Goal: Information Seeking & Learning: Compare options

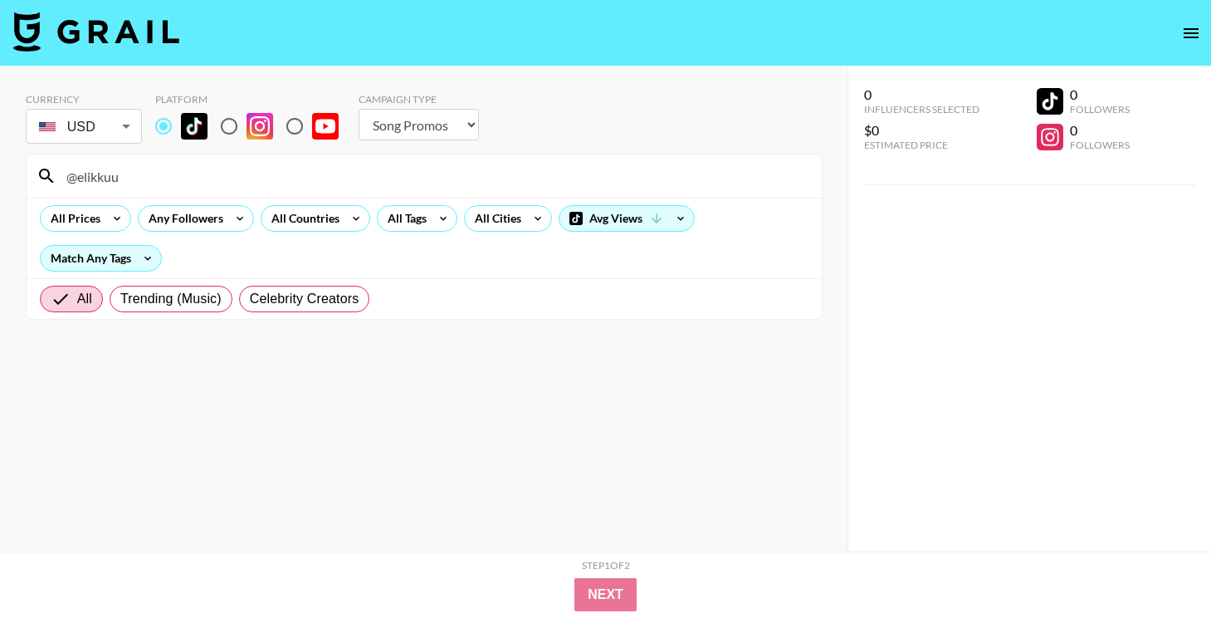
select select "Song"
click at [316, 167] on input "@elikkuu" at bounding box center [433, 176] width 755 height 27
paste input "[URL][DOMAIN_NAME]"
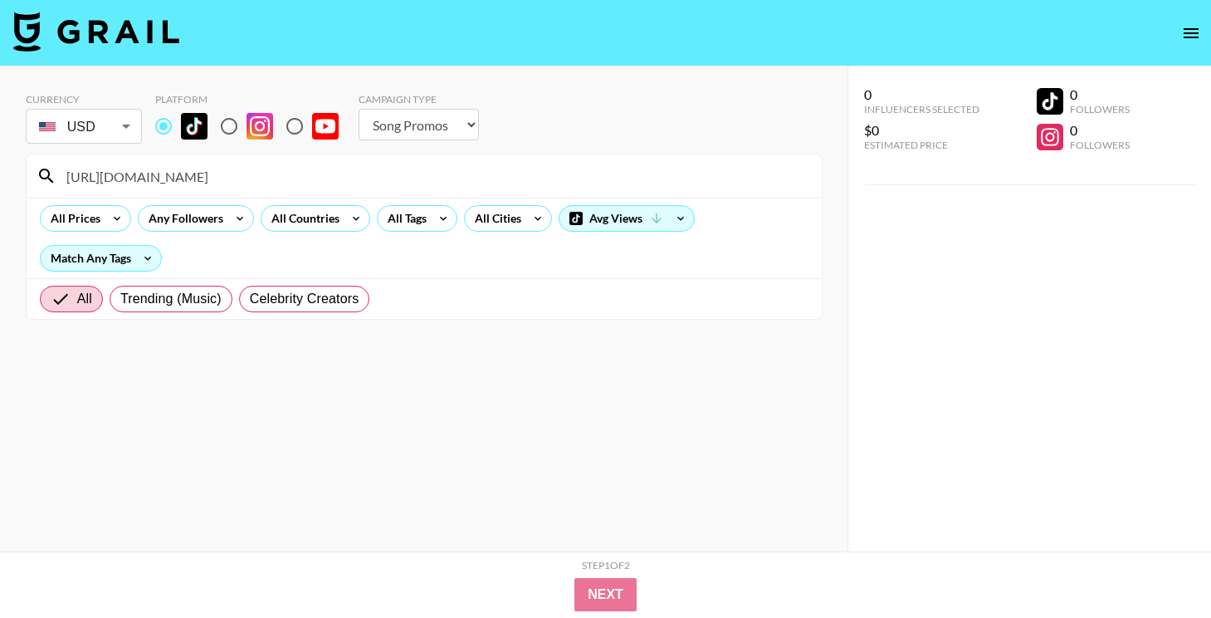
drag, startPoint x: 217, startPoint y: 176, endPoint x: 49, endPoint y: 174, distance: 168.5
click at [49, 174] on div "[URL][DOMAIN_NAME]" at bounding box center [424, 175] width 795 height 43
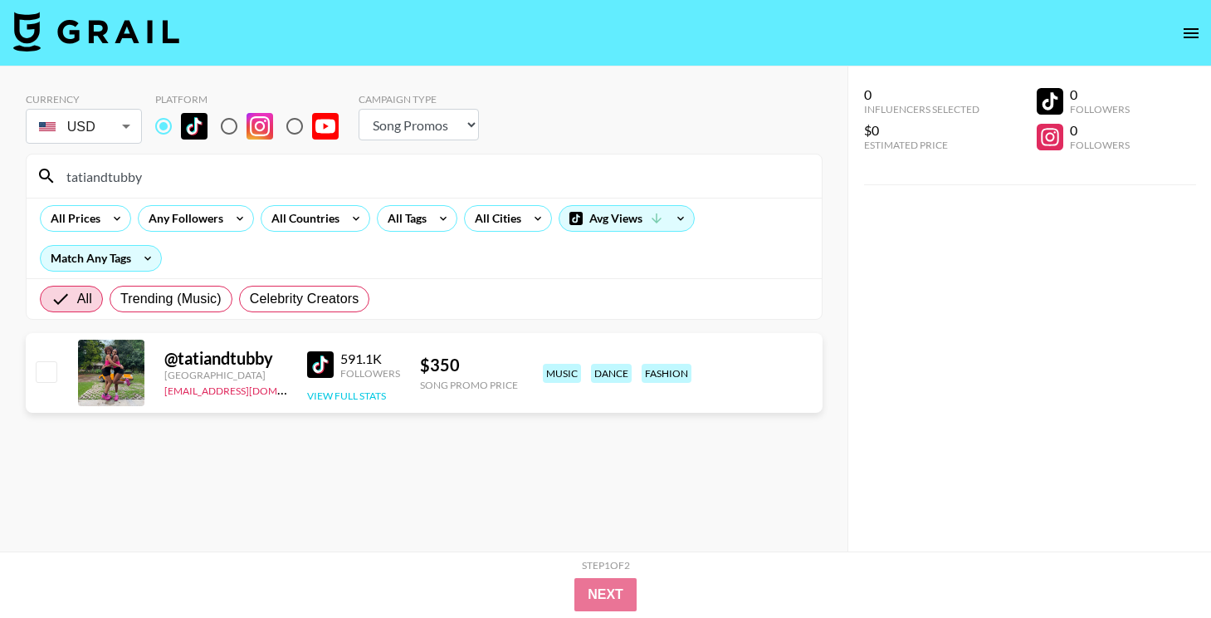
click at [374, 394] on button "View Full Stats" at bounding box center [346, 395] width 79 height 12
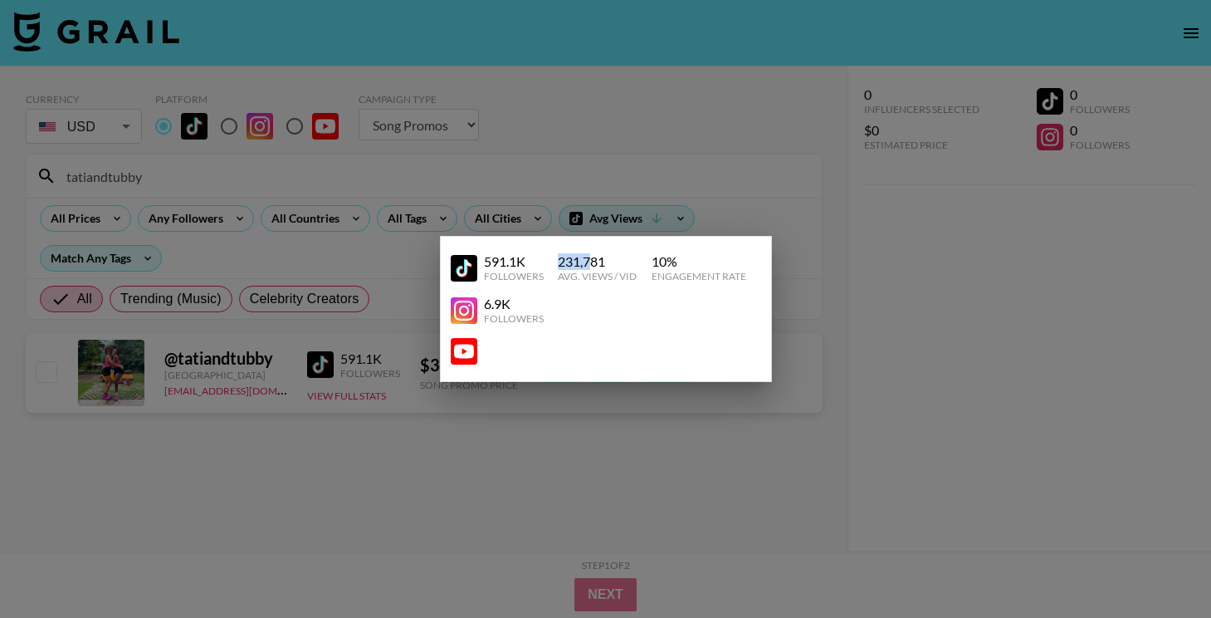
drag, startPoint x: 557, startPoint y: 262, endPoint x: 588, endPoint y: 262, distance: 30.7
click at [588, 262] on div "231,781" at bounding box center [597, 261] width 79 height 17
copy div "231,7"
click at [775, 185] on div at bounding box center [605, 309] width 1211 height 618
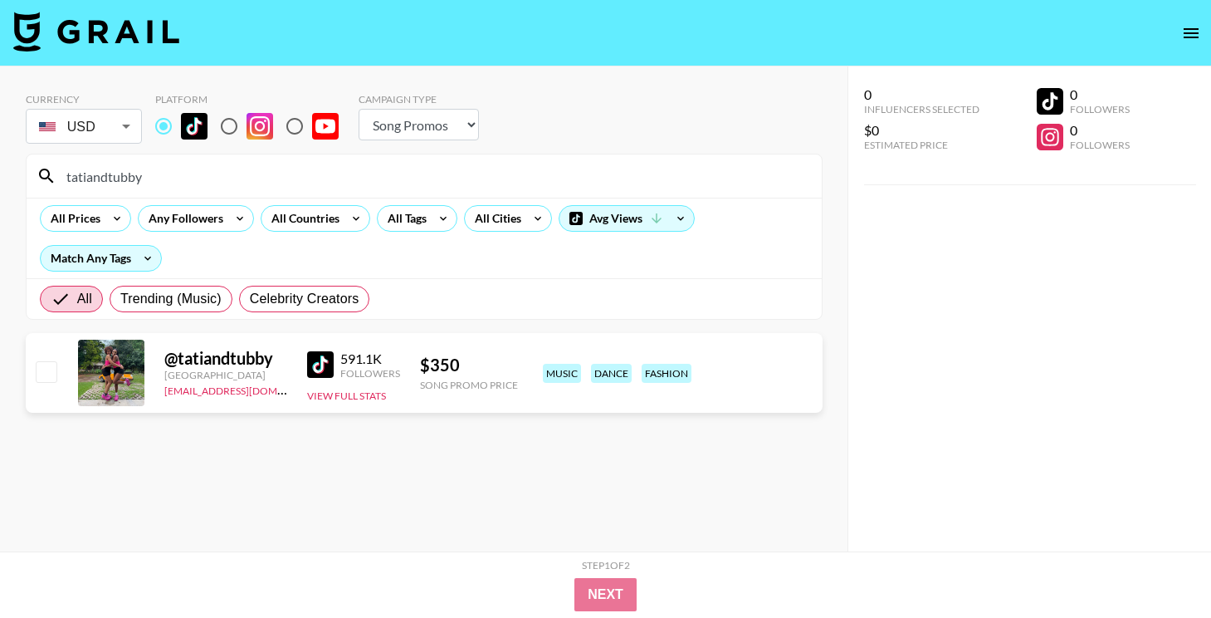
click at [382, 171] on input "tatiandtubby" at bounding box center [433, 176] width 755 height 27
paste input "[URL][DOMAIN_NAME]"
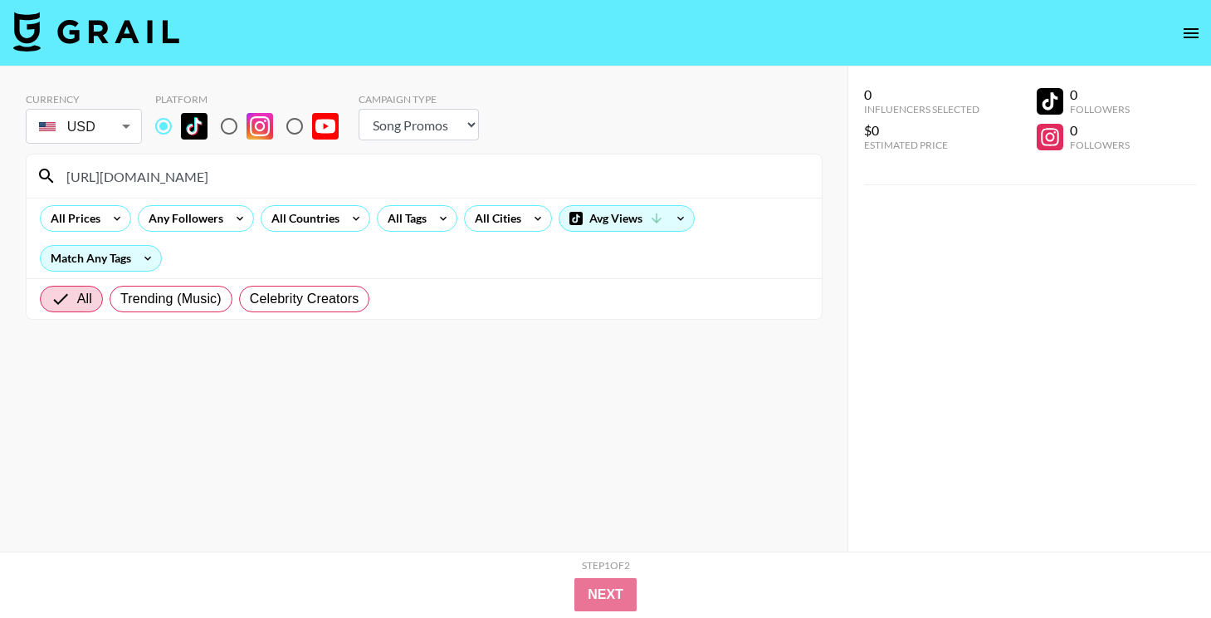
drag, startPoint x: 212, startPoint y: 174, endPoint x: 52, endPoint y: 185, distance: 159.7
click at [54, 185] on div "[URL][DOMAIN_NAME]" at bounding box center [424, 175] width 795 height 43
paste input "[URL][DOMAIN_NAME]"
drag, startPoint x: 370, startPoint y: 183, endPoint x: -9, endPoint y: 153, distance: 380.5
click at [0, 153] on html "Currency USD USD ​ Platform Campaign Type Choose Type... Song Promos Brand Prom…" at bounding box center [605, 342] width 1211 height 684
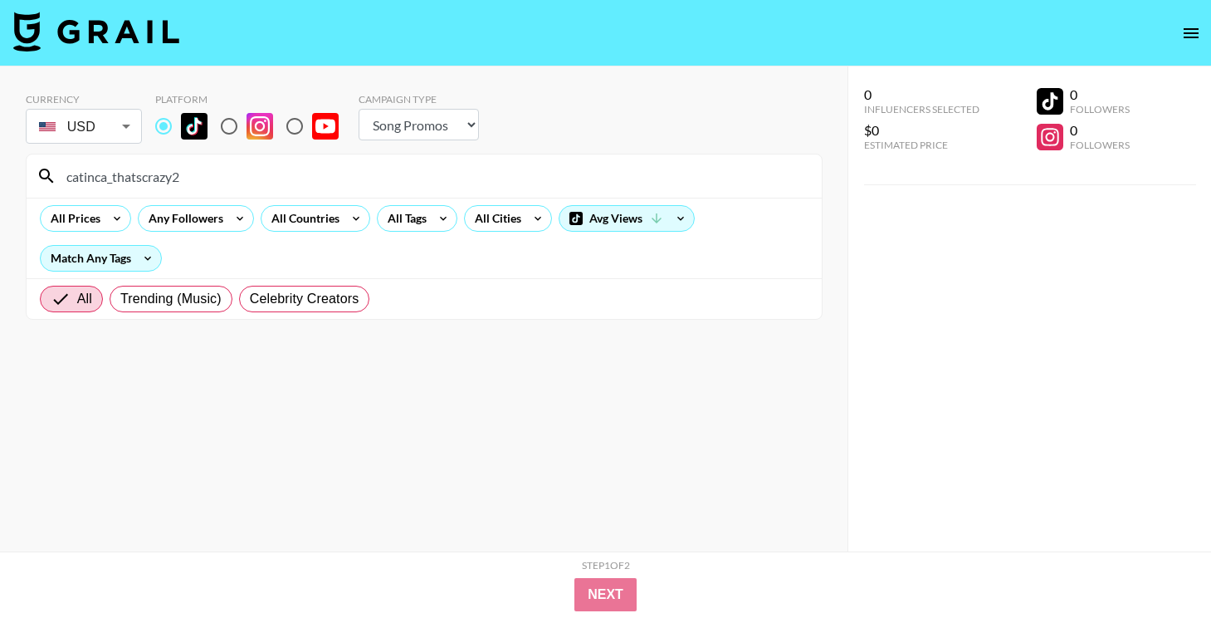
click at [510, 172] on input "catinca_thatscrazy2" at bounding box center [433, 176] width 755 height 27
paste input "@felixbrngs"
click at [574, 164] on input "@felixbrngs" at bounding box center [433, 176] width 755 height 27
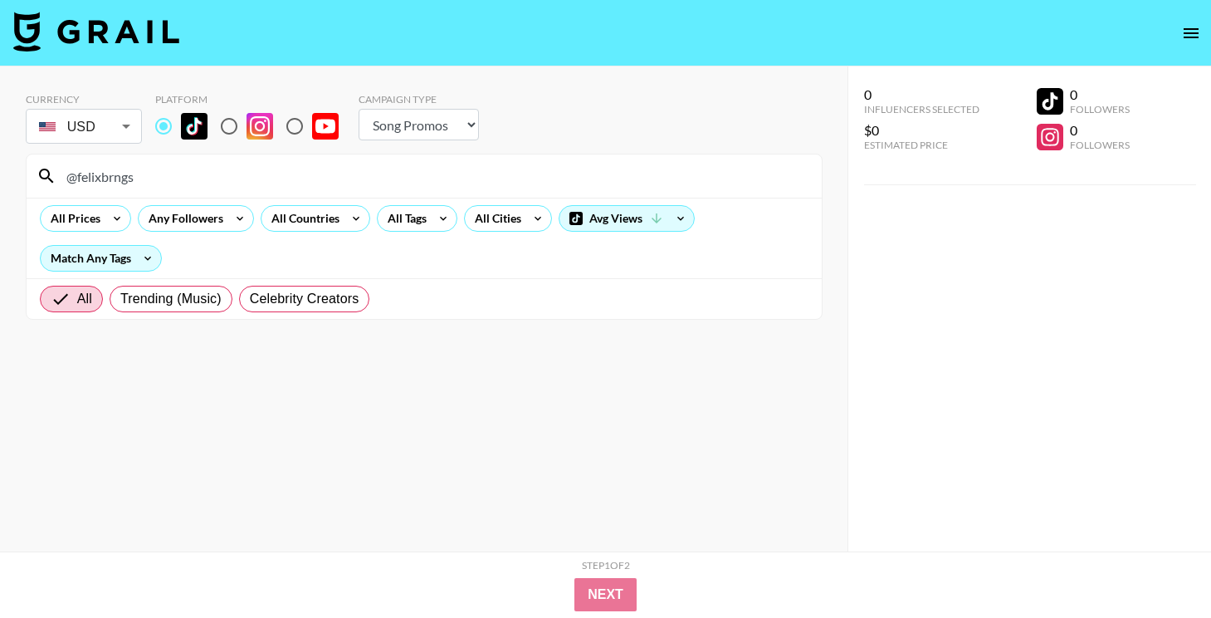
click at [574, 164] on input "@felixbrngs" at bounding box center [433, 176] width 755 height 27
paste input "ab3l.t"
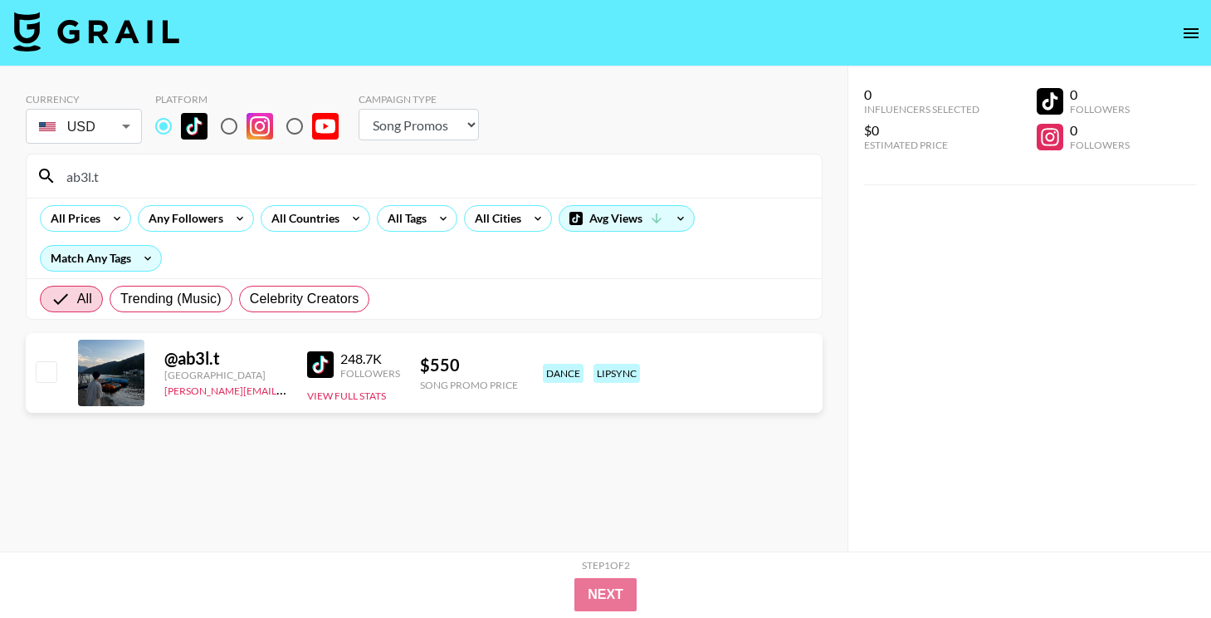
click at [370, 387] on div "248.7K Followers View Full Stats" at bounding box center [353, 373] width 93 height 59
click at [373, 397] on button "View Full Stats" at bounding box center [346, 395] width 79 height 12
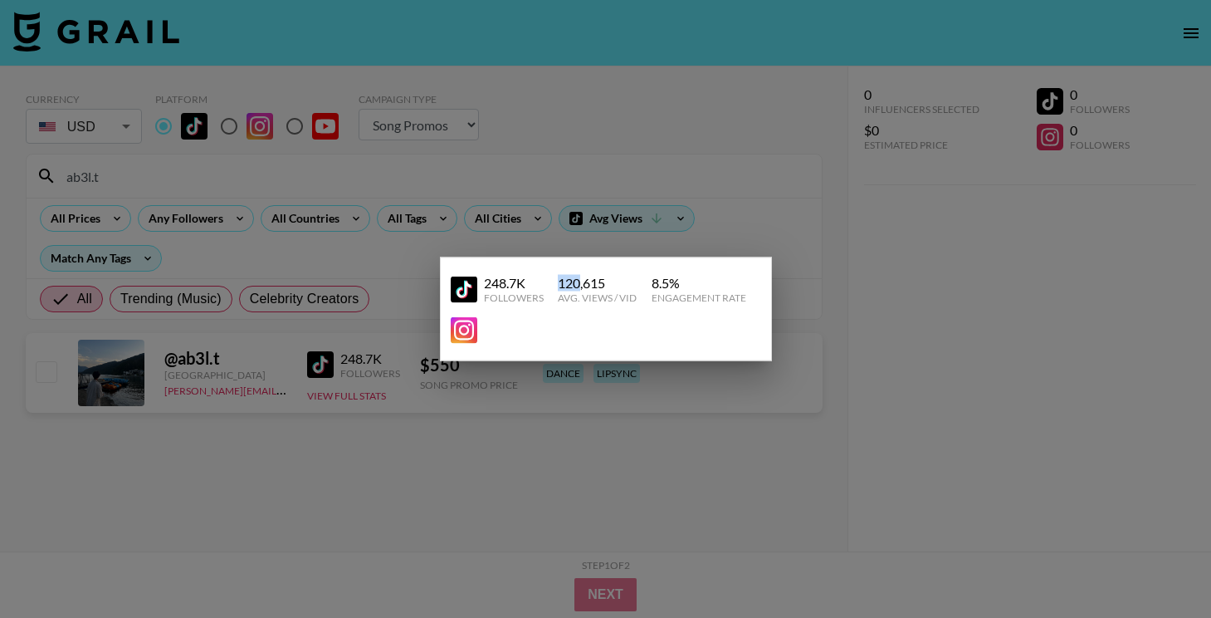
drag, startPoint x: 554, startPoint y: 281, endPoint x: 580, endPoint y: 281, distance: 26.6
click at [580, 281] on div "248.7K Followers 120,615 Avg. Views / Vid 8.5 % Engagement Rate" at bounding box center [606, 289] width 310 height 42
click at [809, 296] on div at bounding box center [605, 309] width 1211 height 618
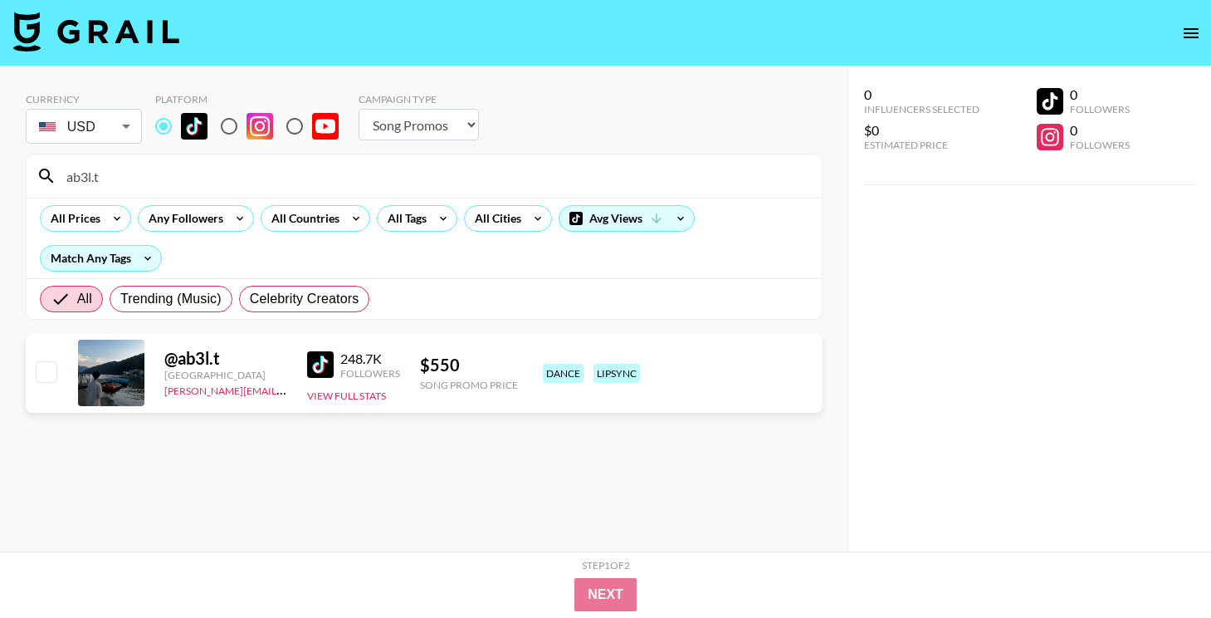
click at [486, 161] on div "ab3l.t" at bounding box center [424, 175] width 795 height 43
click at [486, 170] on input "ab3l.t" at bounding box center [433, 176] width 755 height 27
paste input "@steve_glezz0"
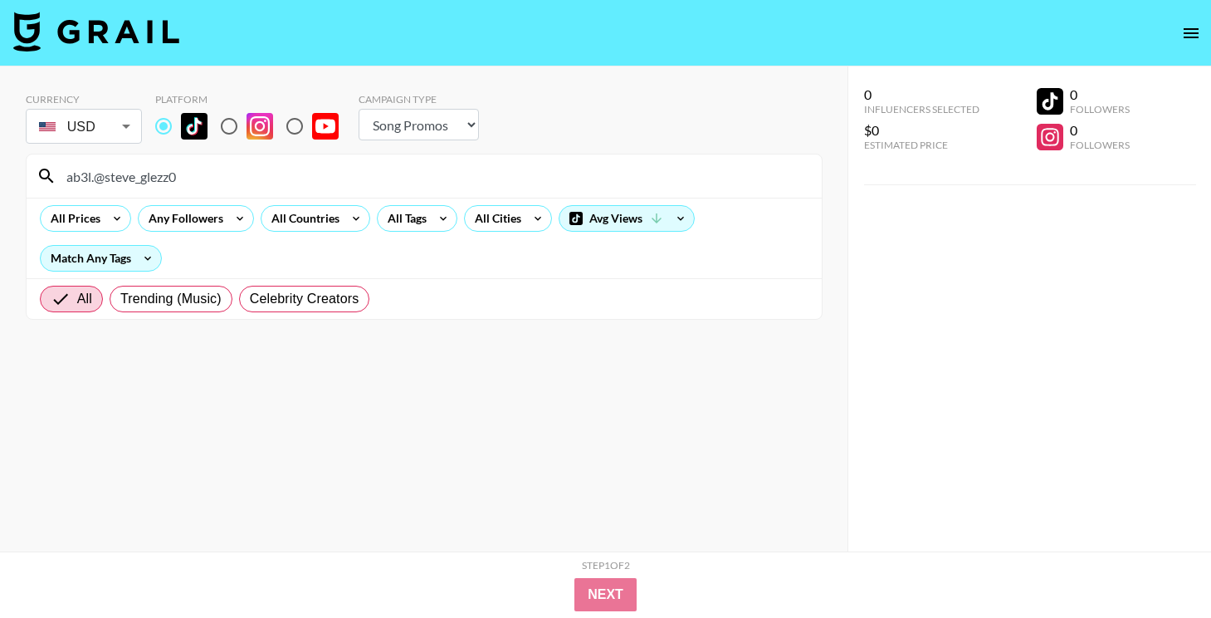
click at [486, 170] on input "ab3l.@steve_glezz0" at bounding box center [433, 176] width 755 height 27
paste input
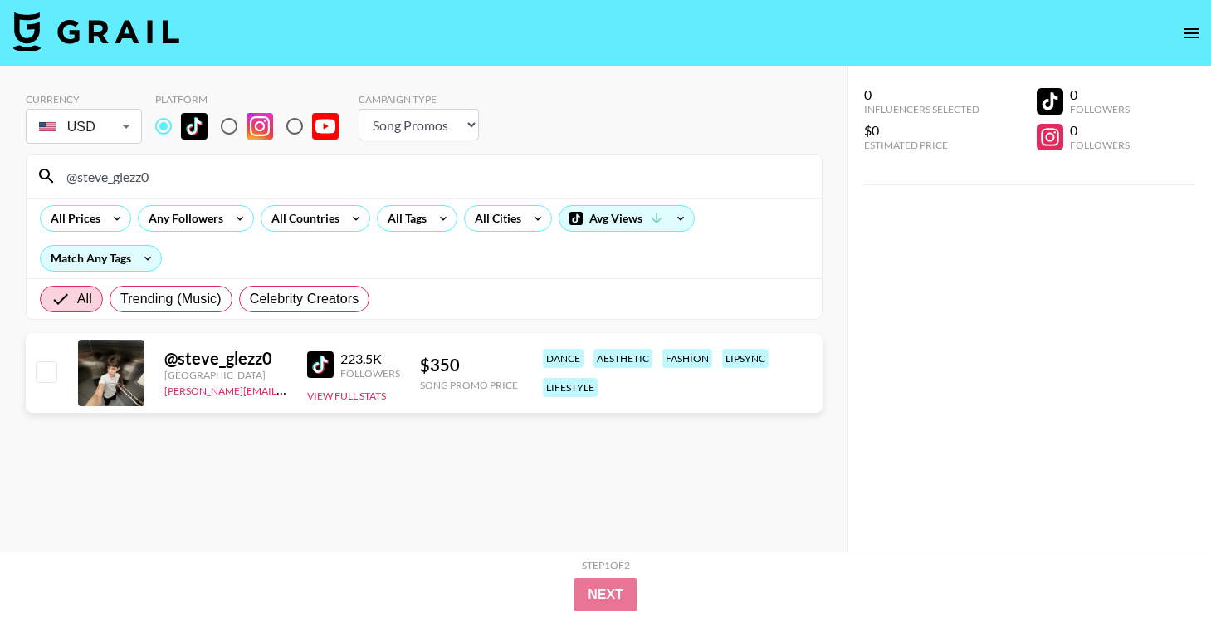
click at [357, 405] on div "@ steve_glezz0 Mexico [PERSON_NAME][EMAIL_ADDRESS][DOMAIN_NAME] 223.5K Follower…" at bounding box center [424, 373] width 797 height 80
click at [359, 391] on button "View Full Stats" at bounding box center [346, 395] width 79 height 12
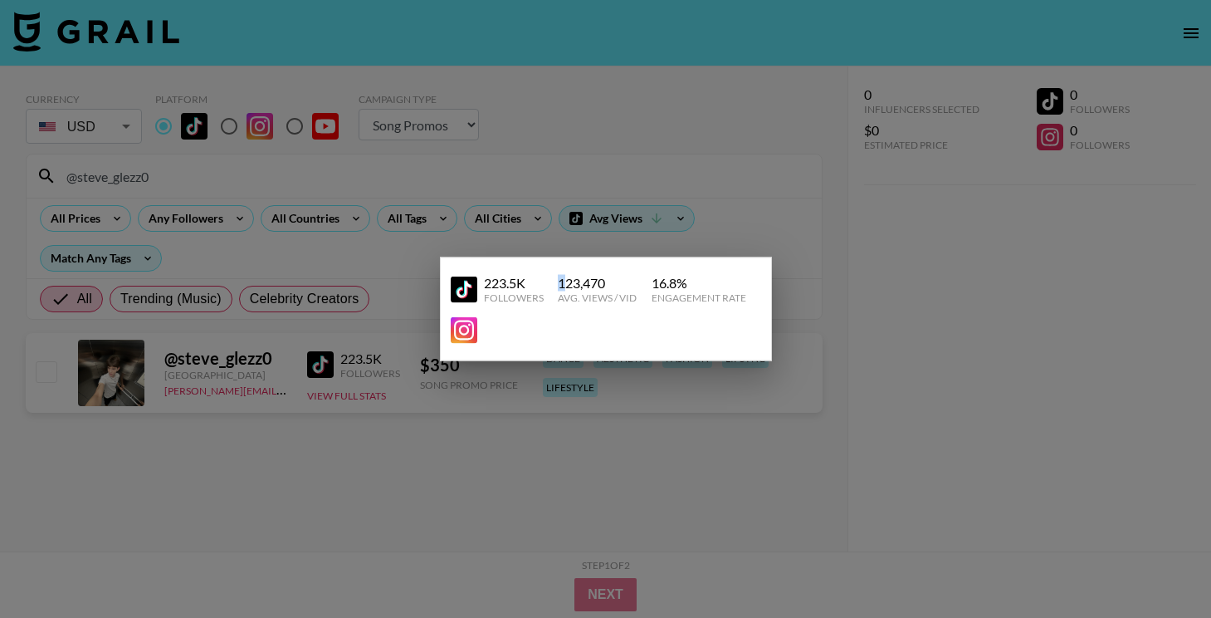
drag, startPoint x: 555, startPoint y: 284, endPoint x: 567, endPoint y: 284, distance: 11.6
click at [567, 284] on div "223.5K Followers 123,470 Avg. Views / Vid 16.8 % Engagement Rate" at bounding box center [606, 289] width 310 height 42
click at [505, 209] on div at bounding box center [605, 309] width 1211 height 618
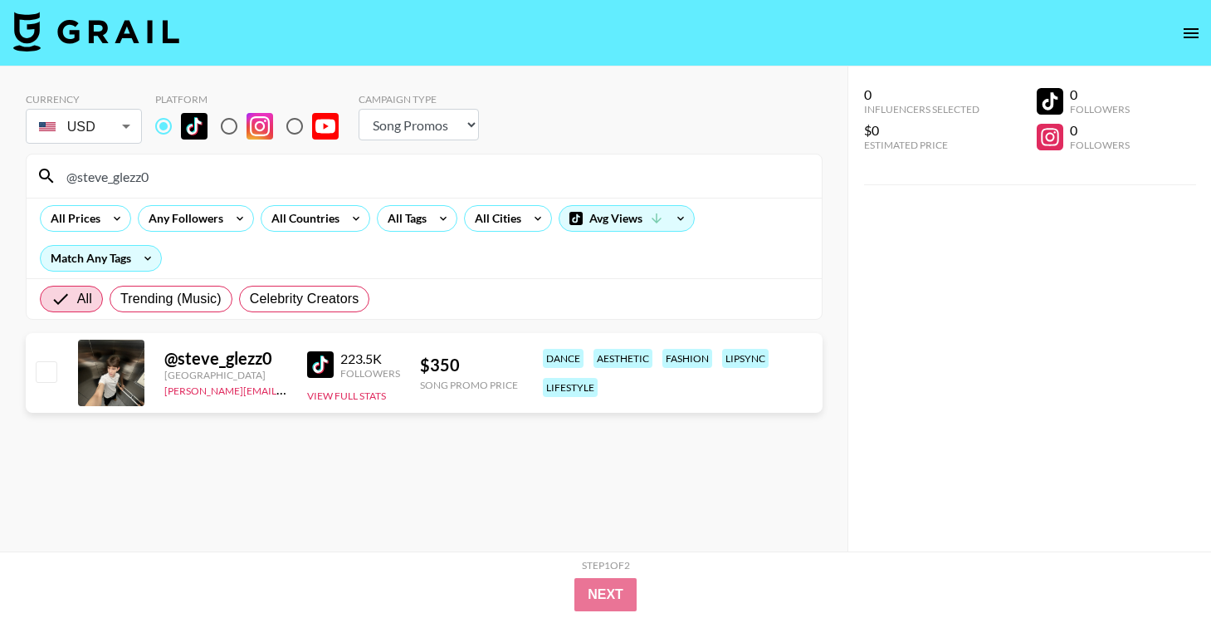
click at [505, 189] on div "@steve_glezz0" at bounding box center [424, 175] width 795 height 43
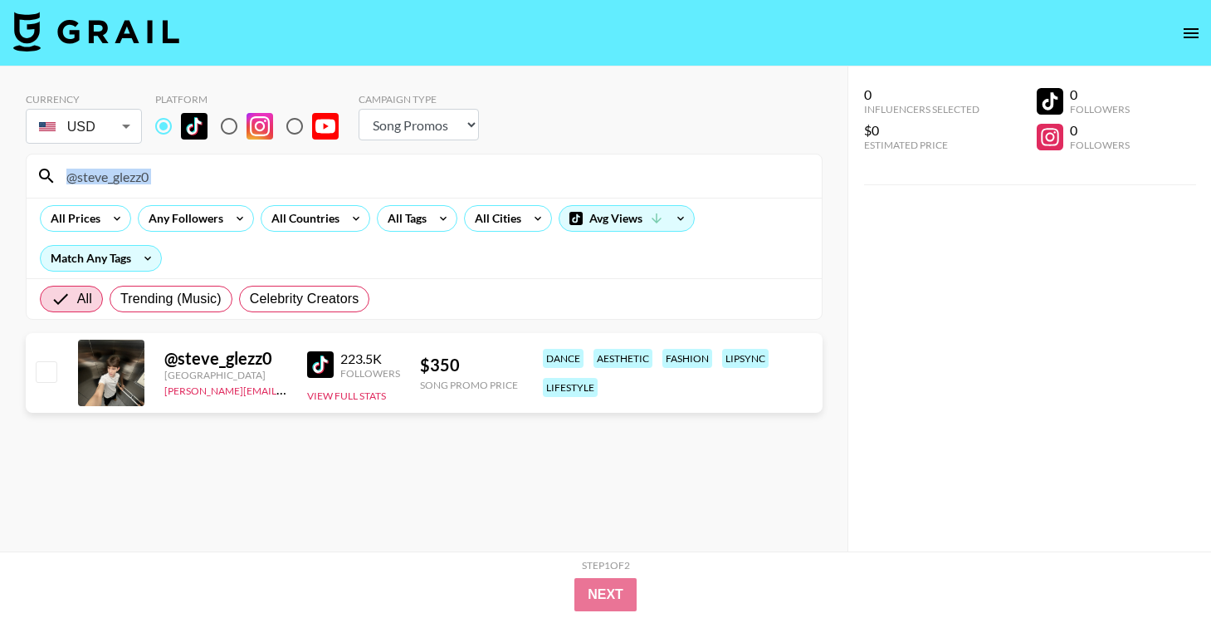
click at [505, 189] on div "@steve_glezz0" at bounding box center [424, 175] width 795 height 43
click at [505, 179] on input "@steve_glezz0" at bounding box center [433, 176] width 755 height 27
paste input "mid.20s"
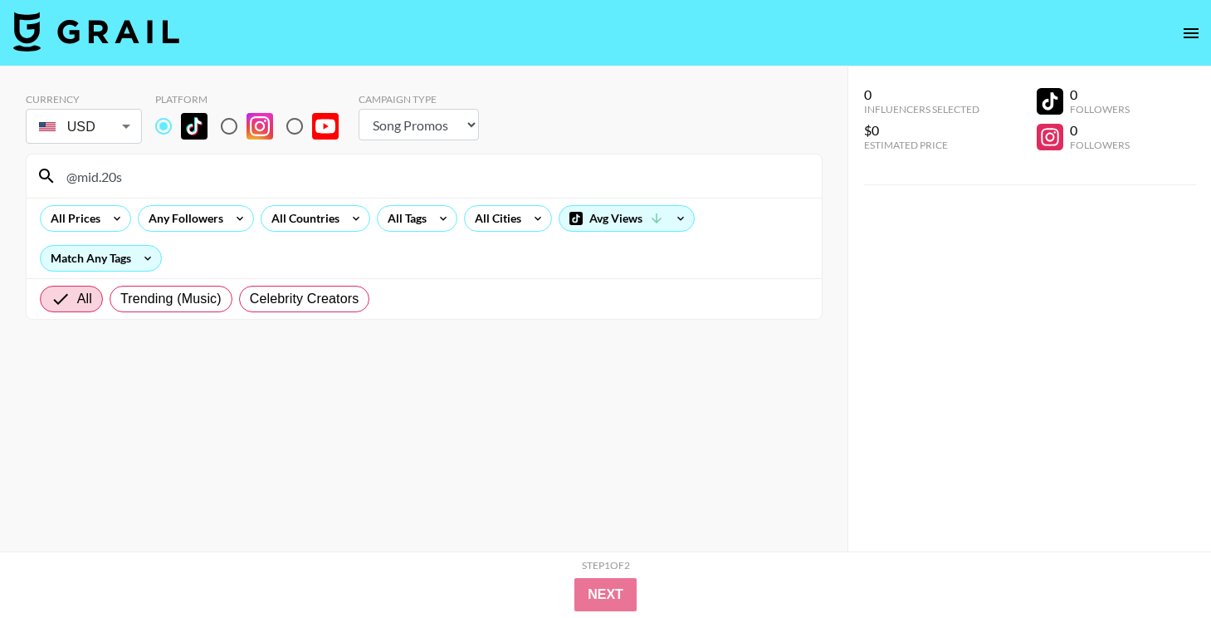
click at [447, 174] on input "@mid.20s" at bounding box center [433, 176] width 755 height 27
paste input "444..jayla"
click at [522, 181] on input "@444..jayla" at bounding box center [433, 176] width 755 height 27
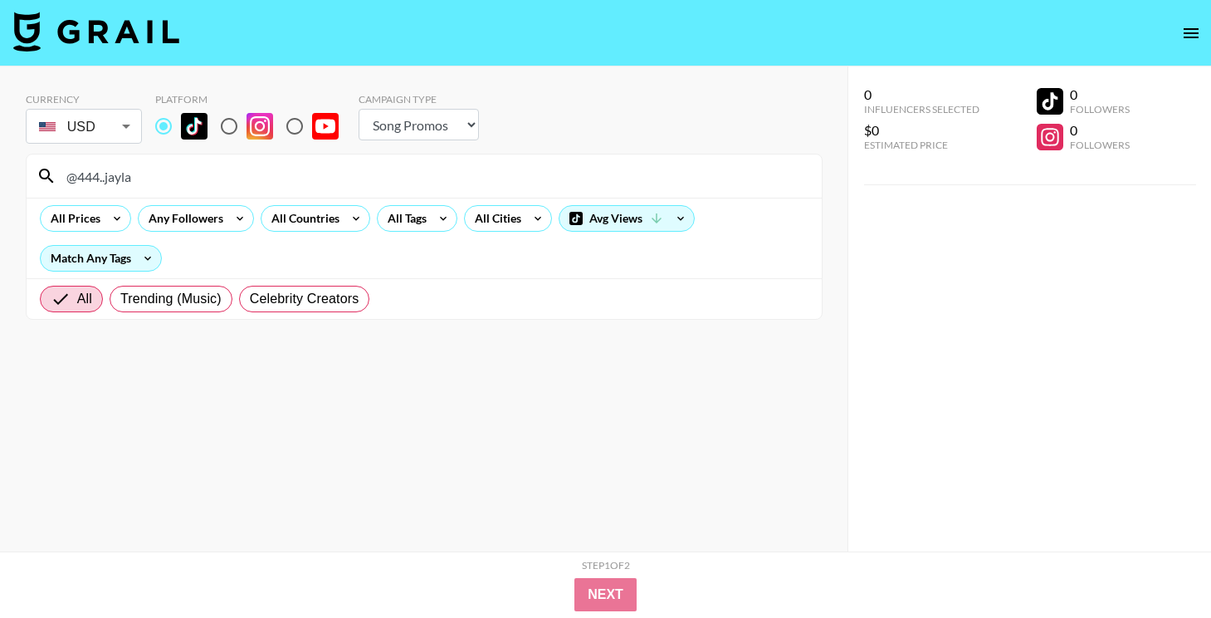
click at [522, 181] on input "@444..jayla" at bounding box center [433, 176] width 755 height 27
paste input "almightyarcher"
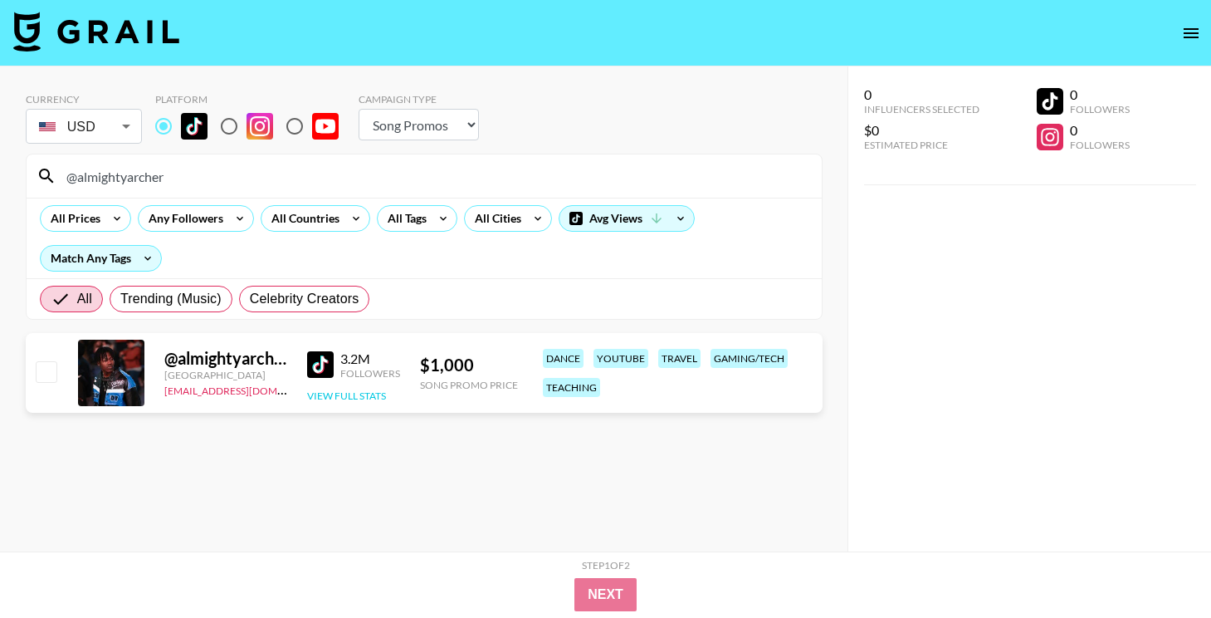
type input "@almightyarcher"
click at [363, 396] on button "View Full Stats" at bounding box center [346, 395] width 79 height 12
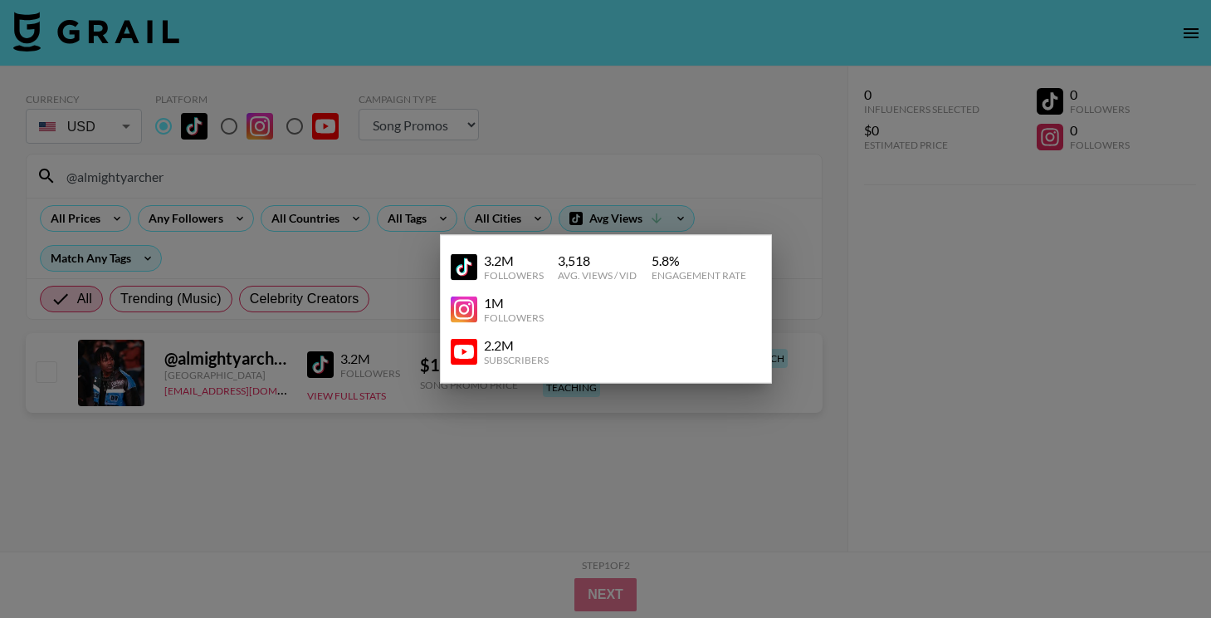
click at [712, 433] on div at bounding box center [605, 309] width 1211 height 618
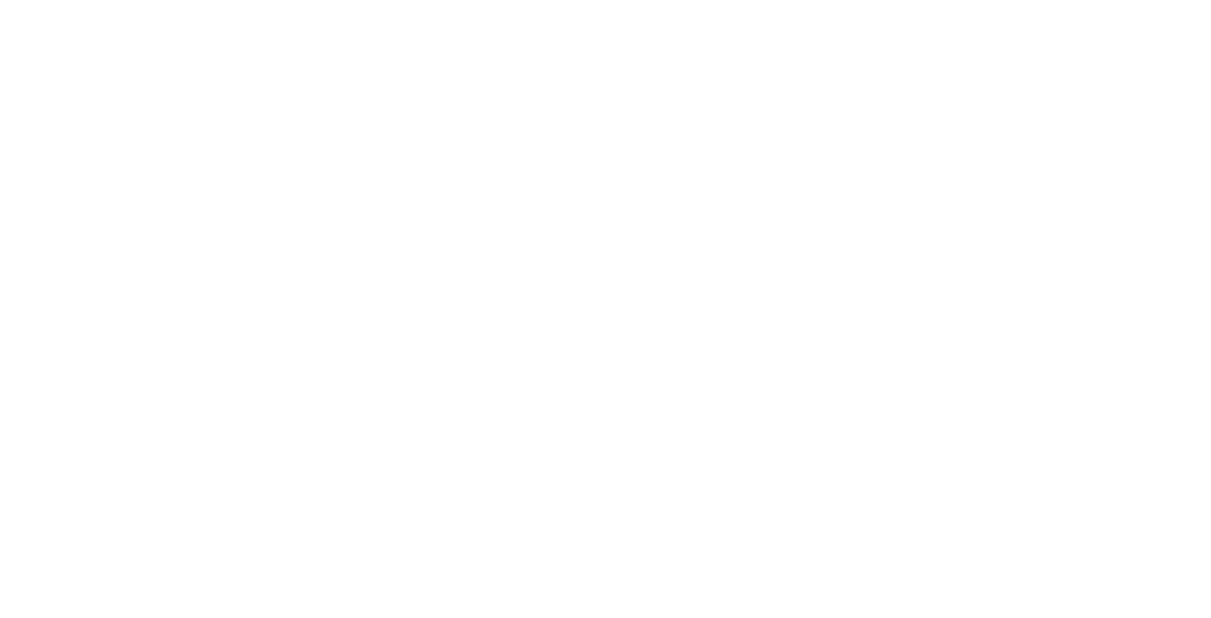
select select "Song"
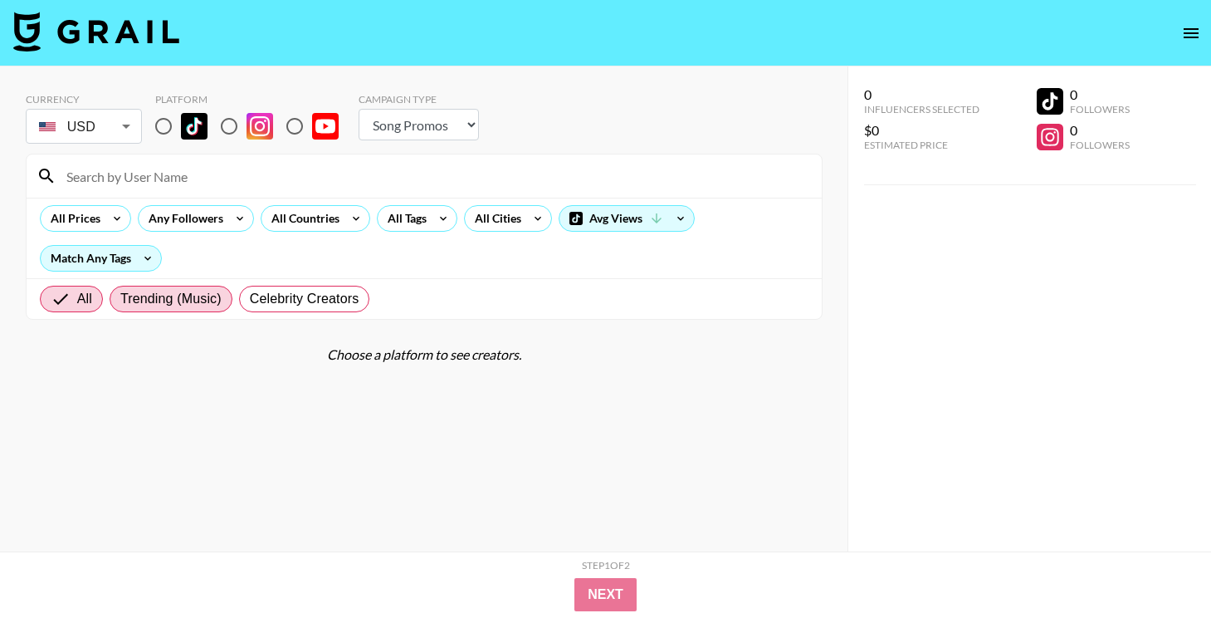
click at [146, 305] on span "Trending (Music)" at bounding box center [170, 299] width 101 height 20
click at [120, 299] on input "Trending (Music)" at bounding box center [120, 299] width 0 height 0
radio input "true"
click at [170, 125] on input "radio" at bounding box center [163, 126] width 35 height 35
radio input "true"
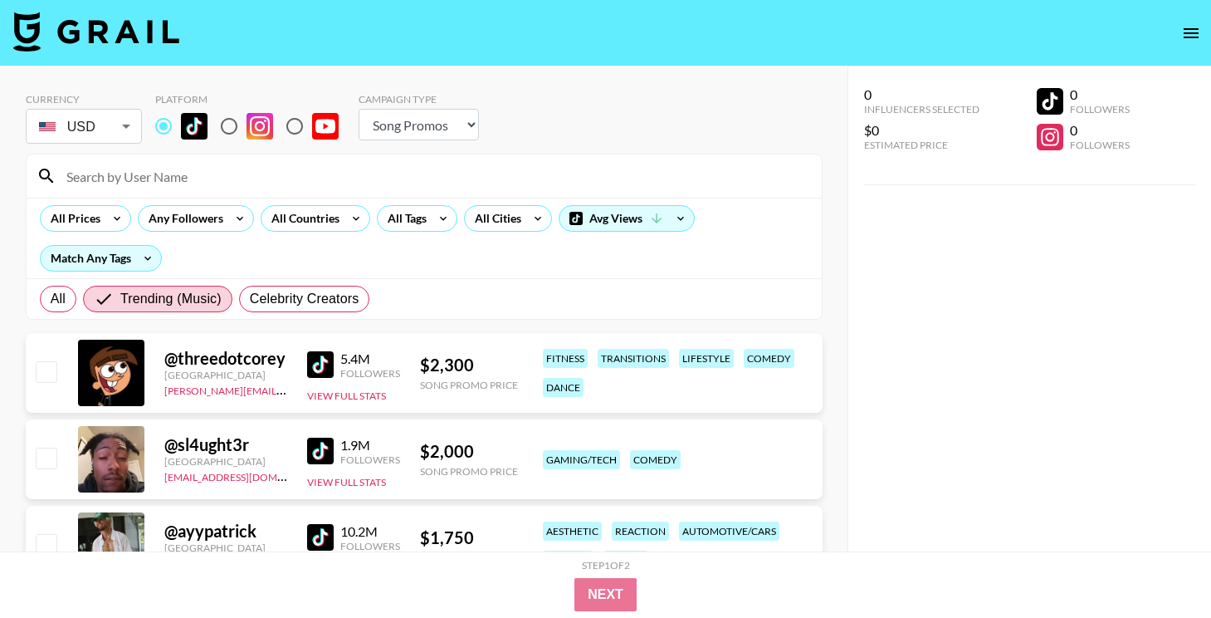
click at [105, 181] on input at bounding box center [433, 176] width 755 height 27
click at [104, 218] on icon at bounding box center [117, 218] width 27 height 25
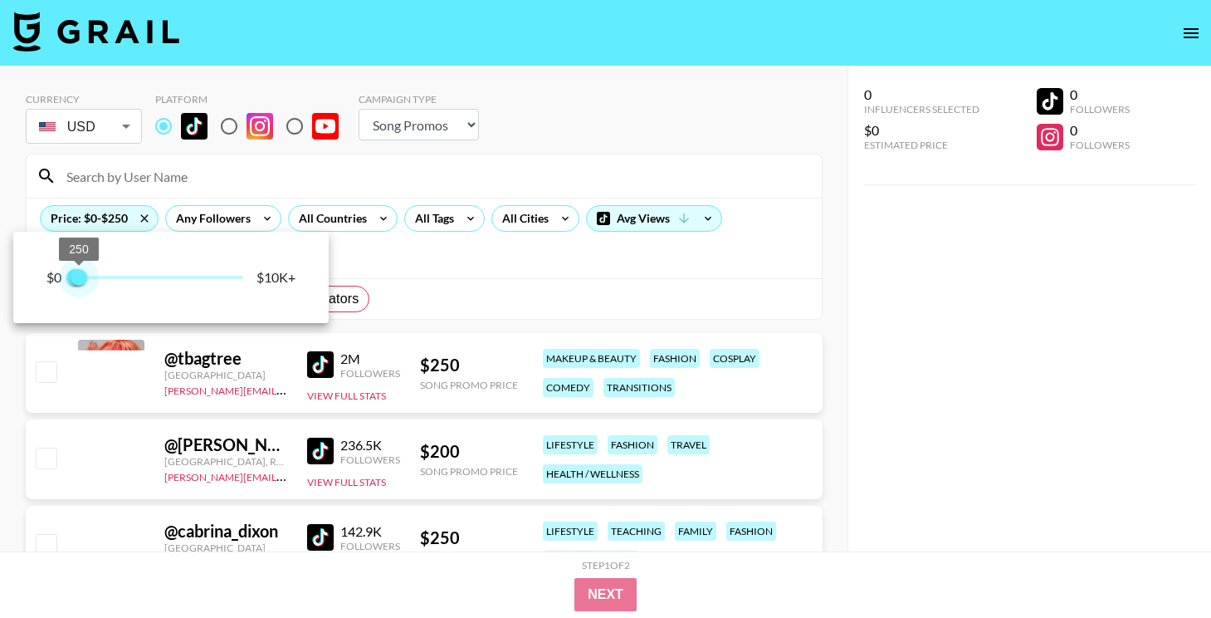
type input "250"
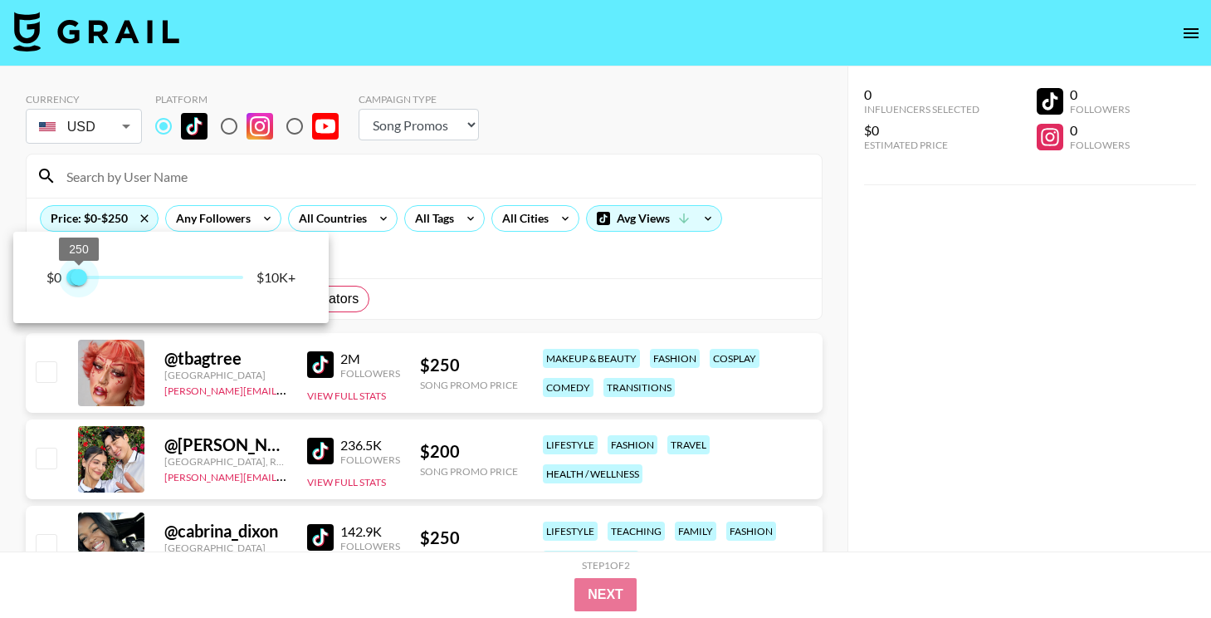
drag, startPoint x: 244, startPoint y: 269, endPoint x: 81, endPoint y: 276, distance: 162.9
click at [81, 277] on span "250" at bounding box center [79, 277] width 17 height 17
click at [858, 313] on div at bounding box center [605, 309] width 1211 height 618
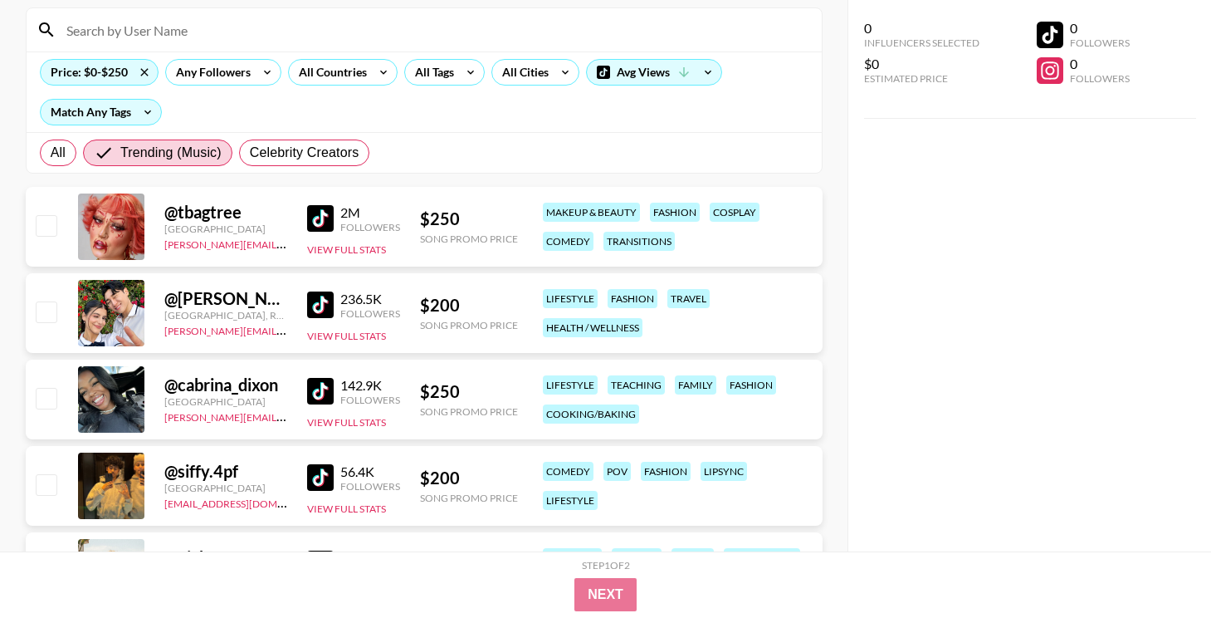
scroll to position [148, 0]
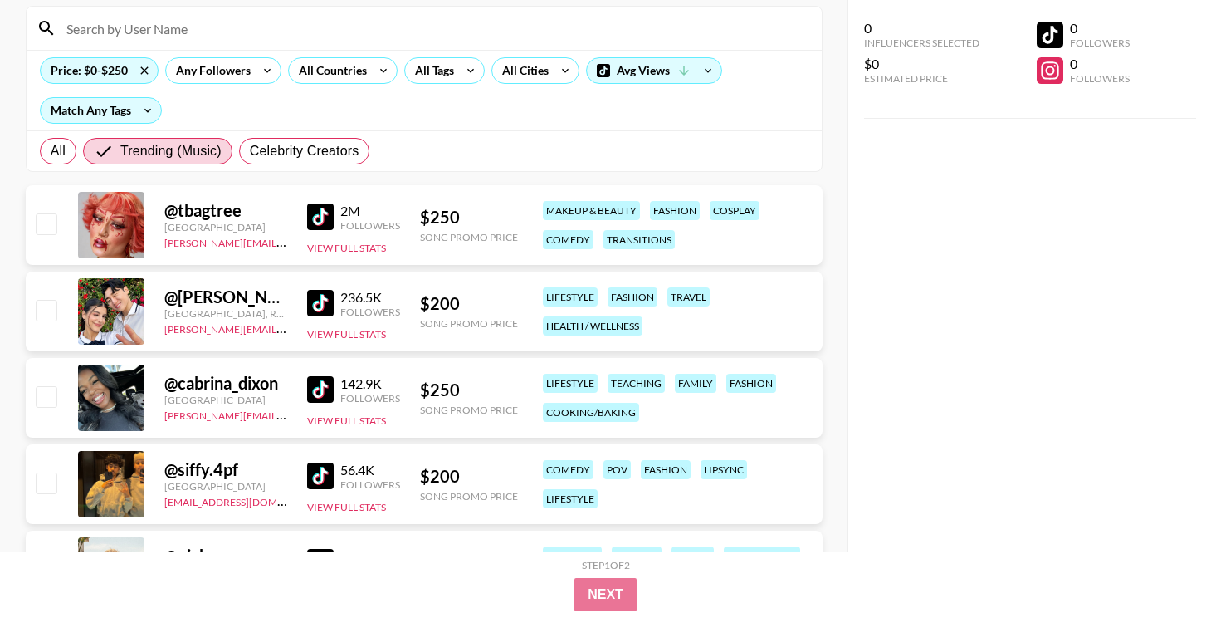
click at [315, 200] on div "2M Followers View Full Stats" at bounding box center [353, 225] width 93 height 59
click at [316, 211] on img at bounding box center [320, 216] width 27 height 27
click at [319, 298] on img at bounding box center [320, 303] width 27 height 27
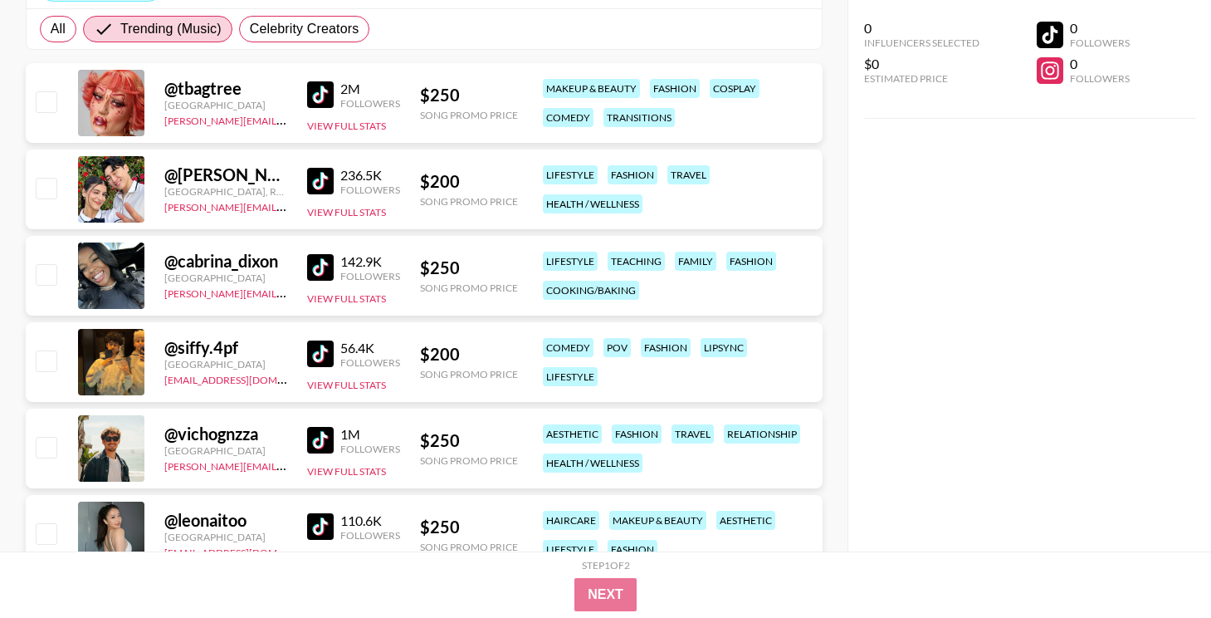
scroll to position [272, 0]
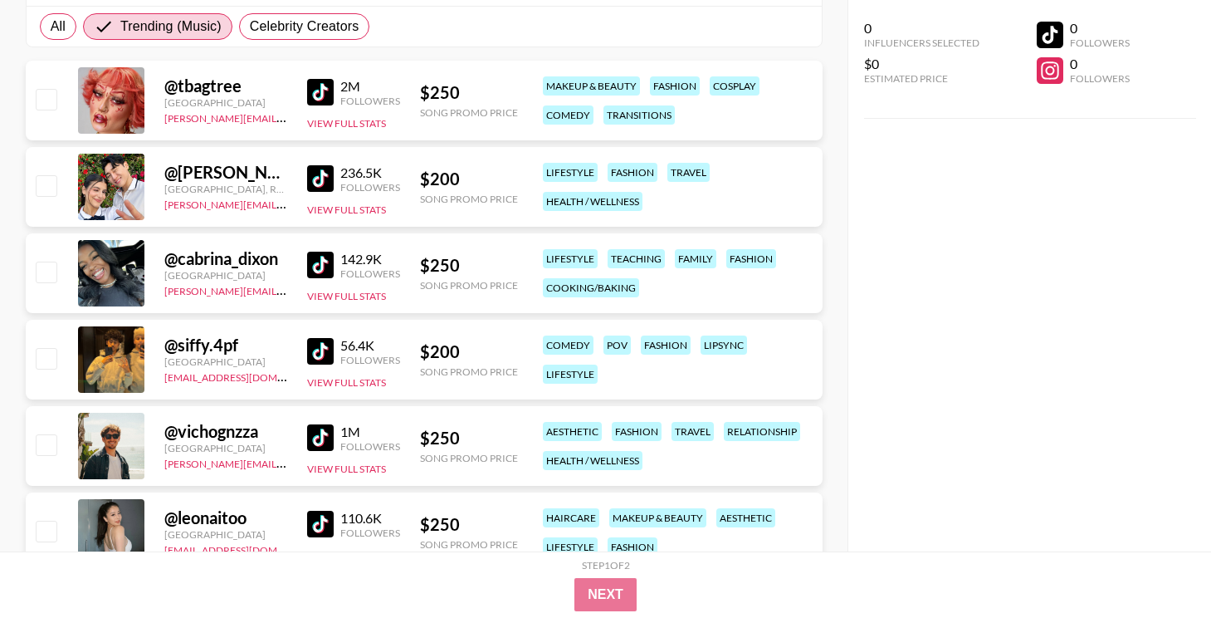
click at [335, 264] on link at bounding box center [323, 265] width 33 height 27
click at [319, 345] on img at bounding box center [320, 351] width 27 height 27
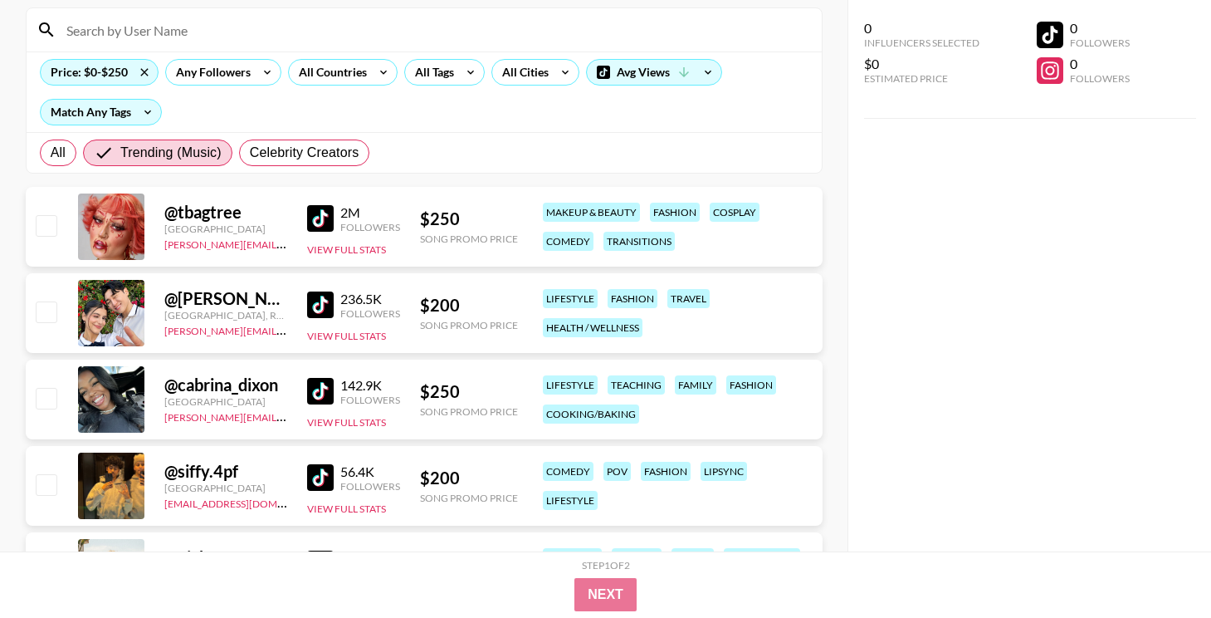
scroll to position [0, 0]
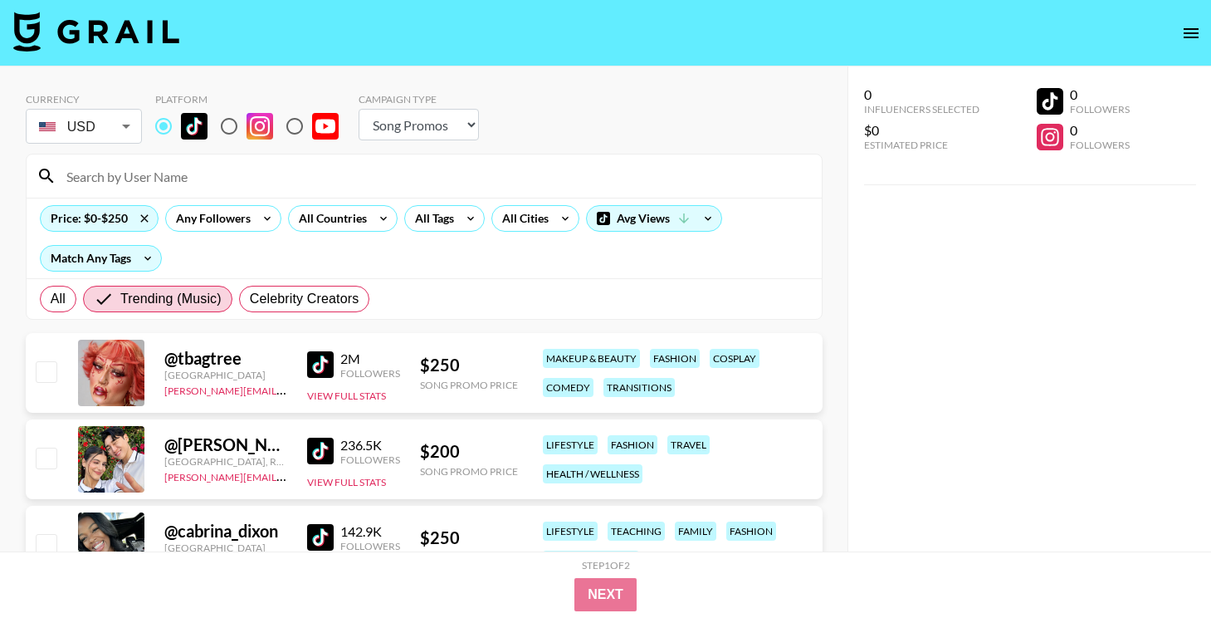
click at [433, 232] on div "Price: $0-$250 Any Followers All Countries All Tags All Cities Avg Views Match …" at bounding box center [424, 238] width 795 height 81
click at [439, 208] on div "All Tags" at bounding box center [431, 218] width 52 height 25
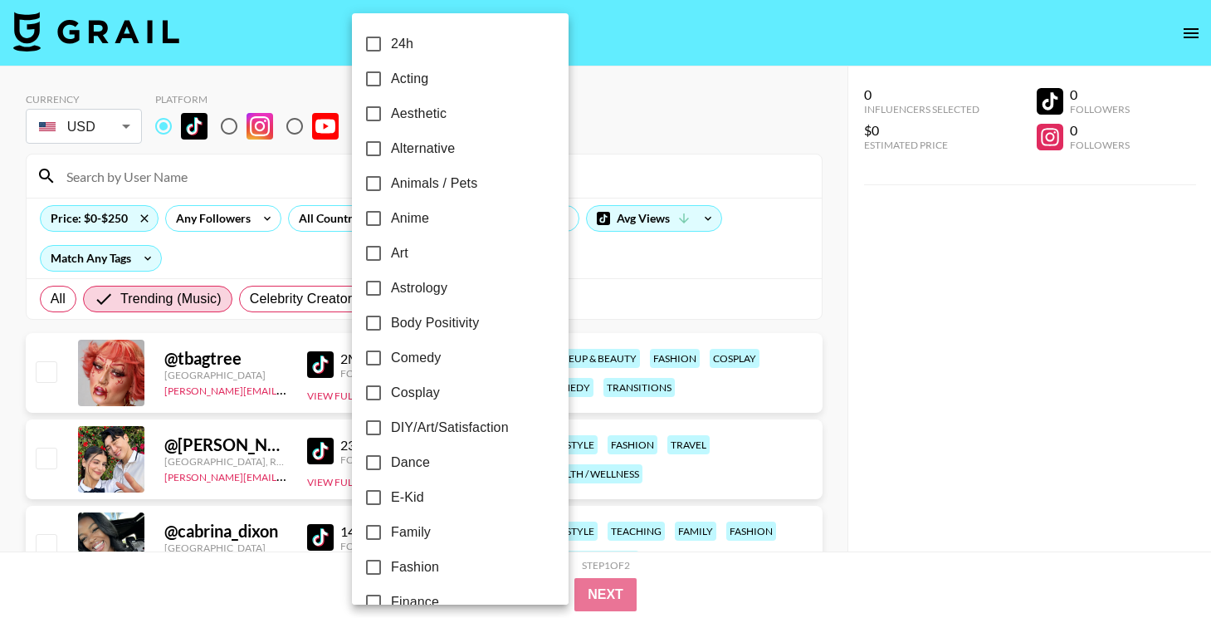
click at [624, 245] on div at bounding box center [605, 309] width 1211 height 618
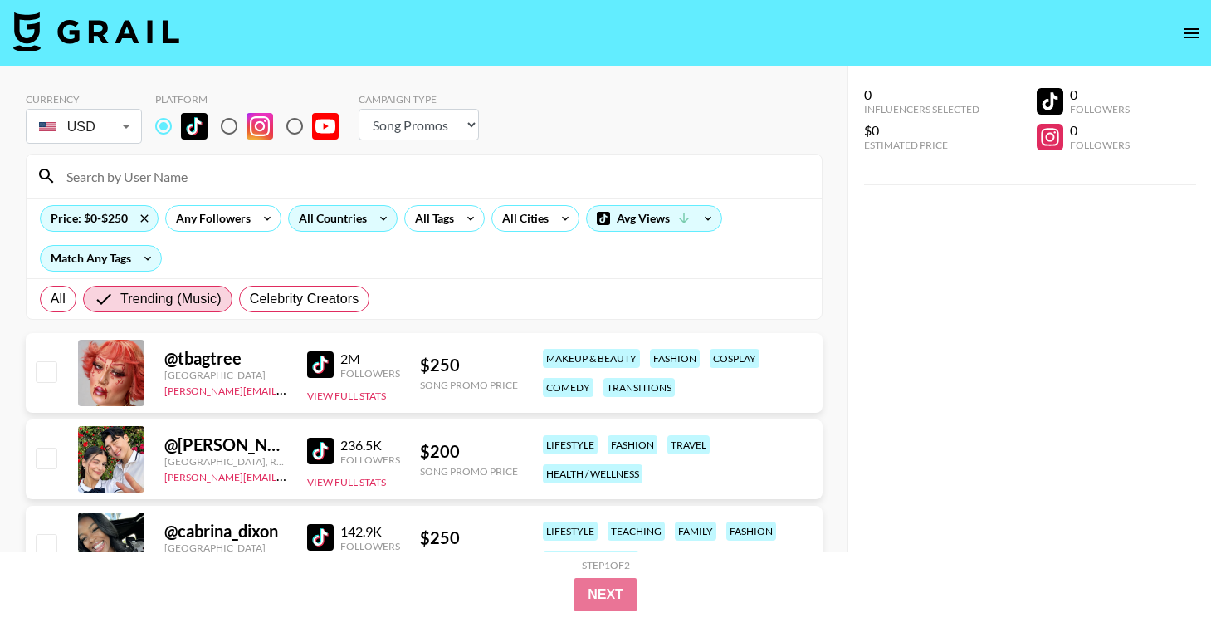
click at [372, 217] on icon at bounding box center [383, 218] width 27 height 25
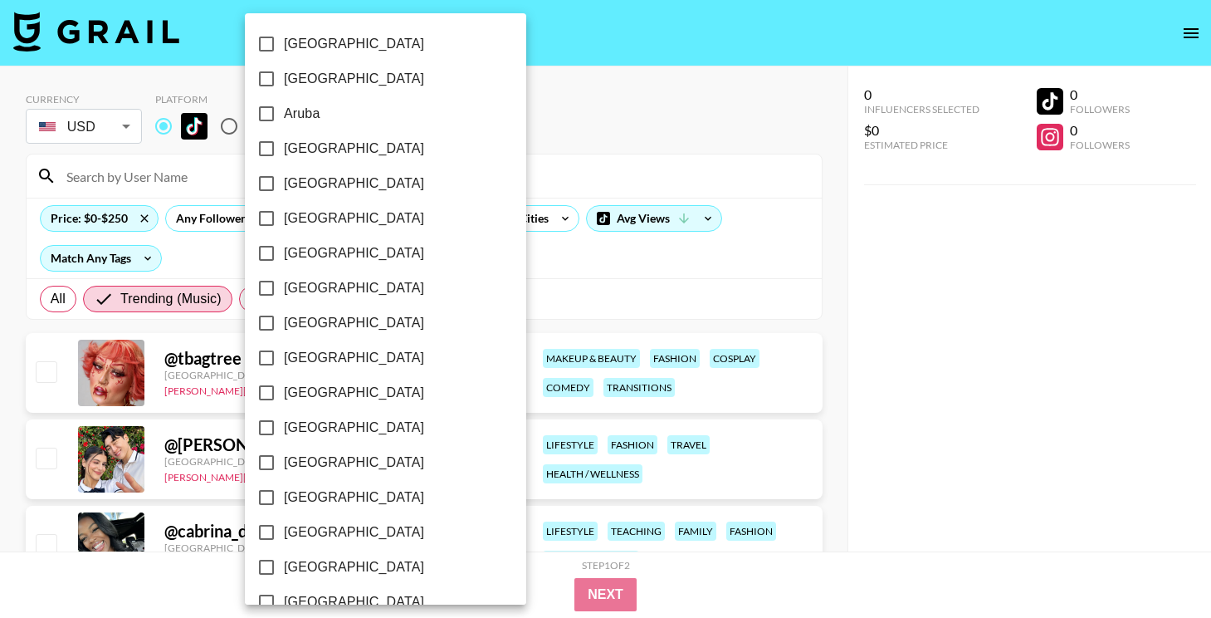
click at [342, 148] on label "Australia" at bounding box center [374, 148] width 251 height 35
click at [284, 148] on input "Australia" at bounding box center [266, 148] width 35 height 35
checkbox input "true"
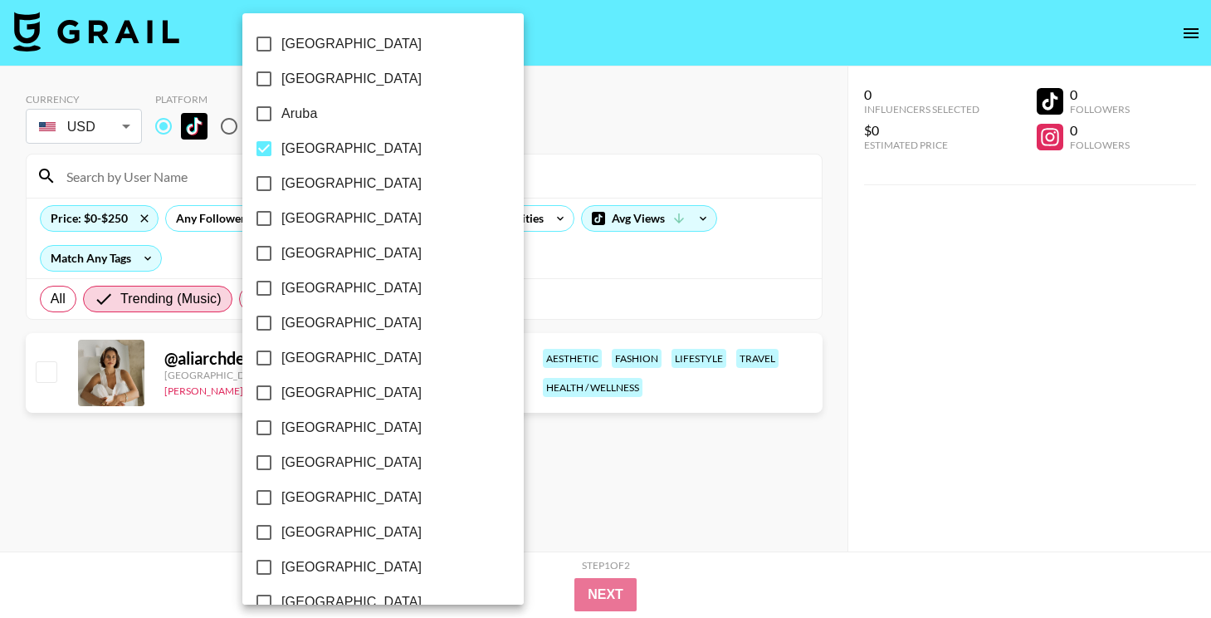
scroll to position [1318, 0]
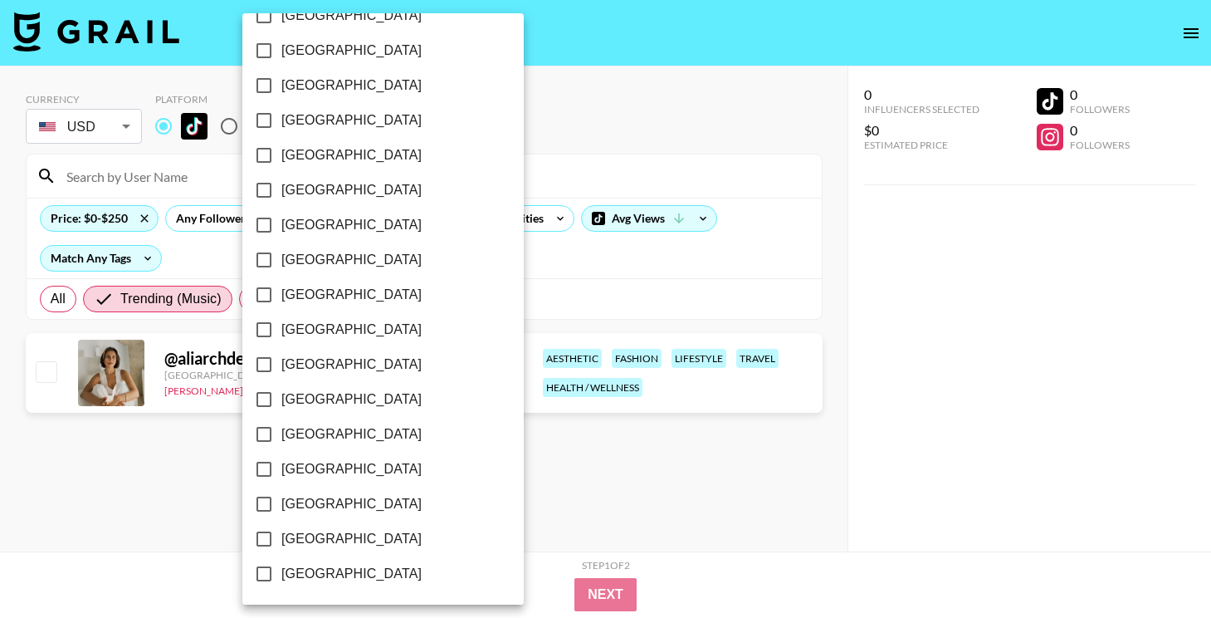
click at [332, 499] on span "United Kingdom" at bounding box center [351, 504] width 140 height 20
click at [281, 499] on input "United Kingdom" at bounding box center [264, 503] width 35 height 35
checkbox input "true"
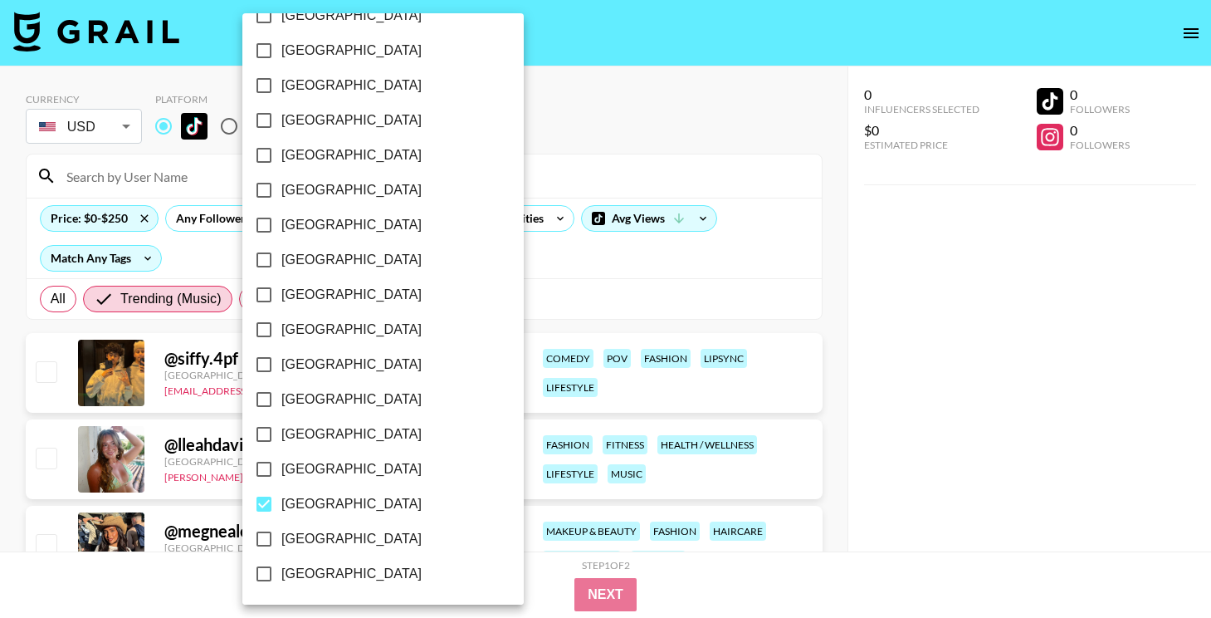
click at [325, 547] on span "[GEOGRAPHIC_DATA]" at bounding box center [351, 539] width 140 height 20
click at [281, 547] on input "[GEOGRAPHIC_DATA]" at bounding box center [264, 538] width 35 height 35
checkbox input "true"
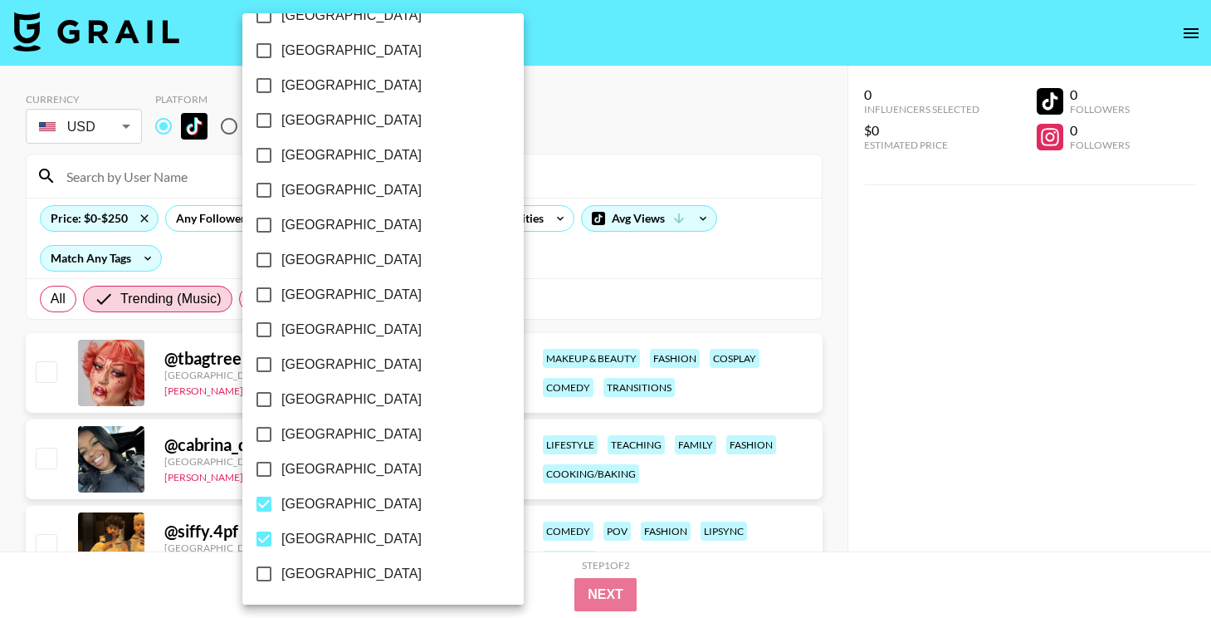
scroll to position [0, 0]
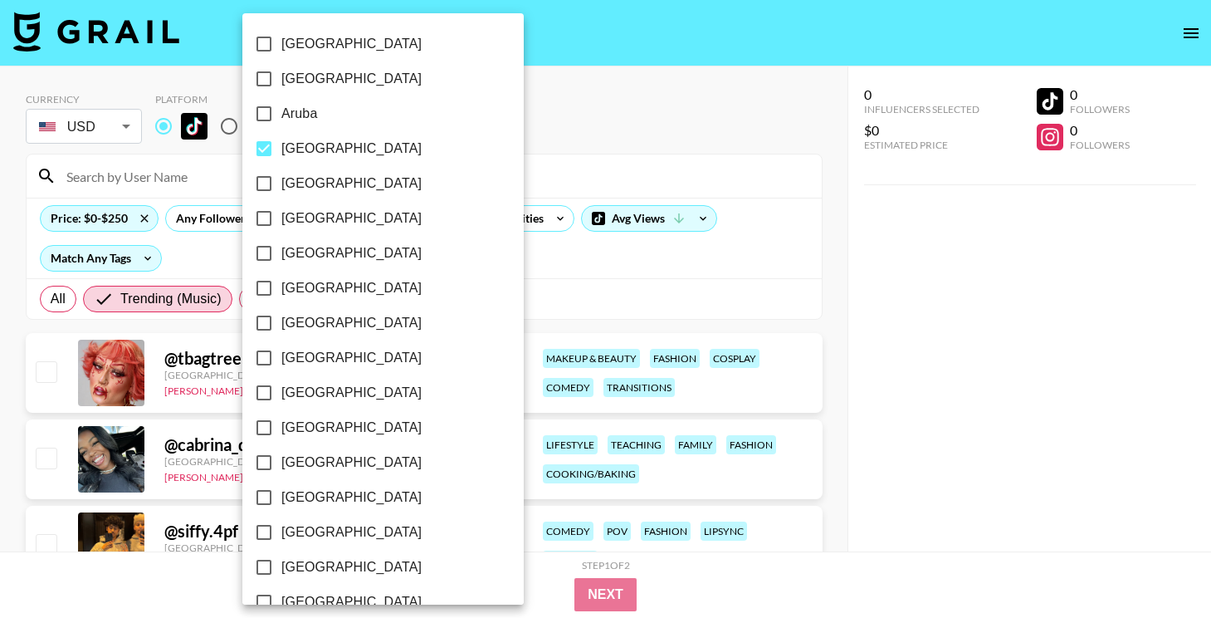
click at [322, 327] on span "Canada" at bounding box center [351, 323] width 140 height 20
click at [281, 327] on input "Canada" at bounding box center [264, 322] width 35 height 35
checkbox input "true"
click at [878, 307] on div at bounding box center [605, 309] width 1211 height 618
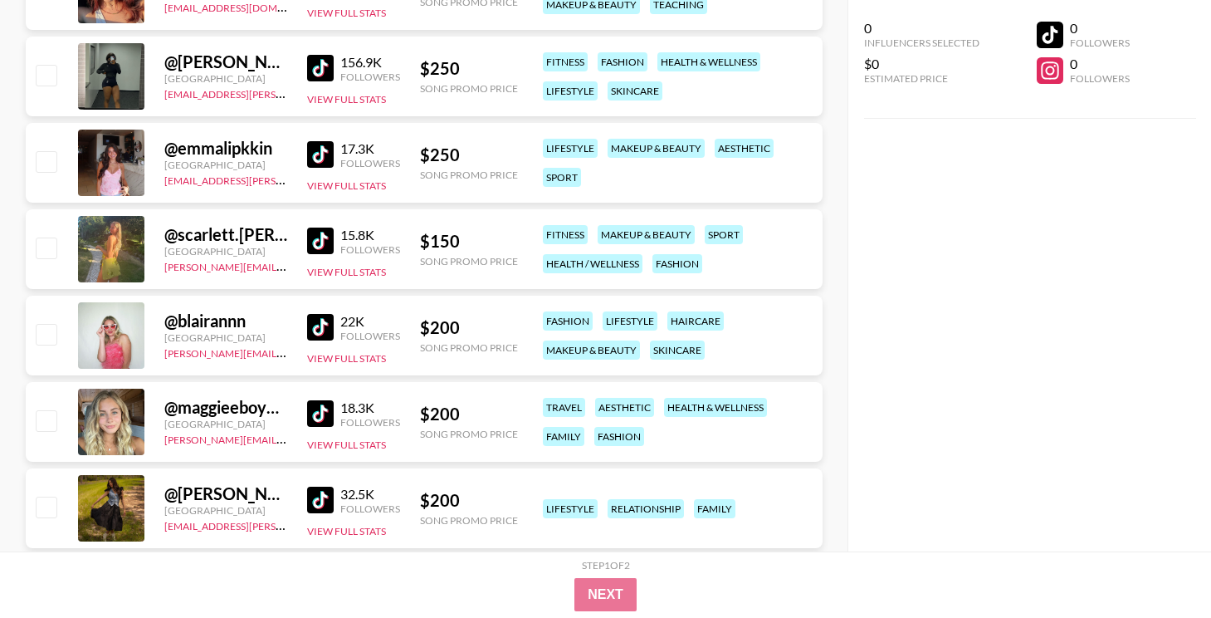
scroll to position [7707, 0]
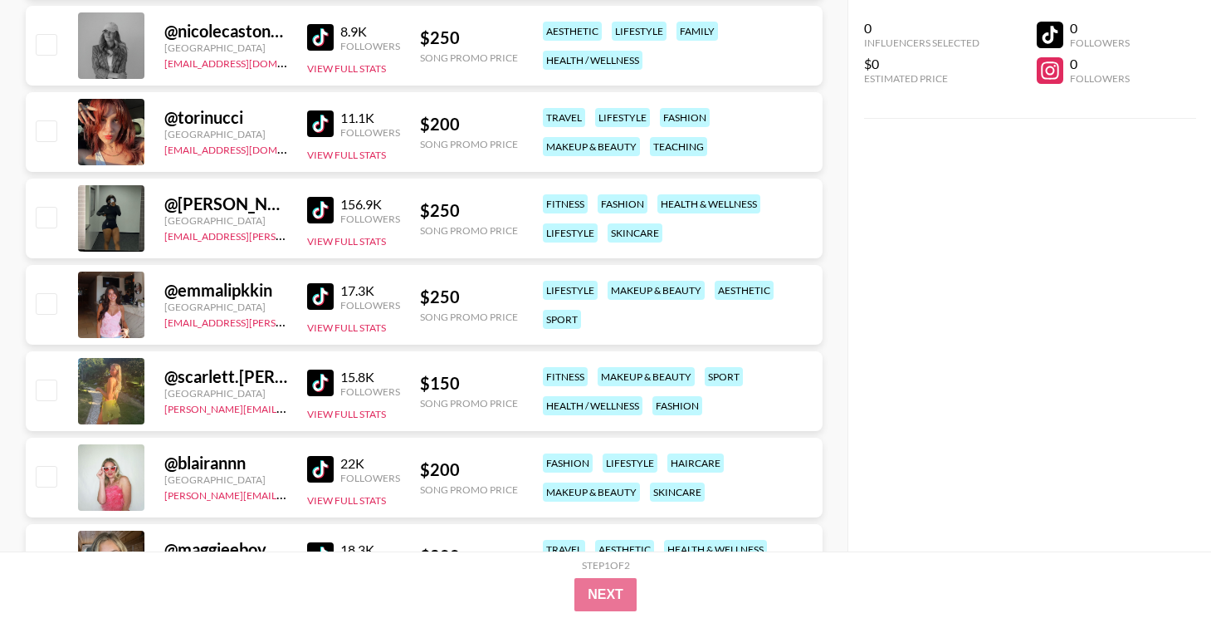
click at [323, 295] on img at bounding box center [320, 296] width 27 height 27
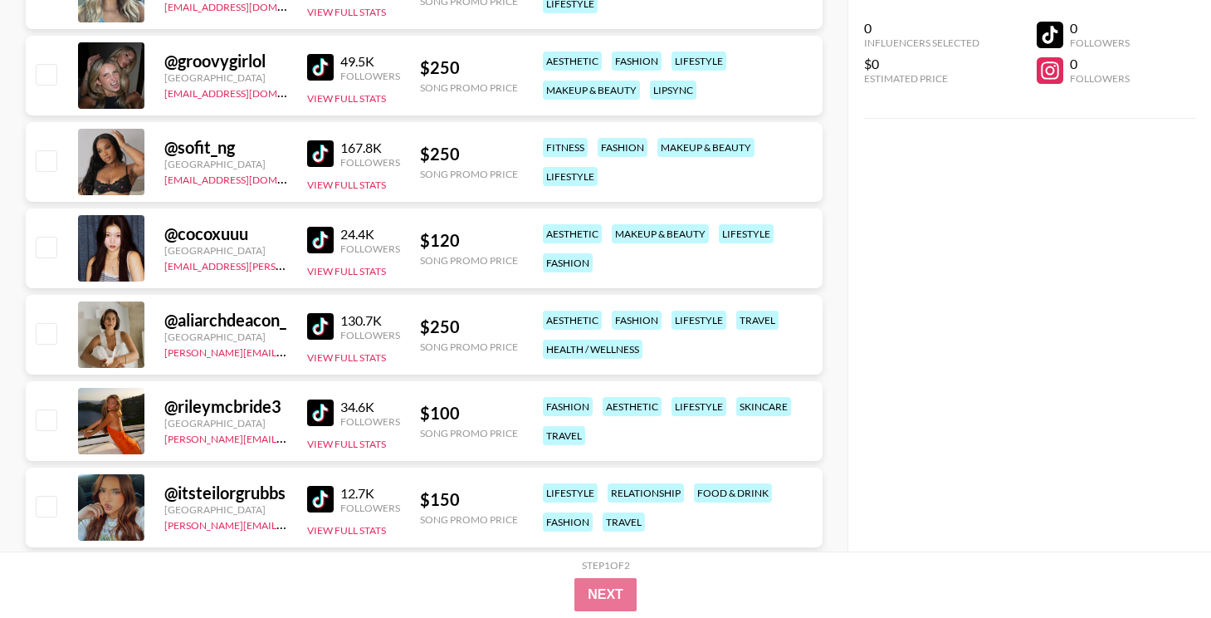
scroll to position [5725, 0]
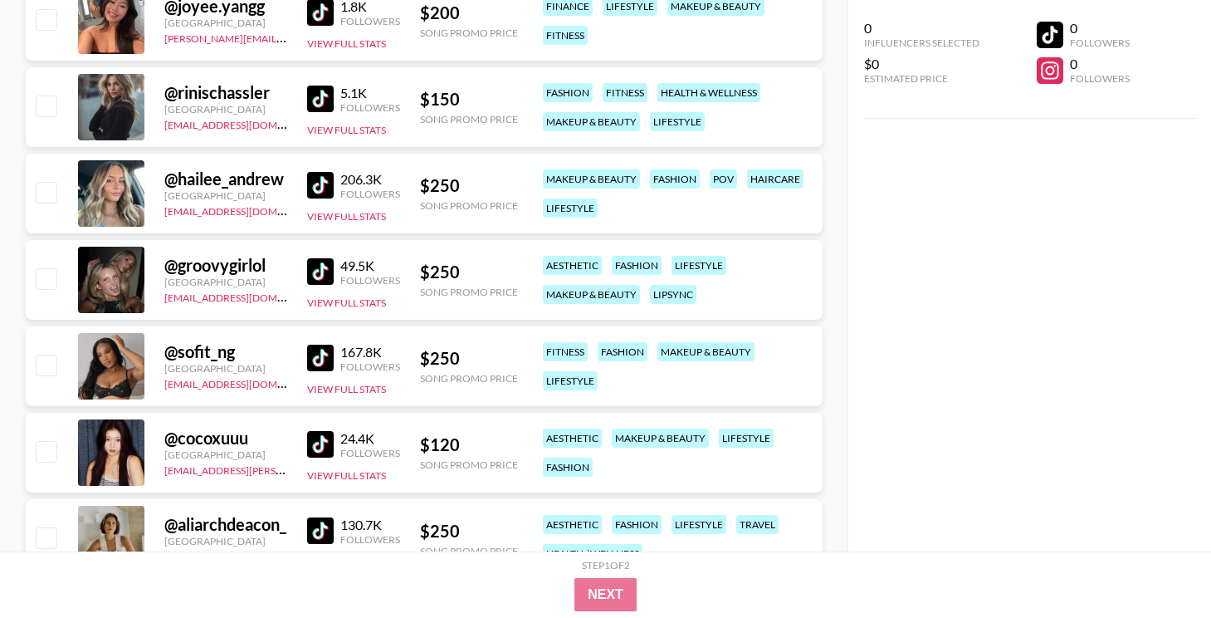
click at [317, 276] on img at bounding box center [320, 271] width 27 height 27
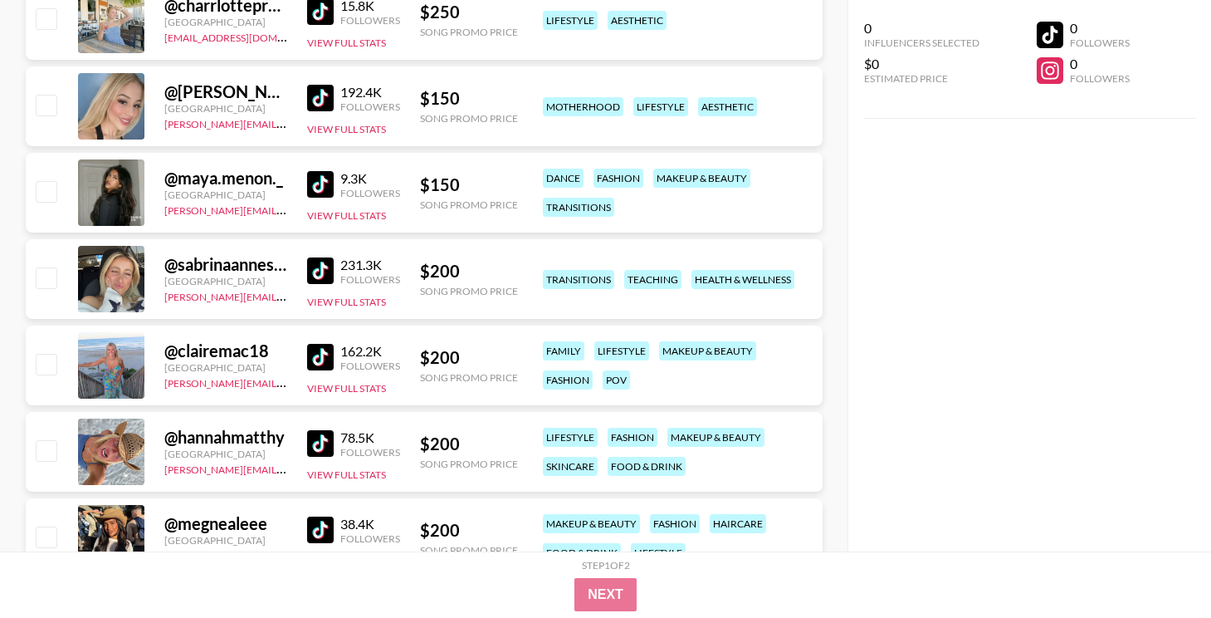
scroll to position [2013, 0]
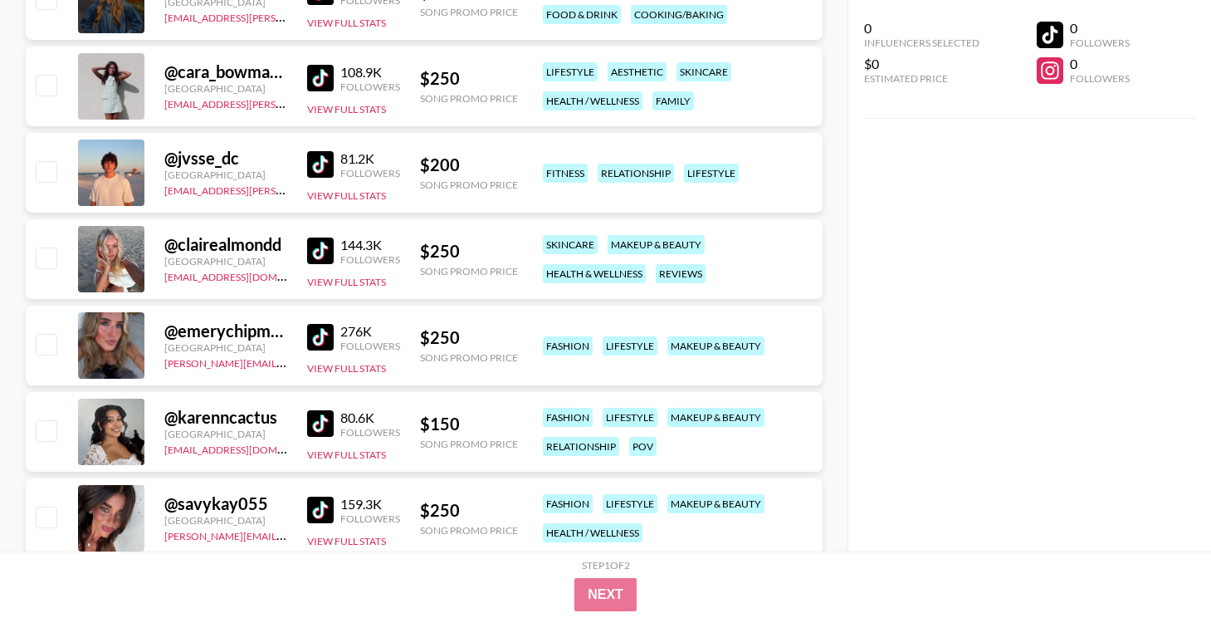
click at [325, 252] on img at bounding box center [320, 250] width 27 height 27
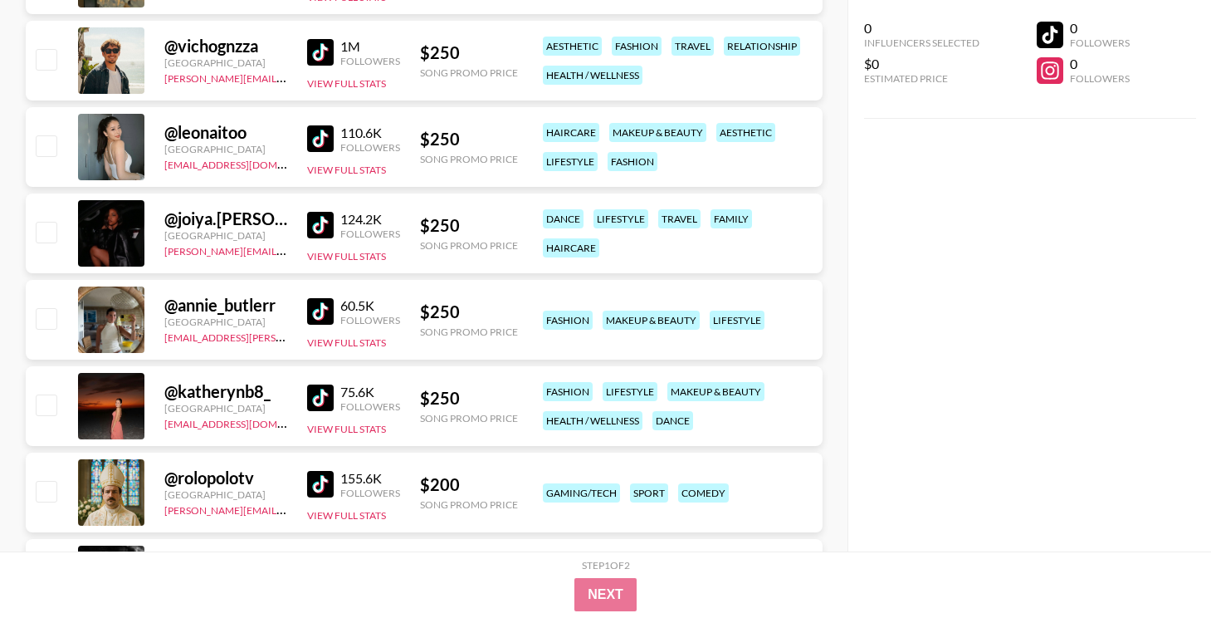
scroll to position [527, 0]
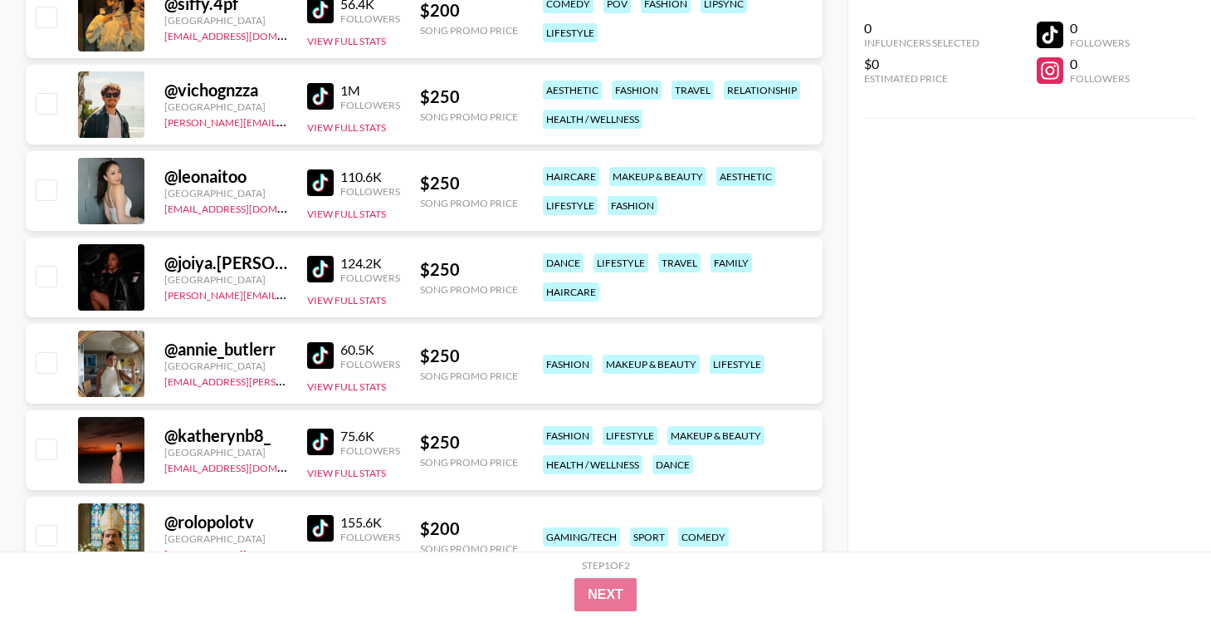
click at [315, 269] on img at bounding box center [320, 269] width 27 height 27
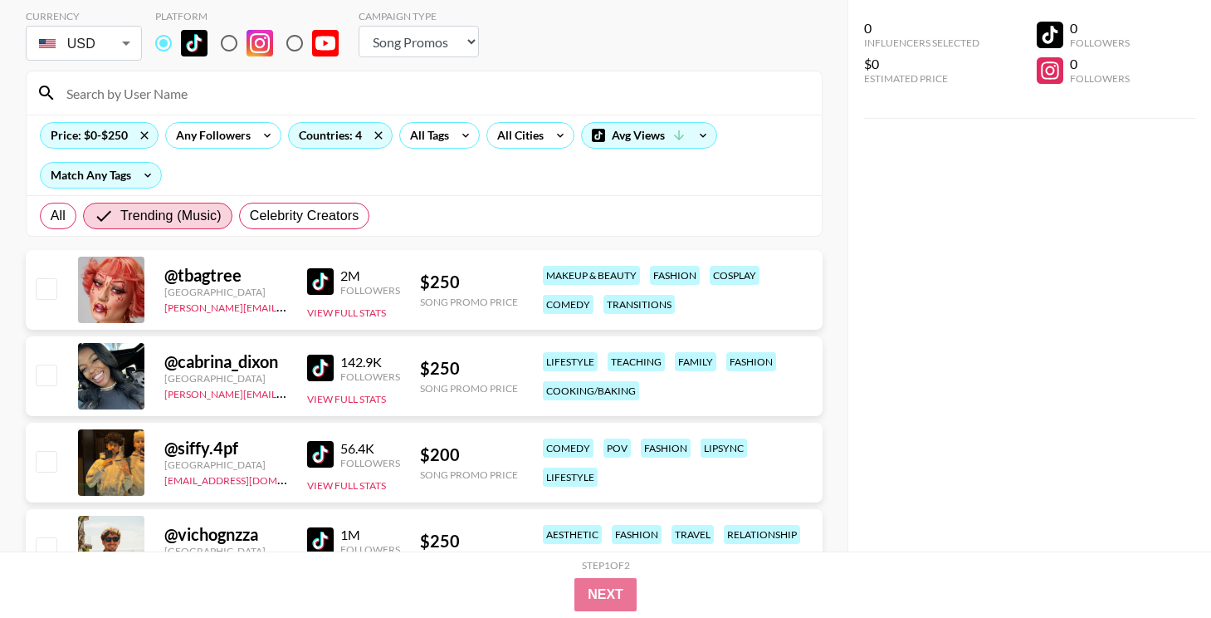
scroll to position [0, 0]
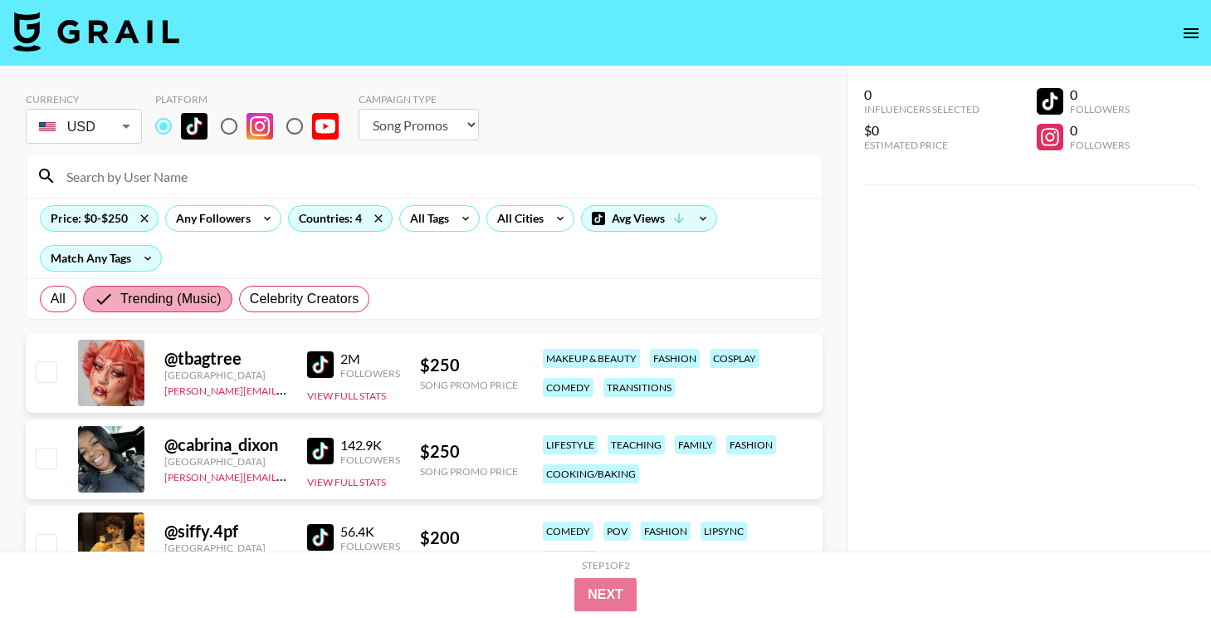
click at [179, 304] on span "Trending (Music)" at bounding box center [170, 299] width 101 height 20
click at [120, 304] on input "Trending (Music)" at bounding box center [107, 299] width 27 height 20
click at [61, 303] on span "All" at bounding box center [58, 299] width 15 height 20
click at [51, 299] on input "All" at bounding box center [51, 299] width 0 height 0
radio input "true"
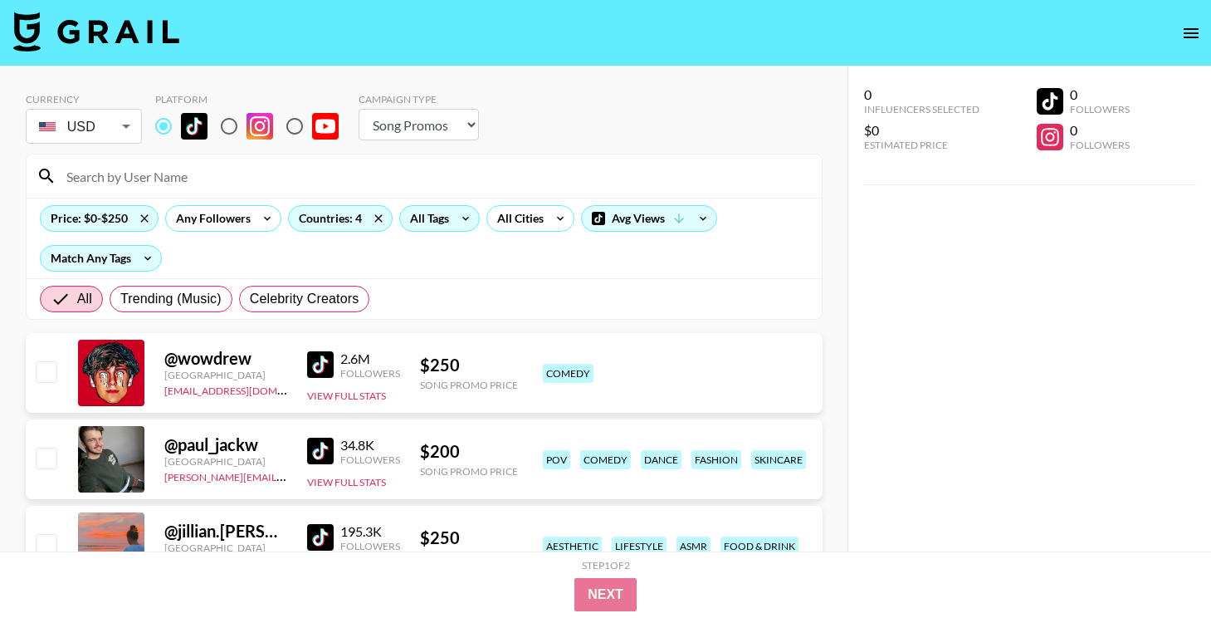
click at [447, 220] on div "All Tags" at bounding box center [426, 218] width 52 height 25
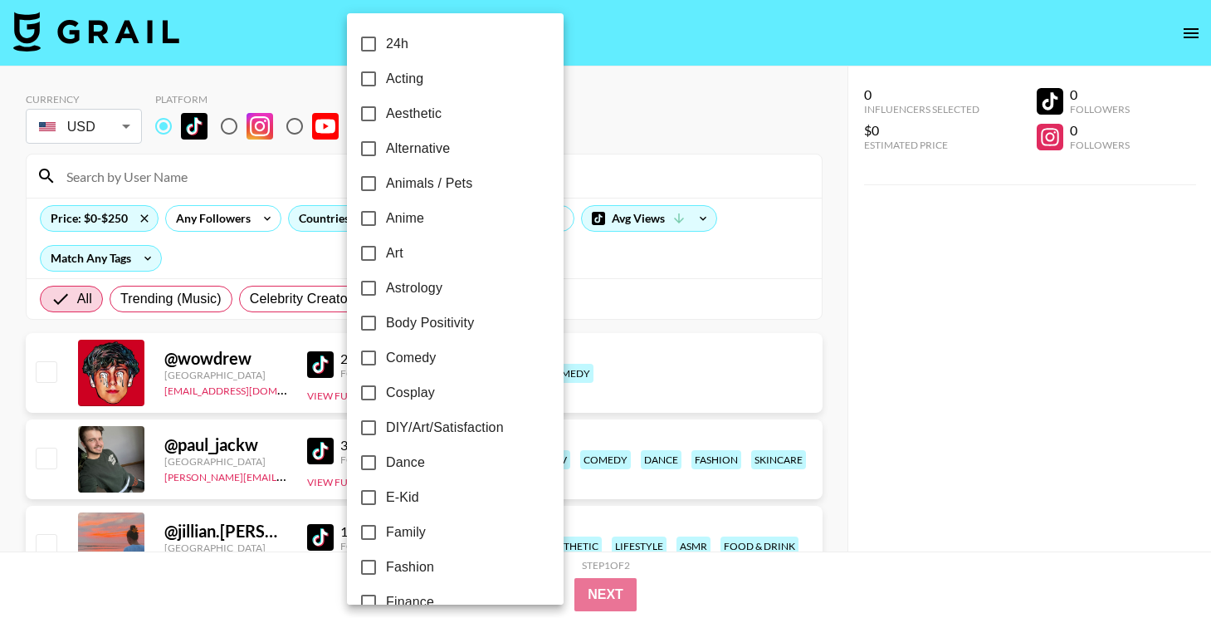
click at [139, 254] on div at bounding box center [605, 309] width 1211 height 618
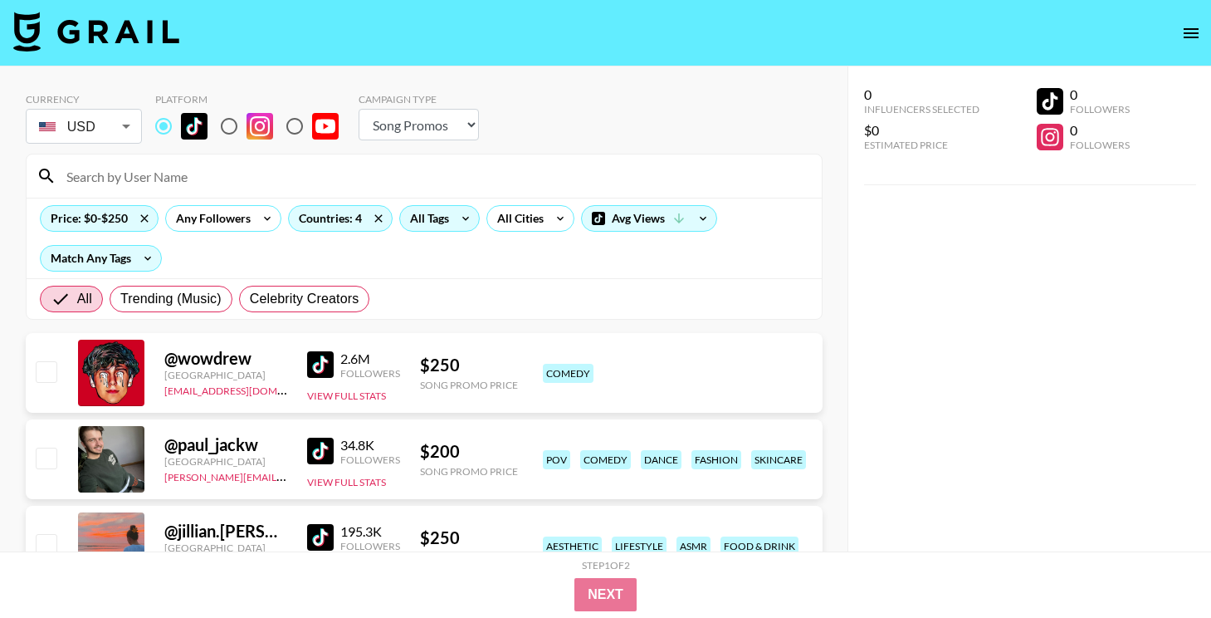
click at [437, 215] on div "All Tags" at bounding box center [426, 218] width 52 height 25
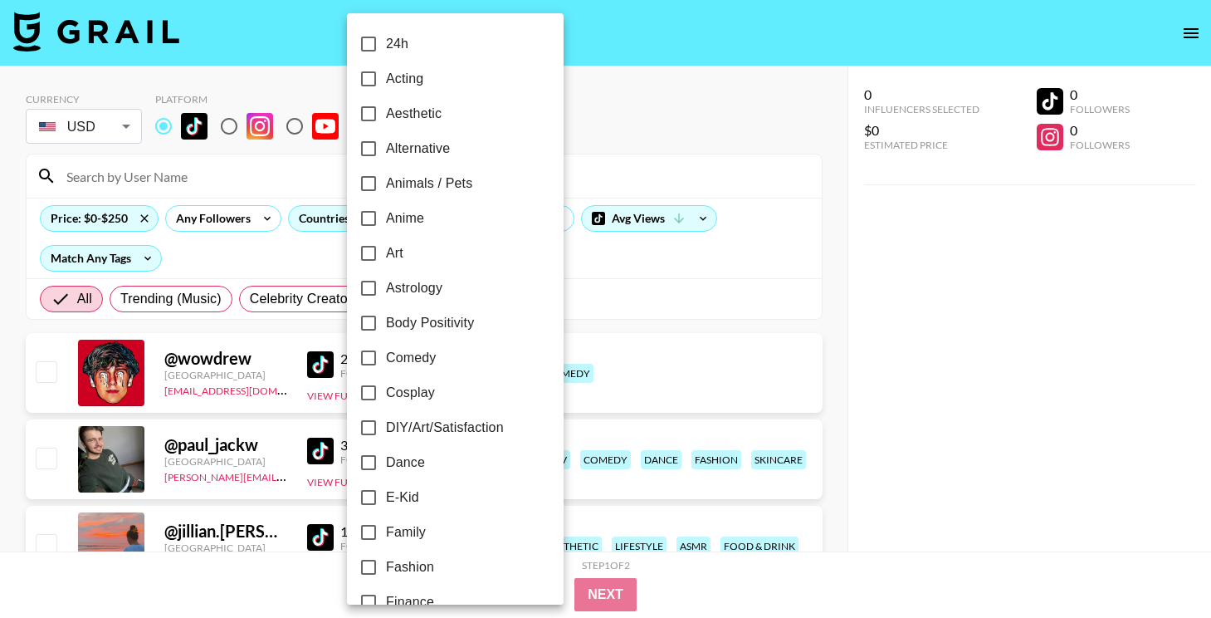
click at [432, 53] on label "24h" at bounding box center [444, 44] width 186 height 35
click at [386, 53] on input "24h" at bounding box center [368, 44] width 35 height 35
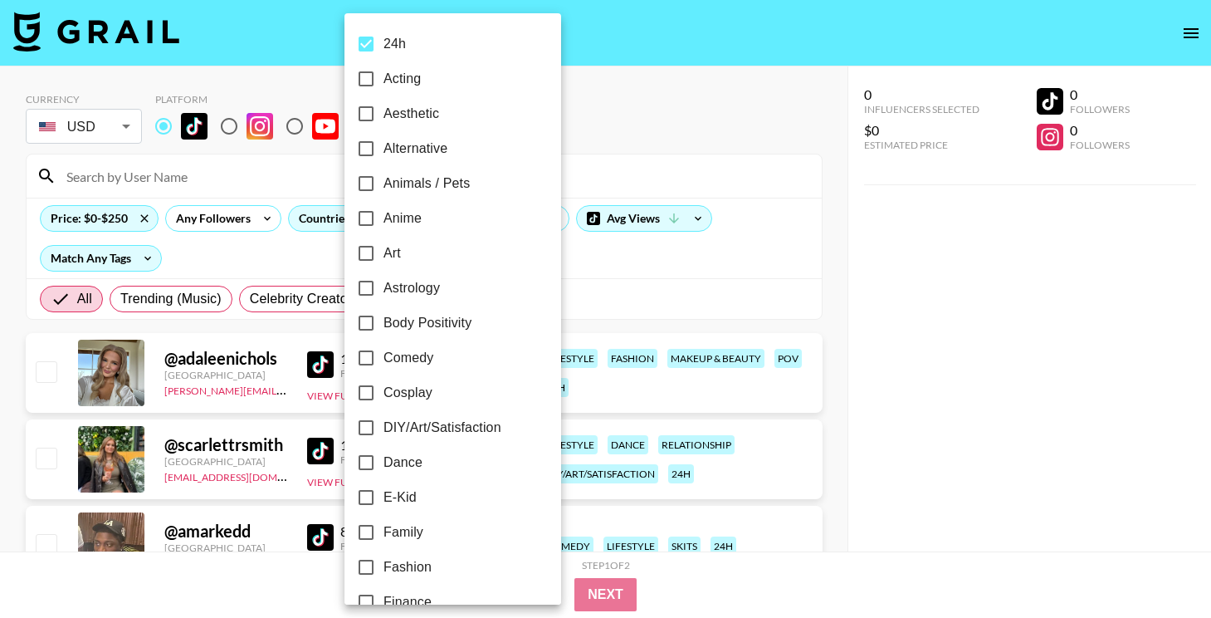
click at [432, 53] on label "24h" at bounding box center [442, 44] width 186 height 35
click at [384, 53] on input "24h" at bounding box center [366, 44] width 35 height 35
checkbox input "false"
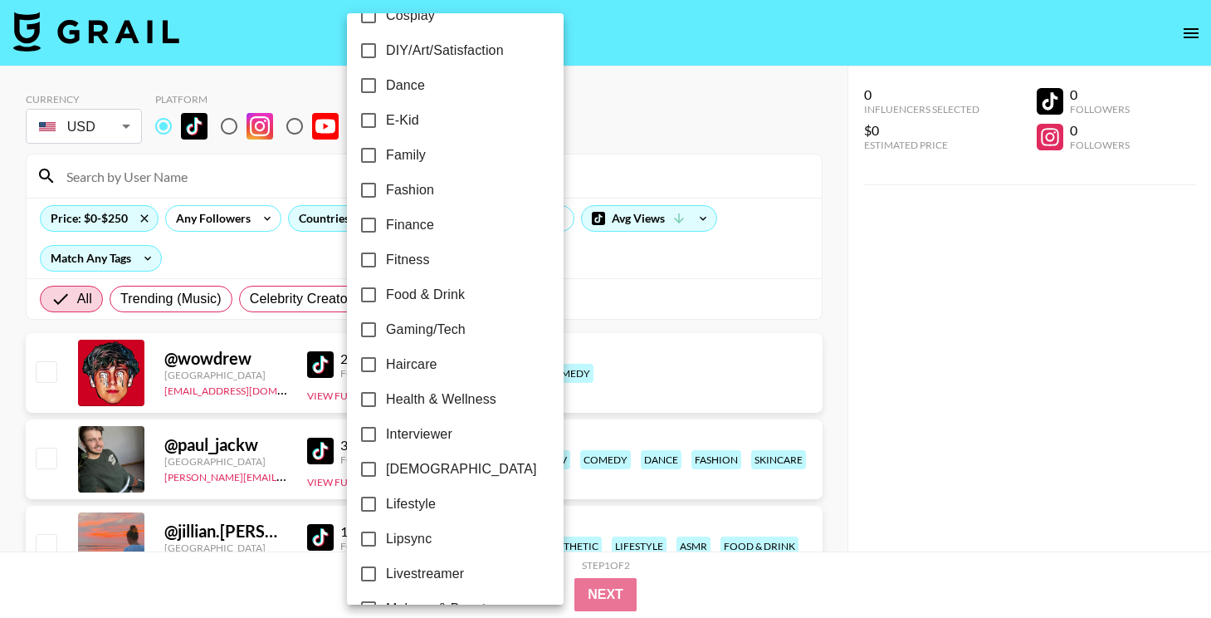
scroll to position [384, 0]
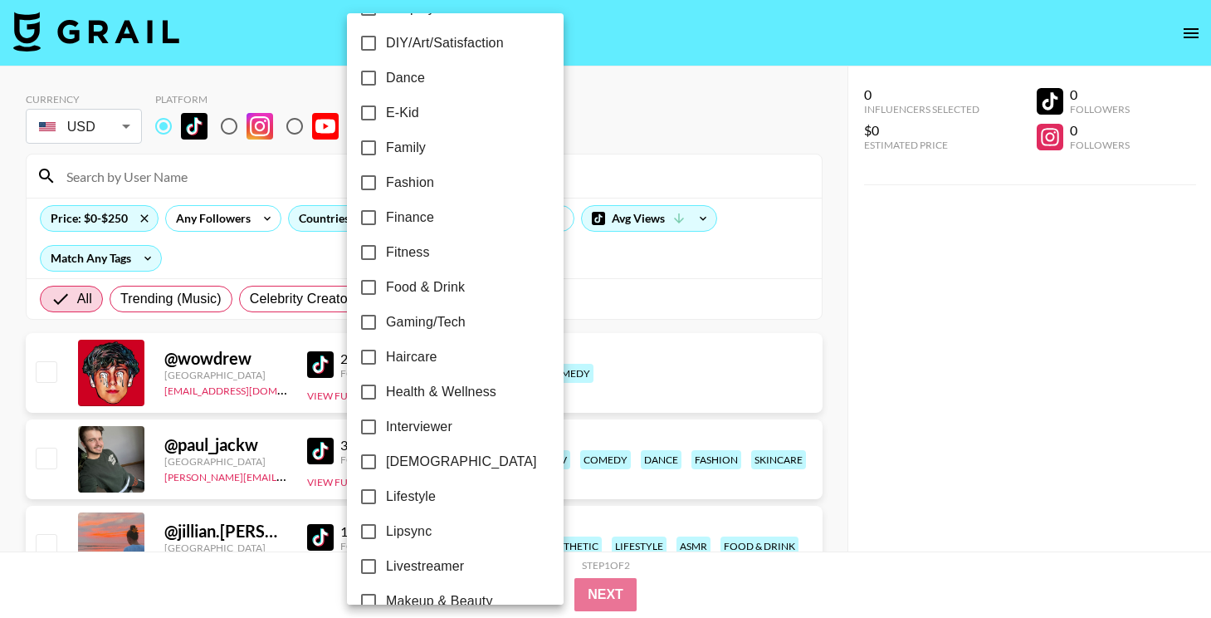
click at [418, 525] on span "Lipsync" at bounding box center [409, 531] width 46 height 20
click at [386, 525] on input "Lipsync" at bounding box center [368, 531] width 35 height 35
checkbox input "true"
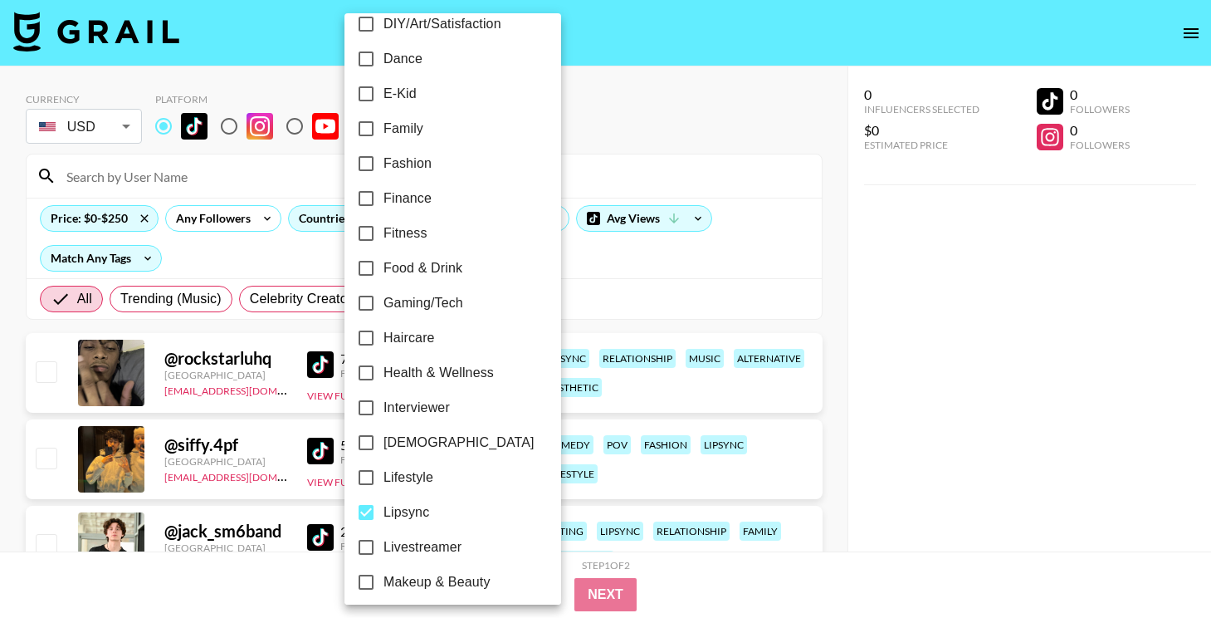
scroll to position [0, 0]
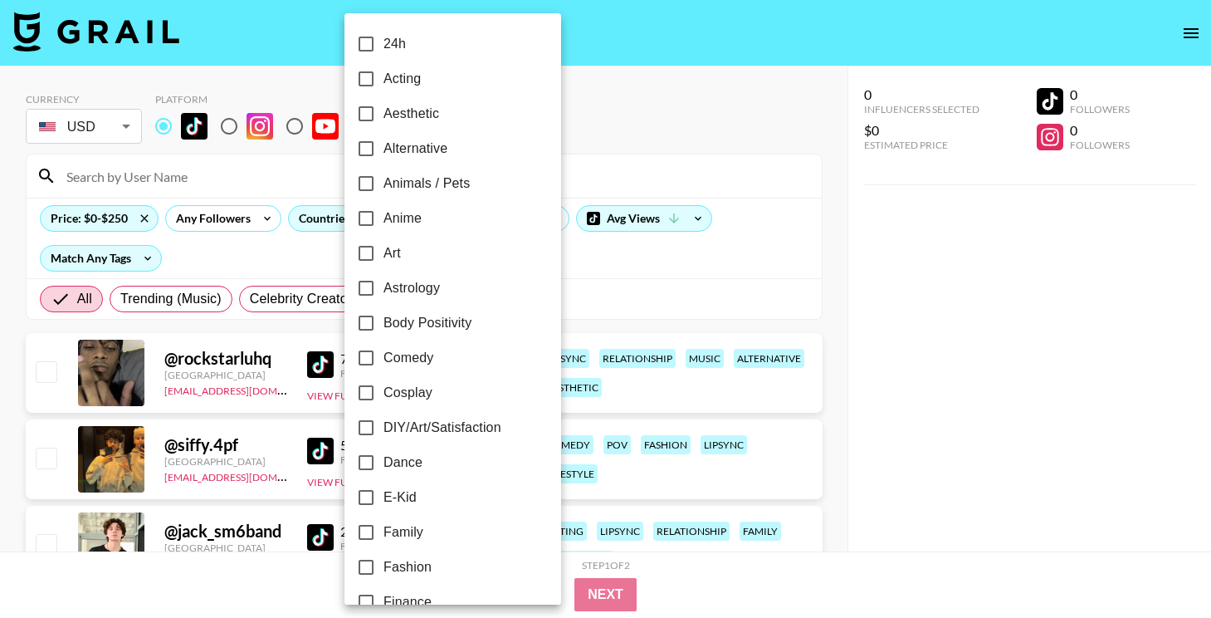
click at [550, 274] on div at bounding box center [605, 309] width 1211 height 618
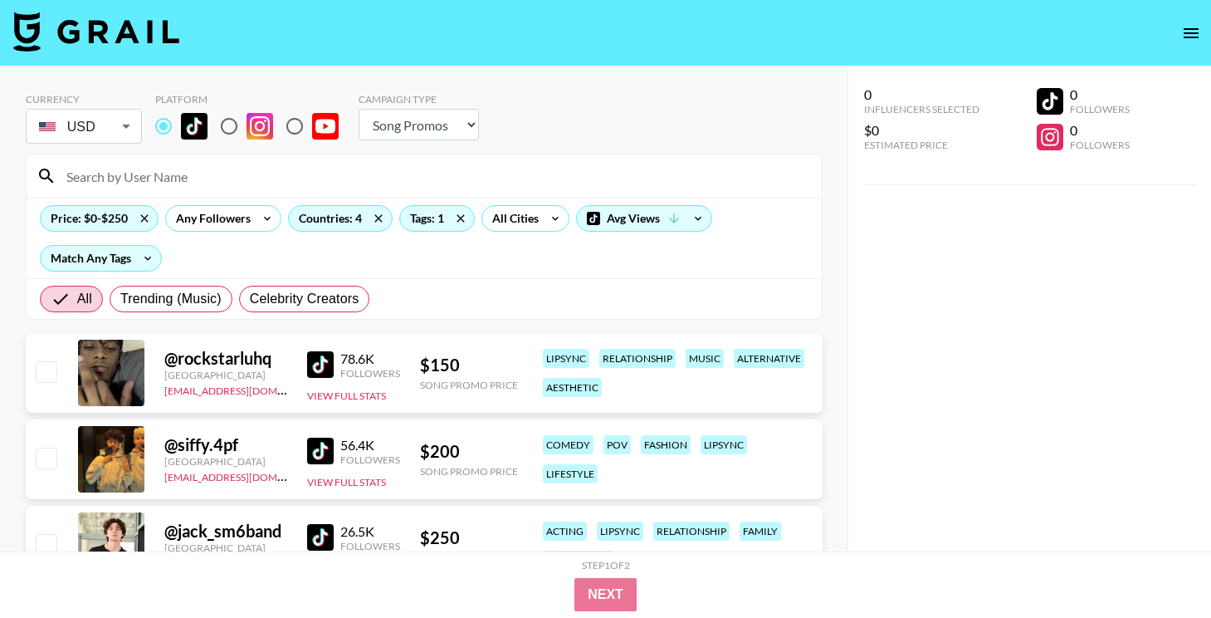
click at [321, 367] on img at bounding box center [320, 364] width 27 height 27
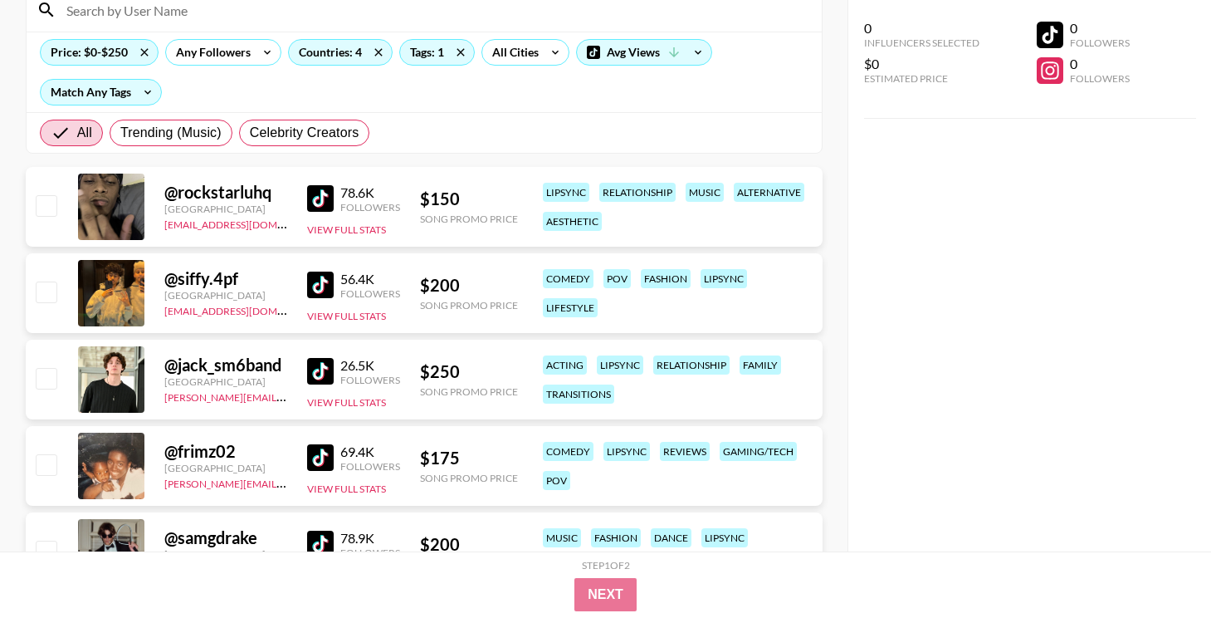
scroll to position [168, 0]
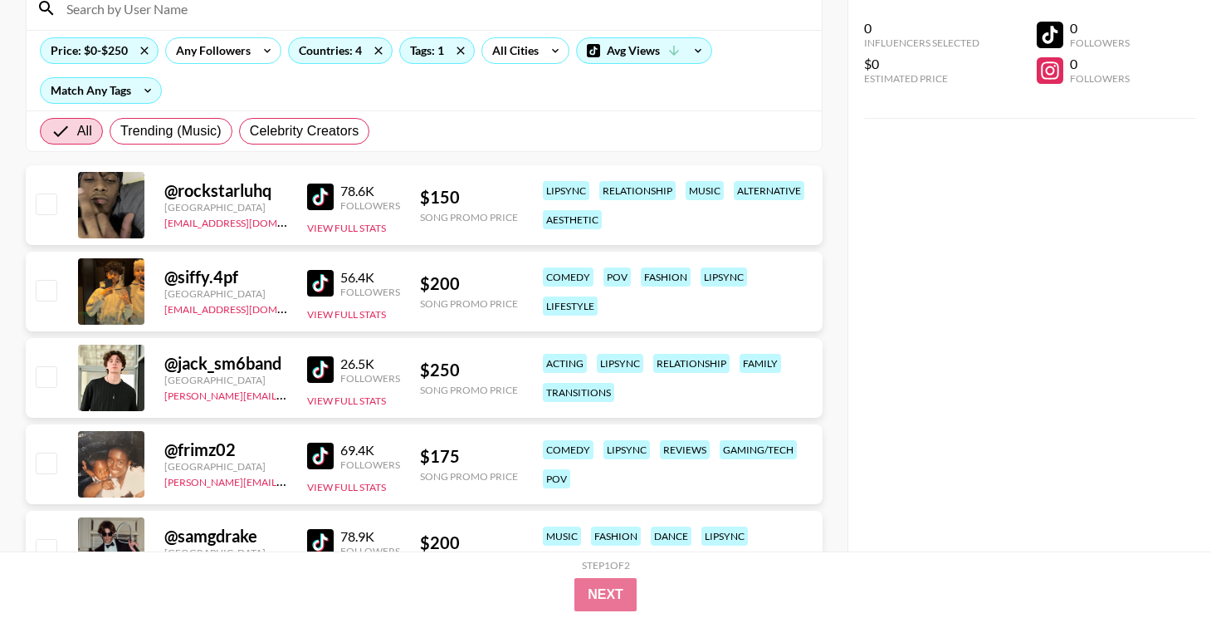
click at [322, 290] on img at bounding box center [320, 283] width 27 height 27
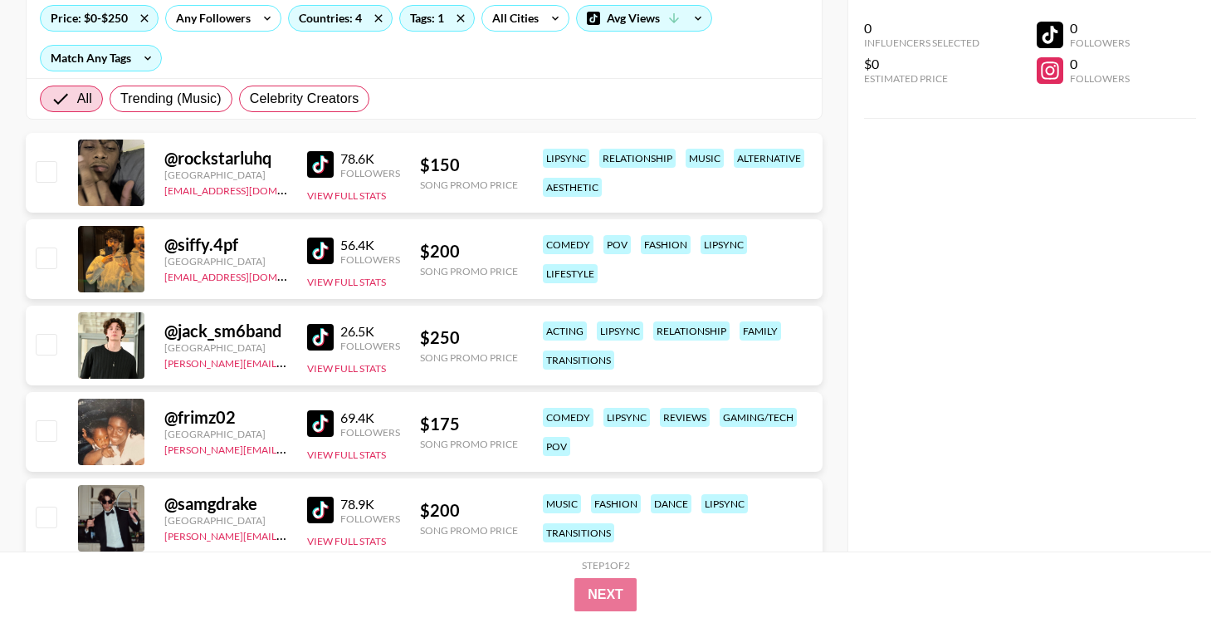
scroll to position [235, 0]
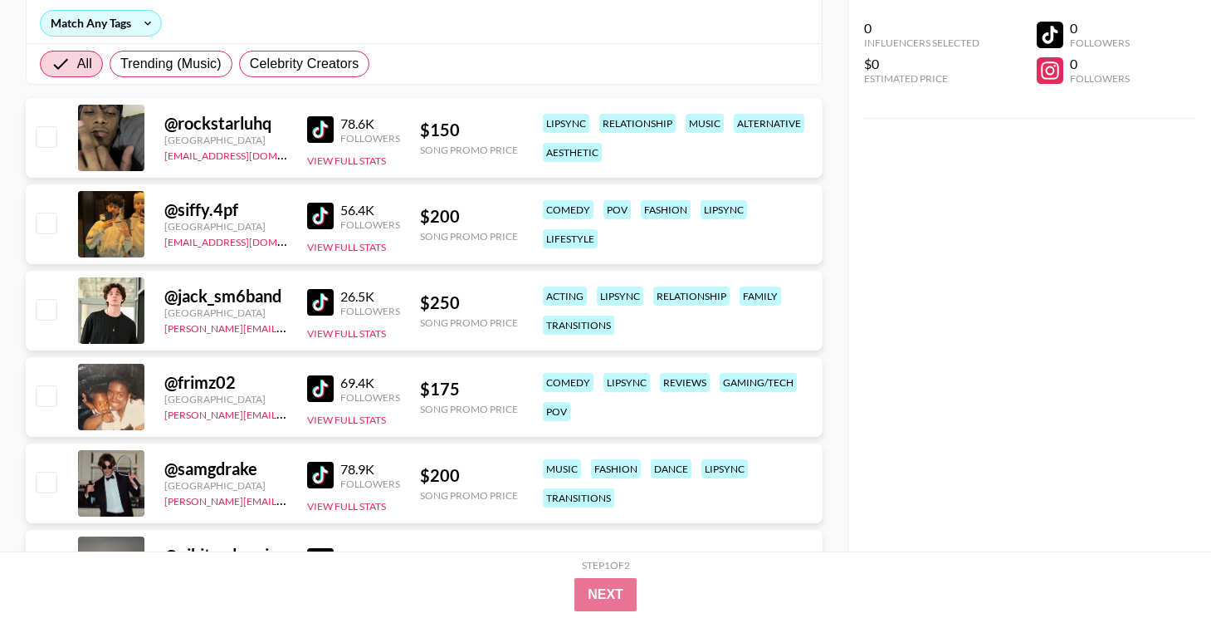
click at [325, 298] on img at bounding box center [320, 302] width 27 height 27
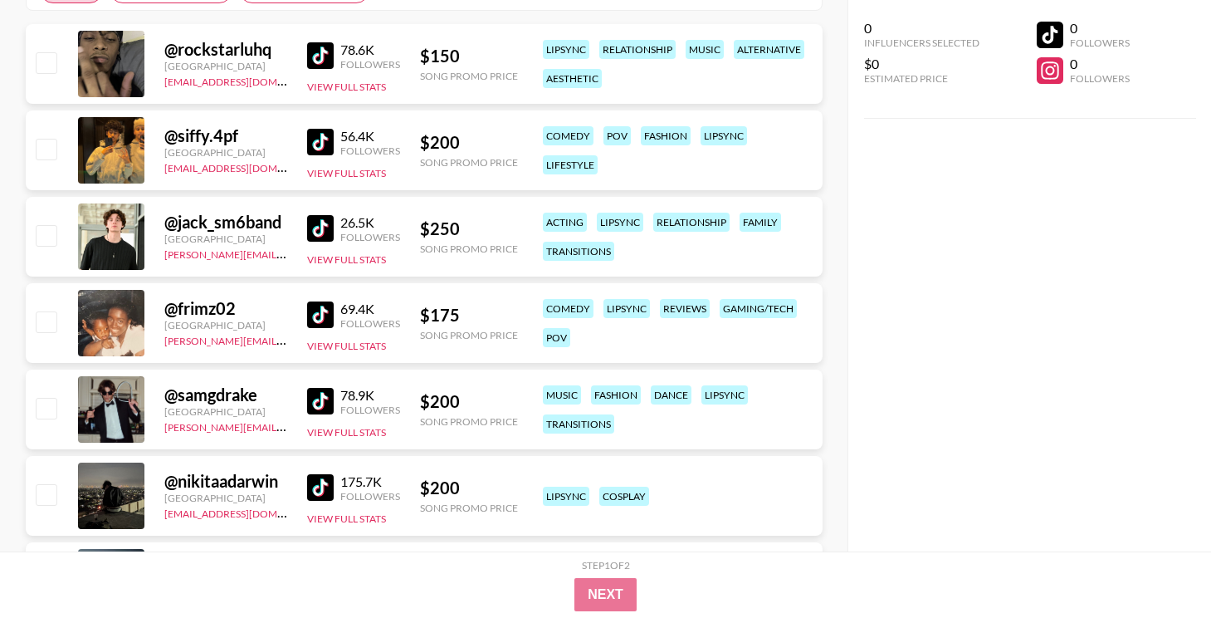
scroll to position [343, 0]
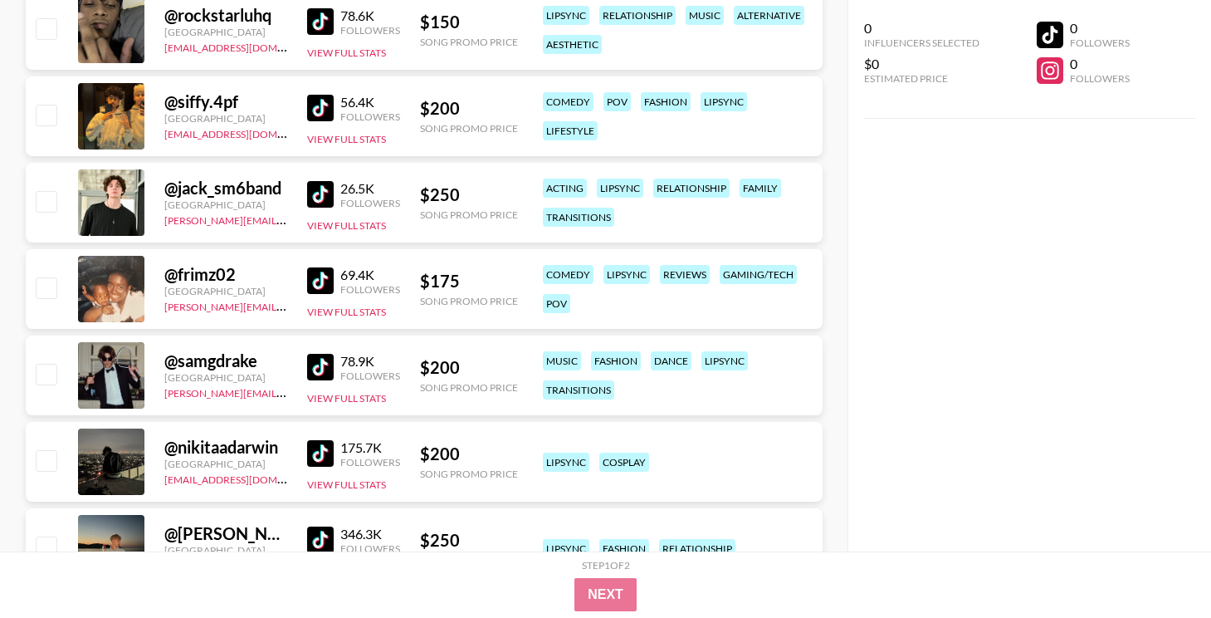
click at [322, 365] on img at bounding box center [320, 367] width 27 height 27
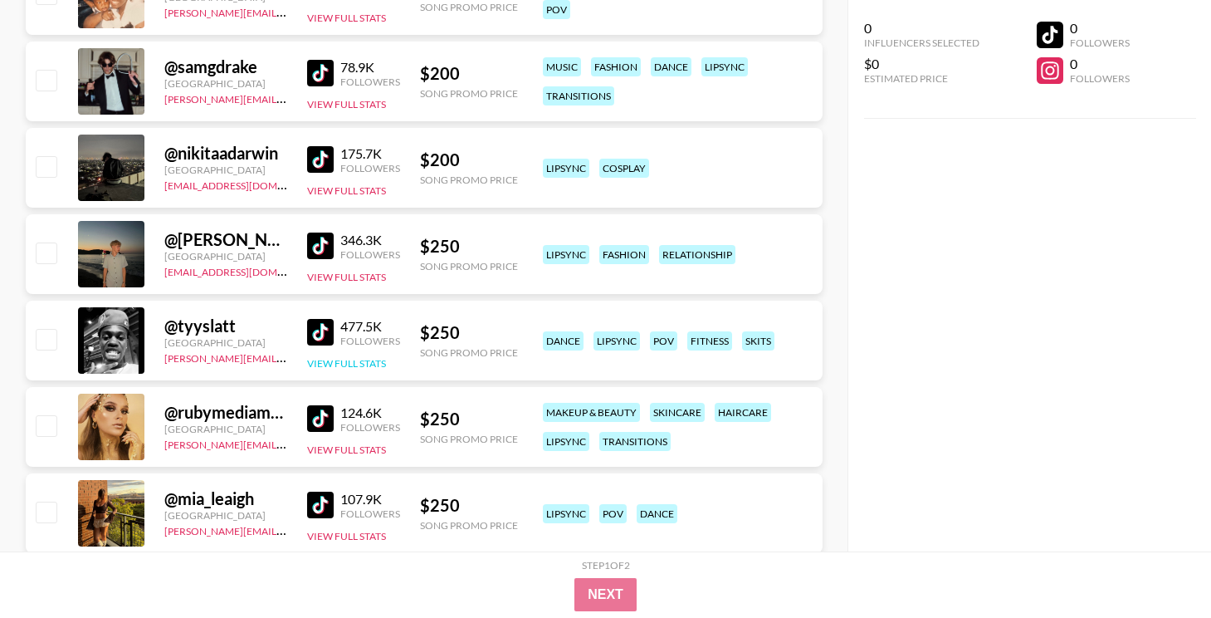
scroll to position [799, 0]
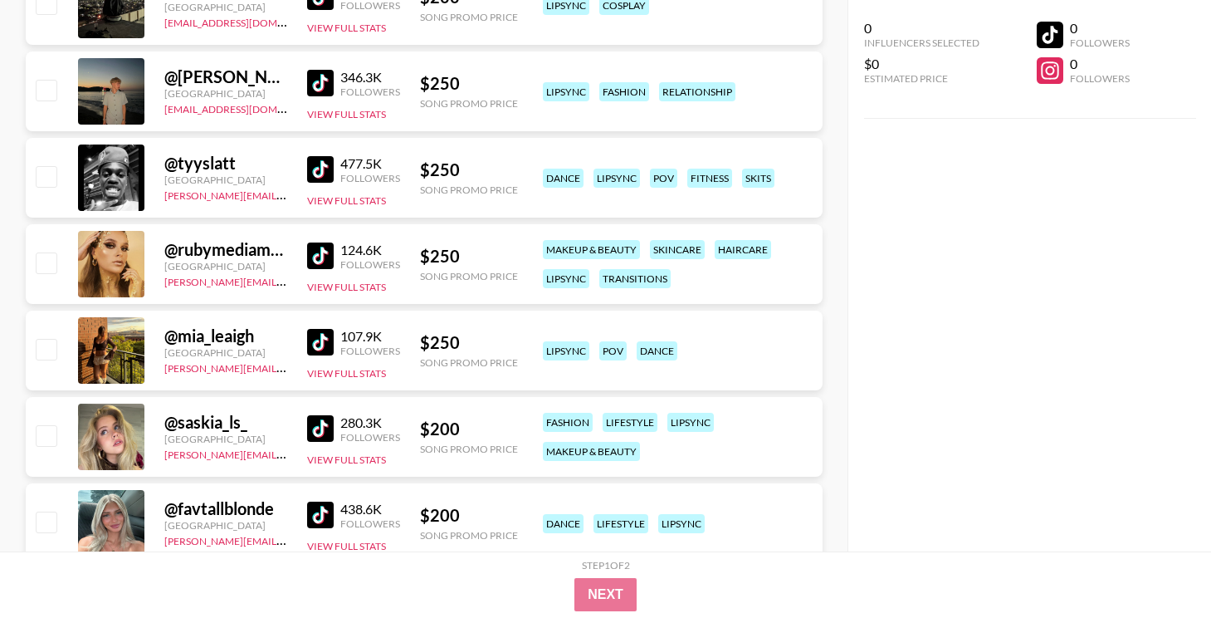
click at [320, 425] on img at bounding box center [320, 428] width 27 height 27
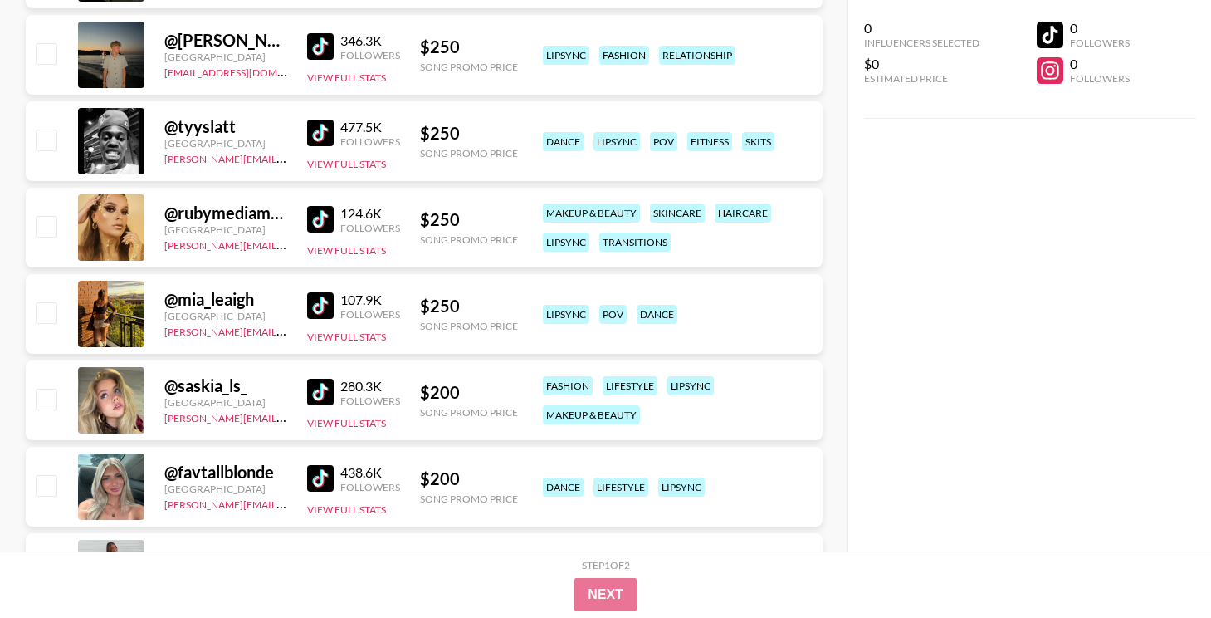
scroll to position [1015, 0]
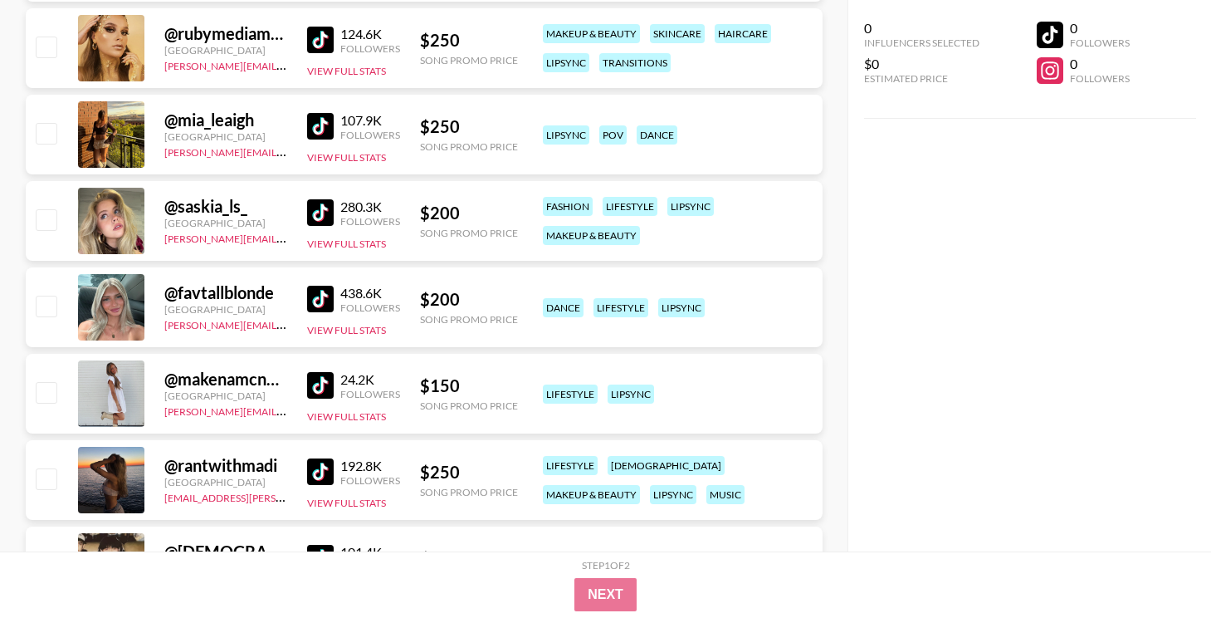
click at [323, 385] on img at bounding box center [320, 385] width 27 height 27
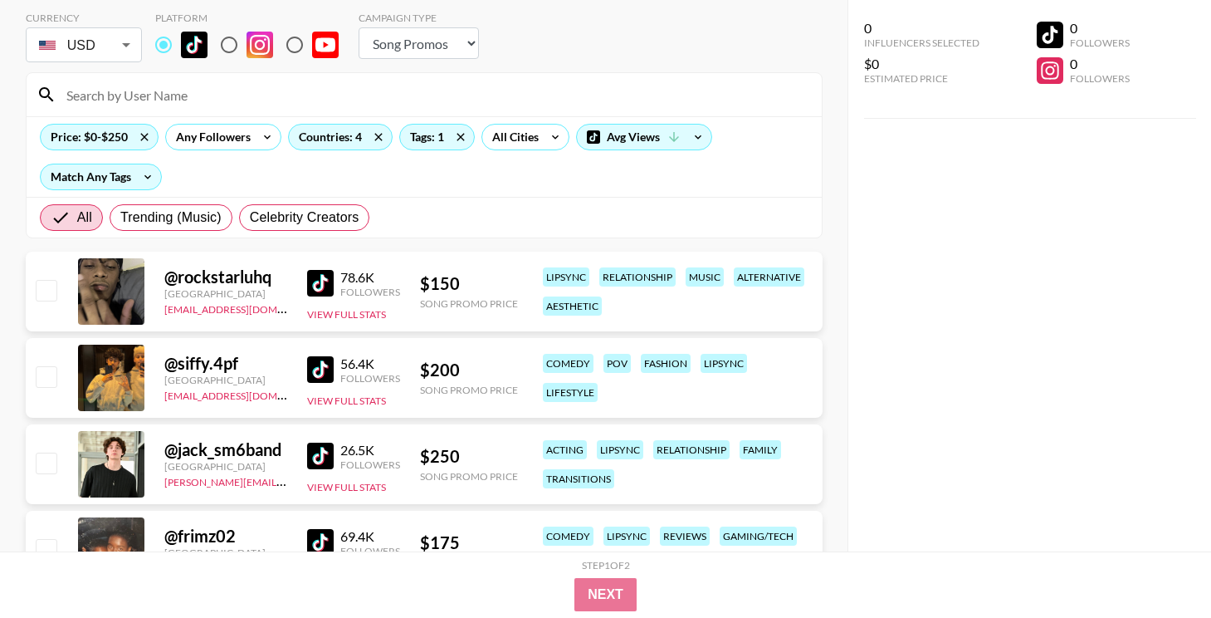
scroll to position [0, 0]
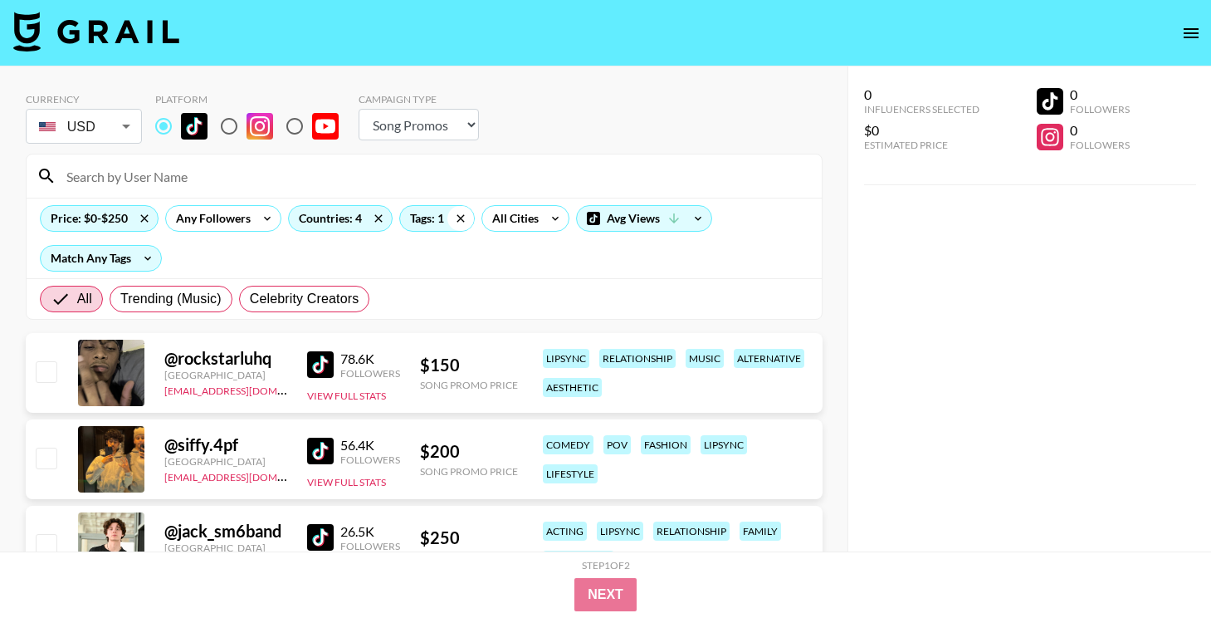
click at [468, 218] on icon at bounding box center [460, 218] width 27 height 25
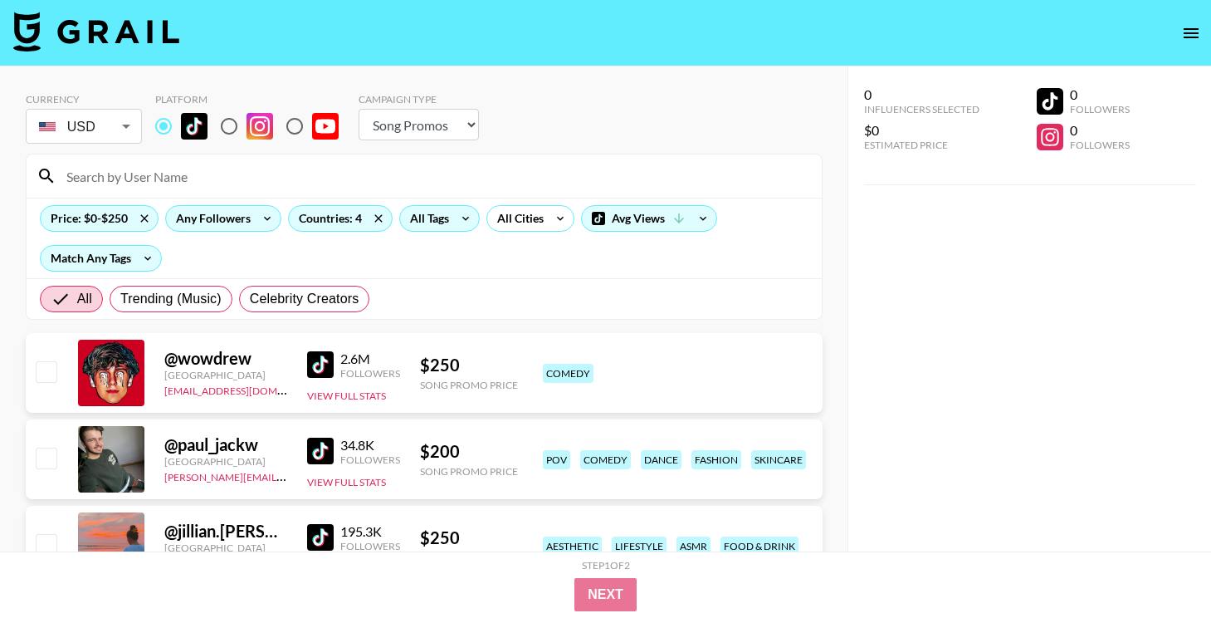
click at [237, 212] on div "Any Followers" at bounding box center [210, 218] width 88 height 25
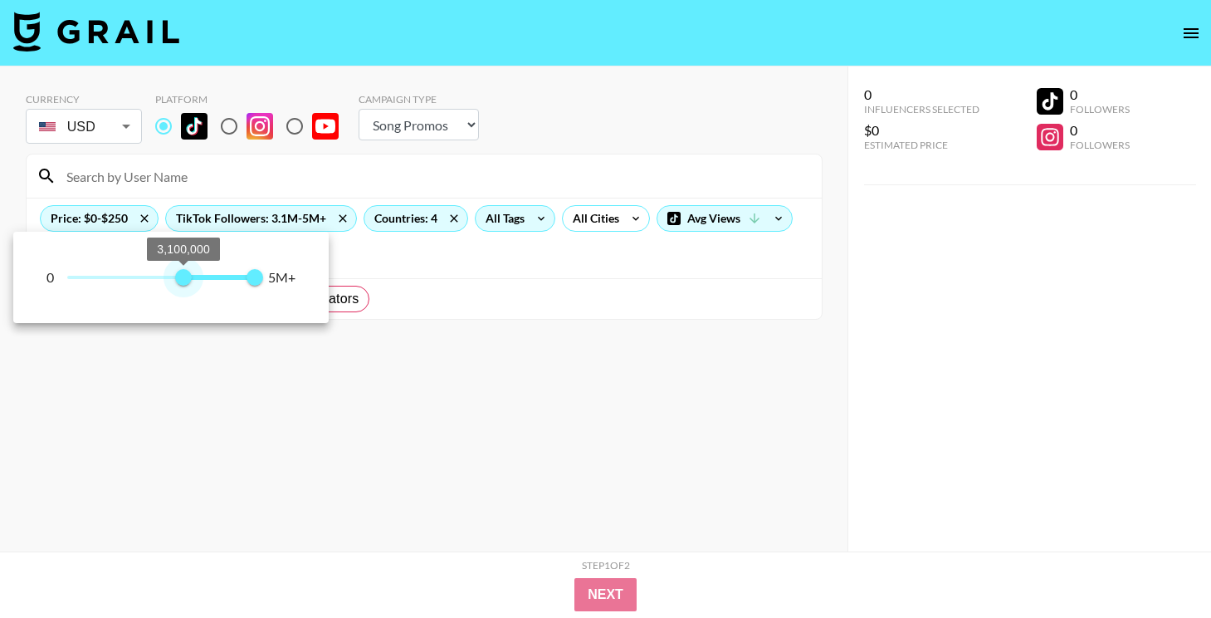
type input "3000000"
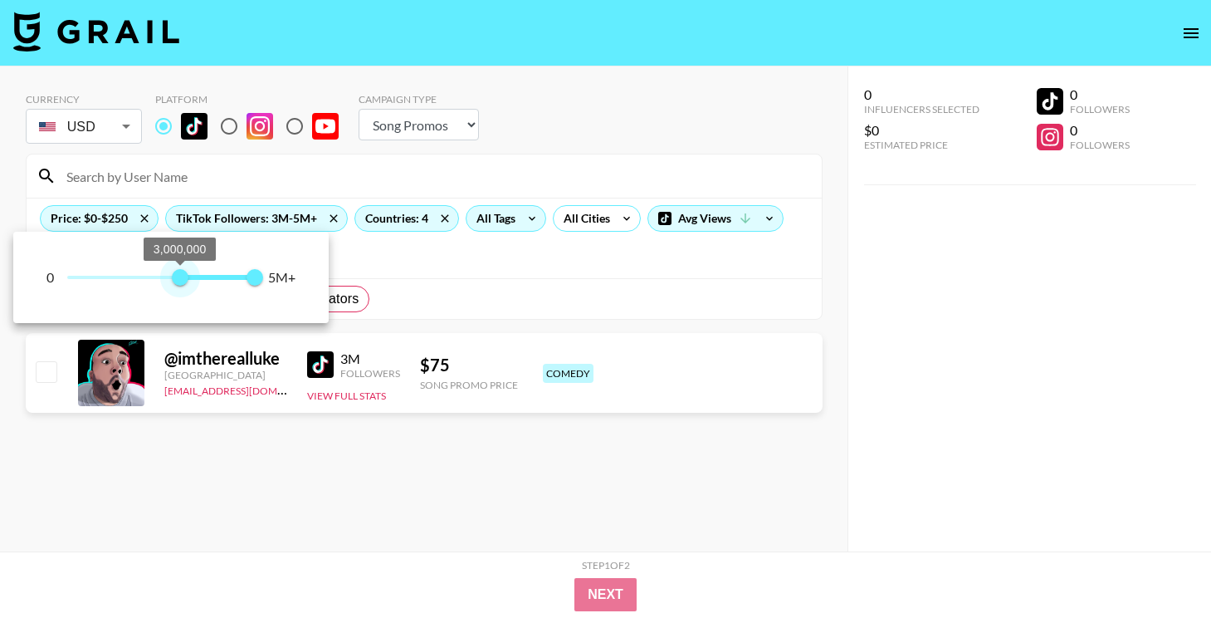
drag, startPoint x: 71, startPoint y: 286, endPoint x: 179, endPoint y: 274, distance: 109.5
click at [179, 274] on span "3,000,000" at bounding box center [180, 277] width 17 height 17
click at [297, 369] on div at bounding box center [605, 309] width 1211 height 618
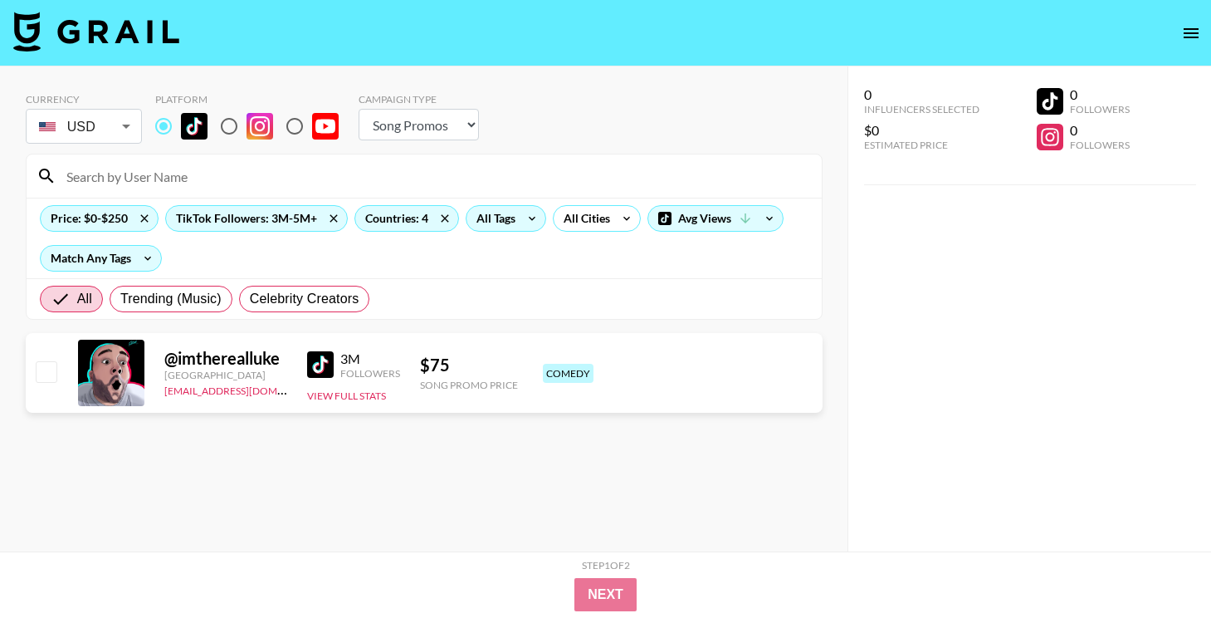
click at [314, 368] on img at bounding box center [320, 364] width 27 height 27
click at [281, 224] on div "TikTok Followers: 3M-5M+" at bounding box center [256, 218] width 181 height 25
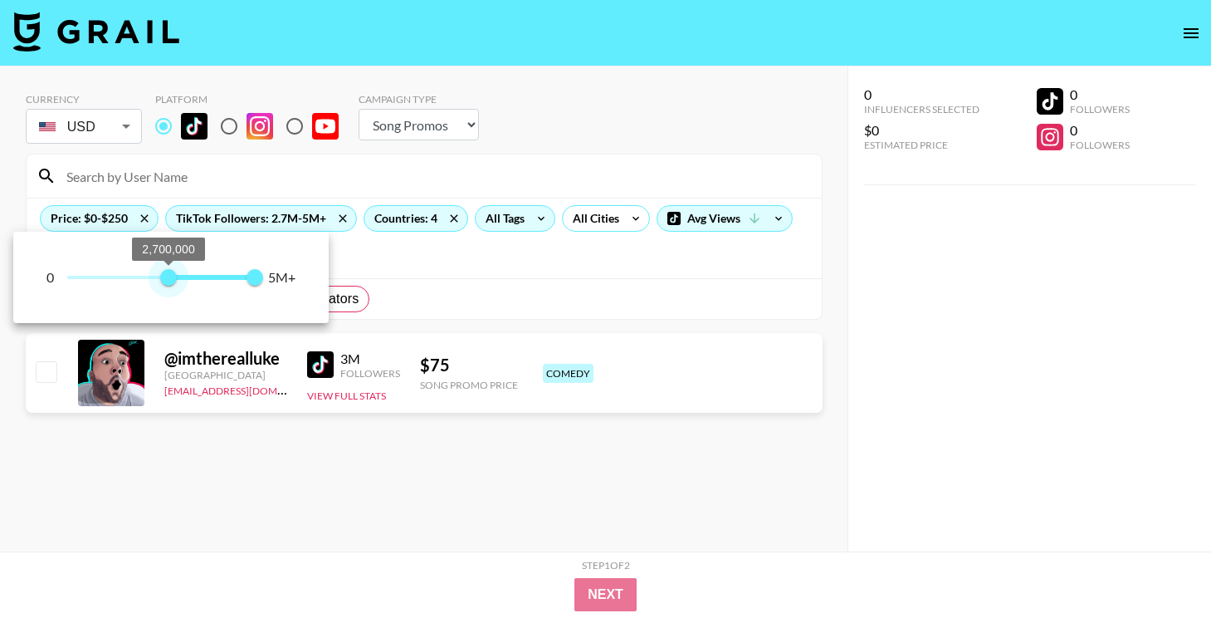
type input "2600000"
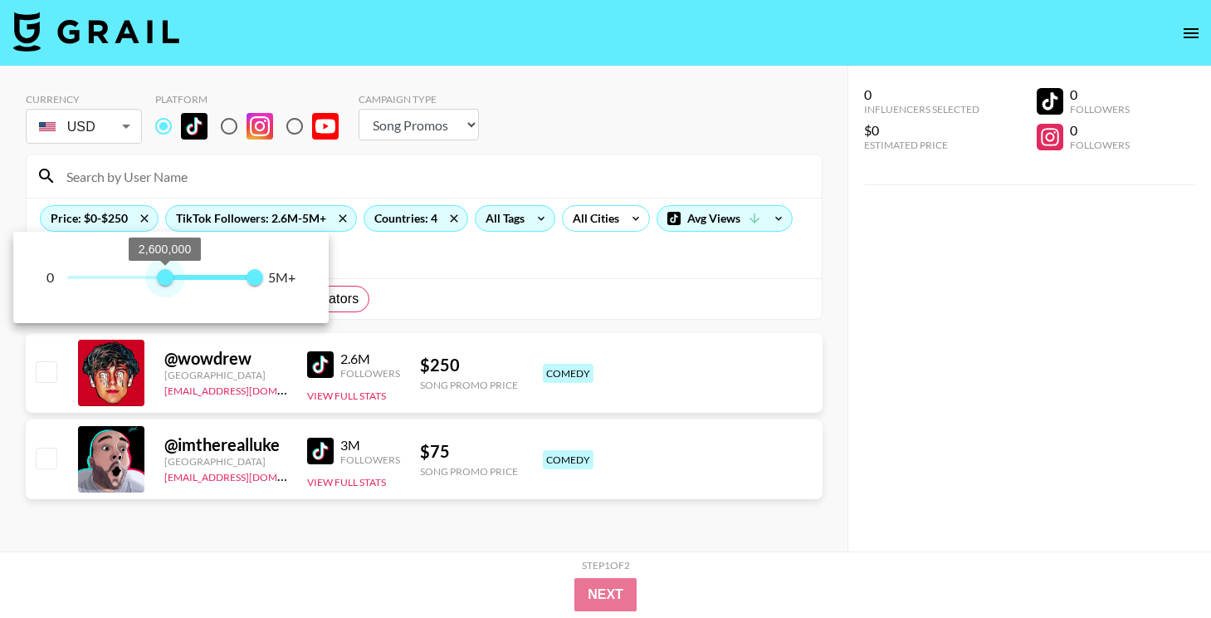
drag, startPoint x: 184, startPoint y: 276, endPoint x: 164, endPoint y: 277, distance: 19.9
click at [164, 277] on span "2,600,000" at bounding box center [165, 277] width 17 height 17
click at [309, 371] on div at bounding box center [605, 309] width 1211 height 618
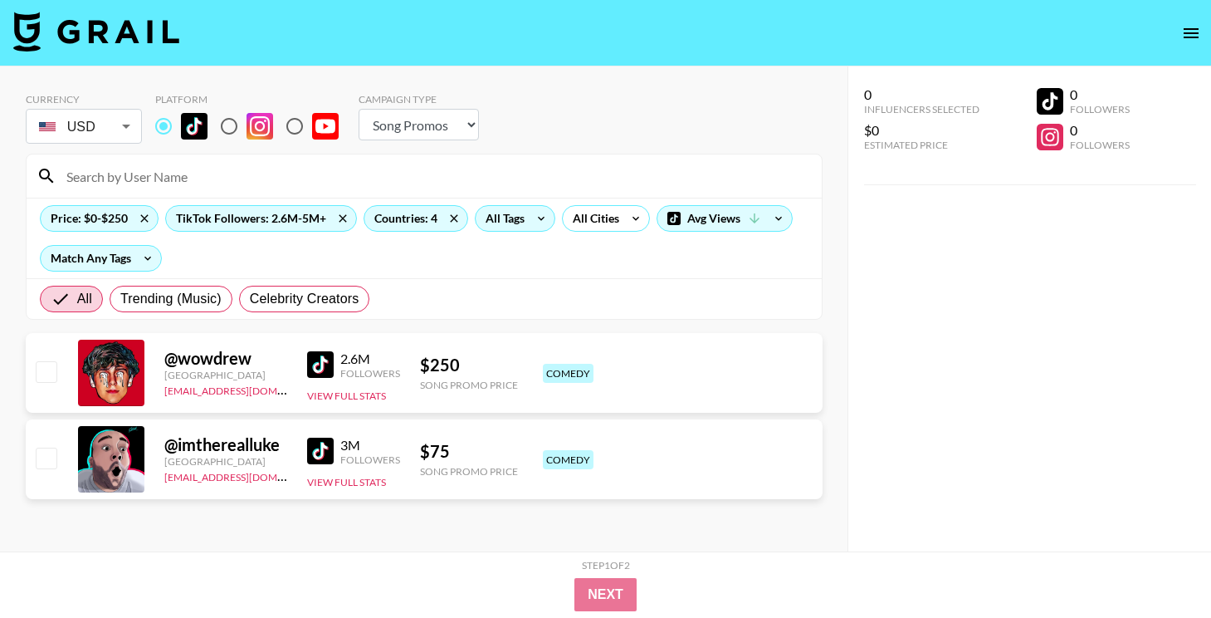
click at [315, 369] on img at bounding box center [320, 364] width 27 height 27
click at [238, 216] on div "TikTok Followers: 2.6M-5M+" at bounding box center [261, 218] width 190 height 25
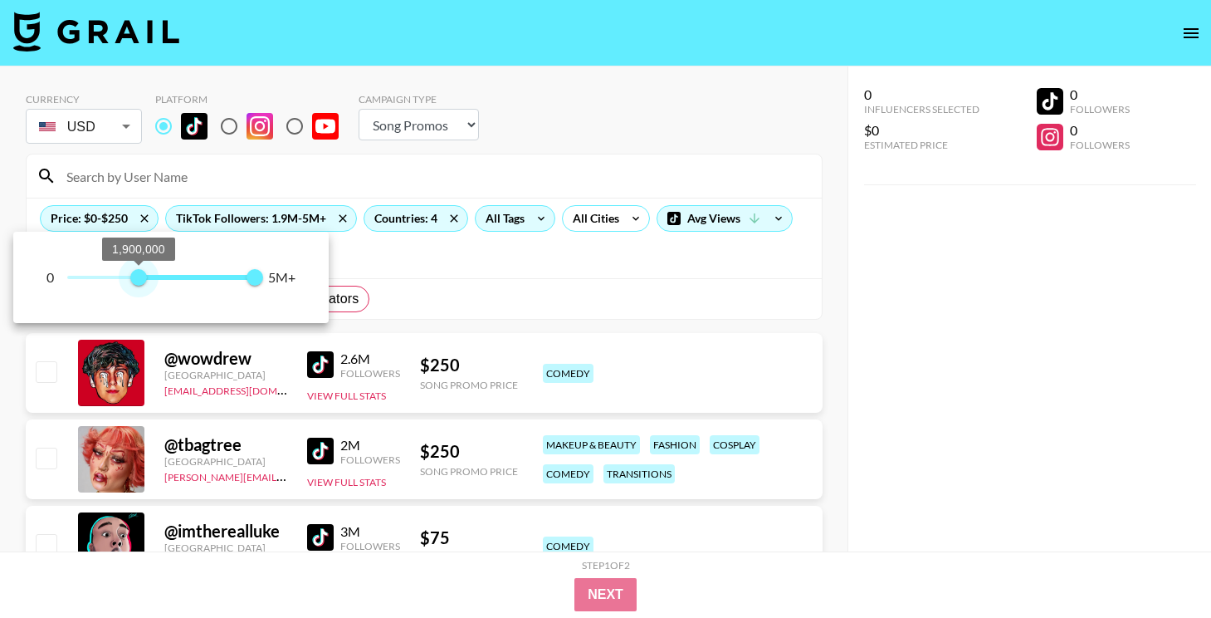
type input "2000000"
drag, startPoint x: 169, startPoint y: 278, endPoint x: 142, endPoint y: 279, distance: 26.6
click at [142, 279] on span "2,000,000" at bounding box center [142, 277] width 17 height 17
click at [495, 315] on div at bounding box center [605, 309] width 1211 height 618
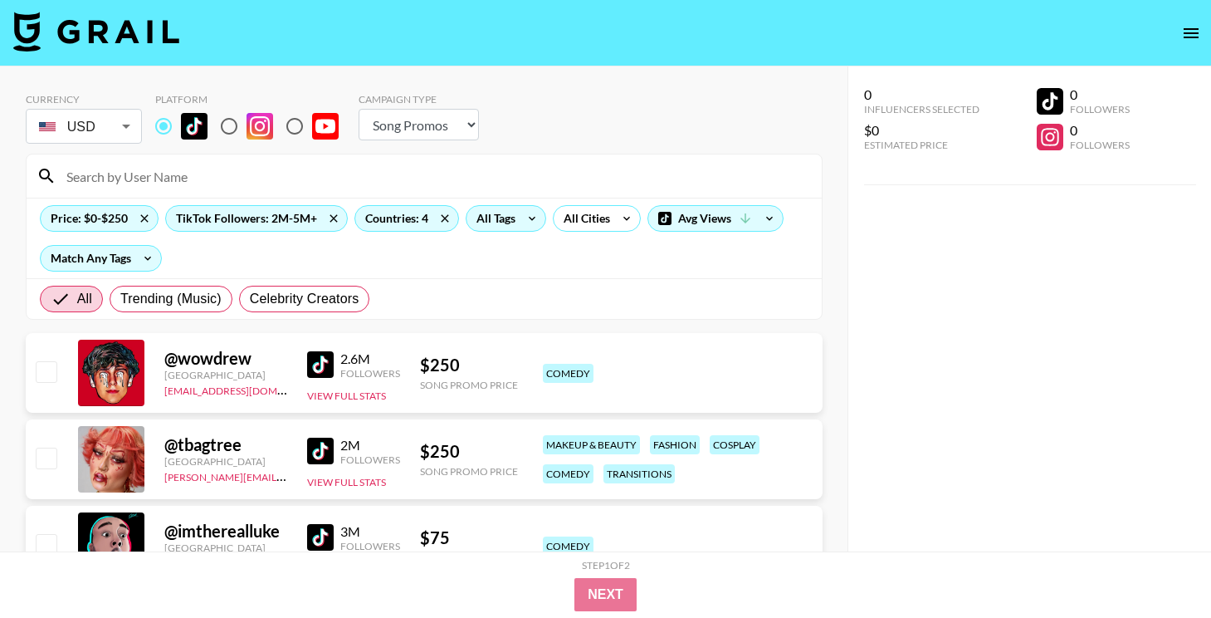
scroll to position [81, 0]
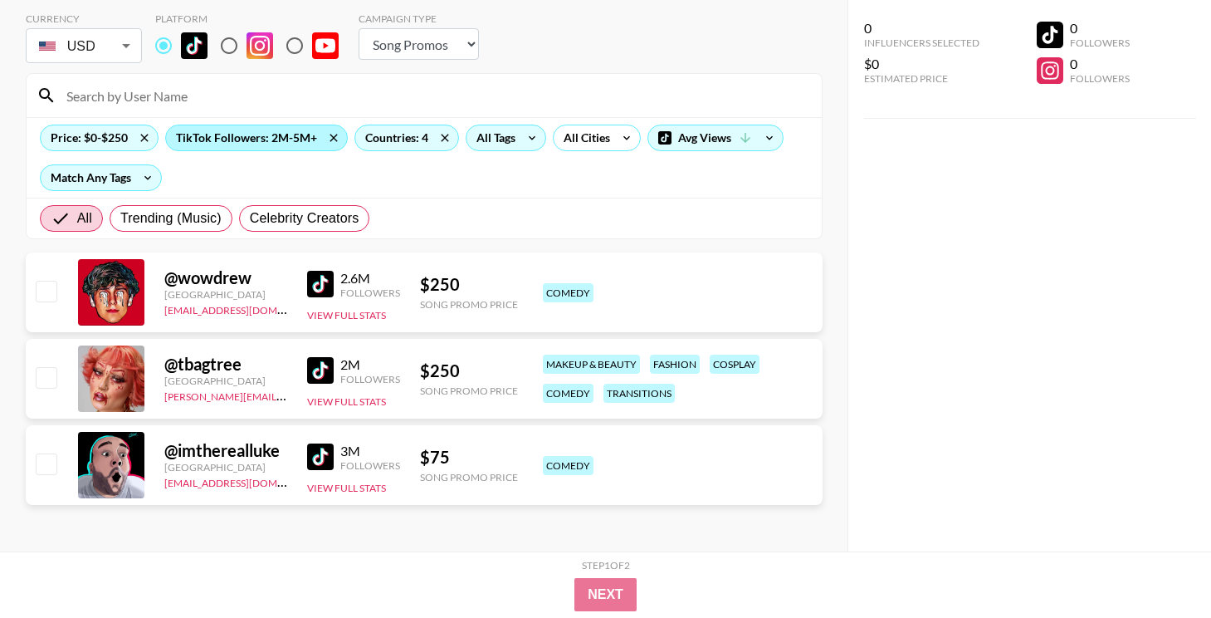
click at [216, 144] on div "TikTok Followers: 2M-5M+" at bounding box center [256, 137] width 181 height 25
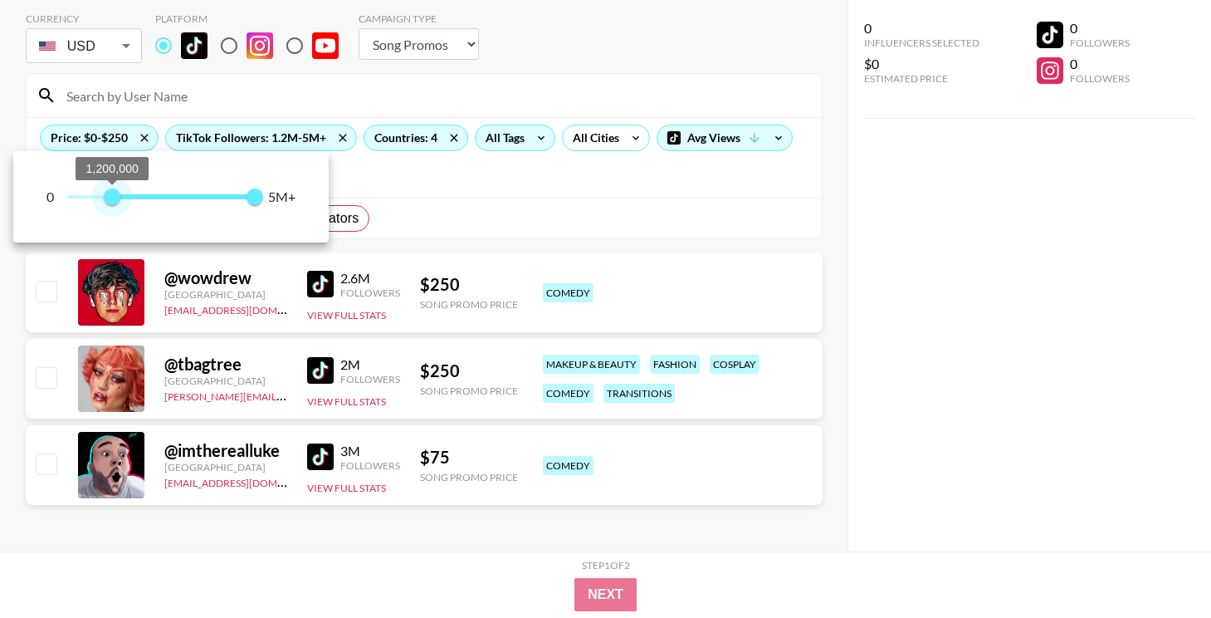
drag, startPoint x: 144, startPoint y: 195, endPoint x: 113, endPoint y: 195, distance: 30.7
click at [113, 195] on span "1,200,000" at bounding box center [112, 196] width 17 height 17
type input "1000000"
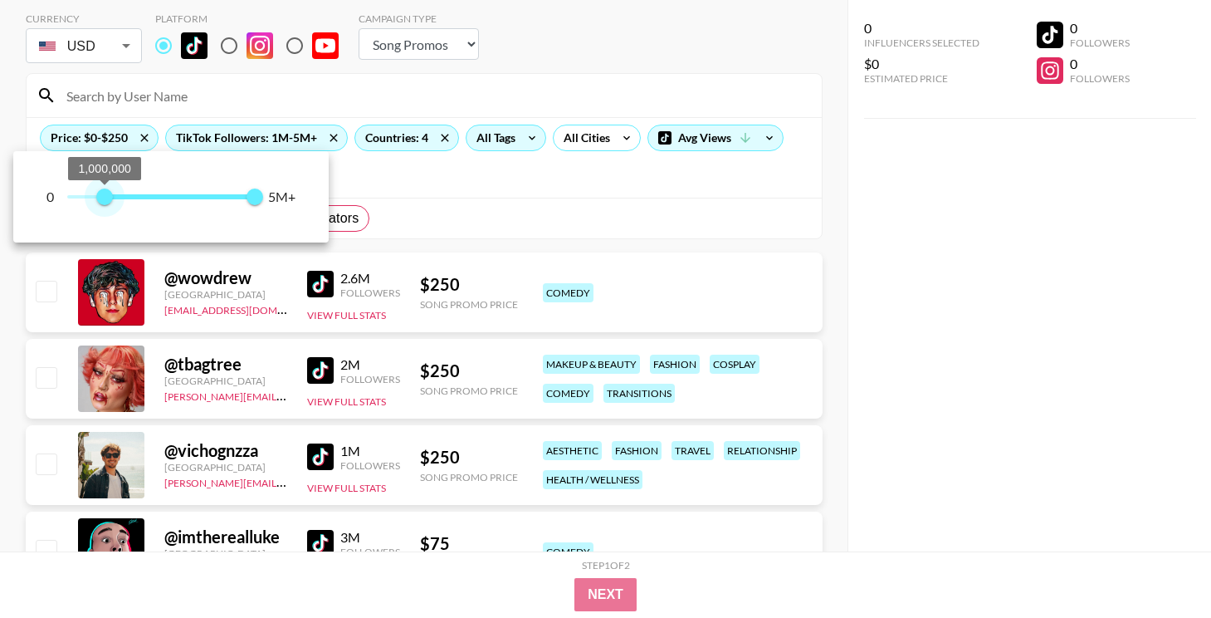
click at [105, 194] on span "1,000,000" at bounding box center [104, 196] width 17 height 17
click at [931, 433] on div at bounding box center [605, 309] width 1211 height 618
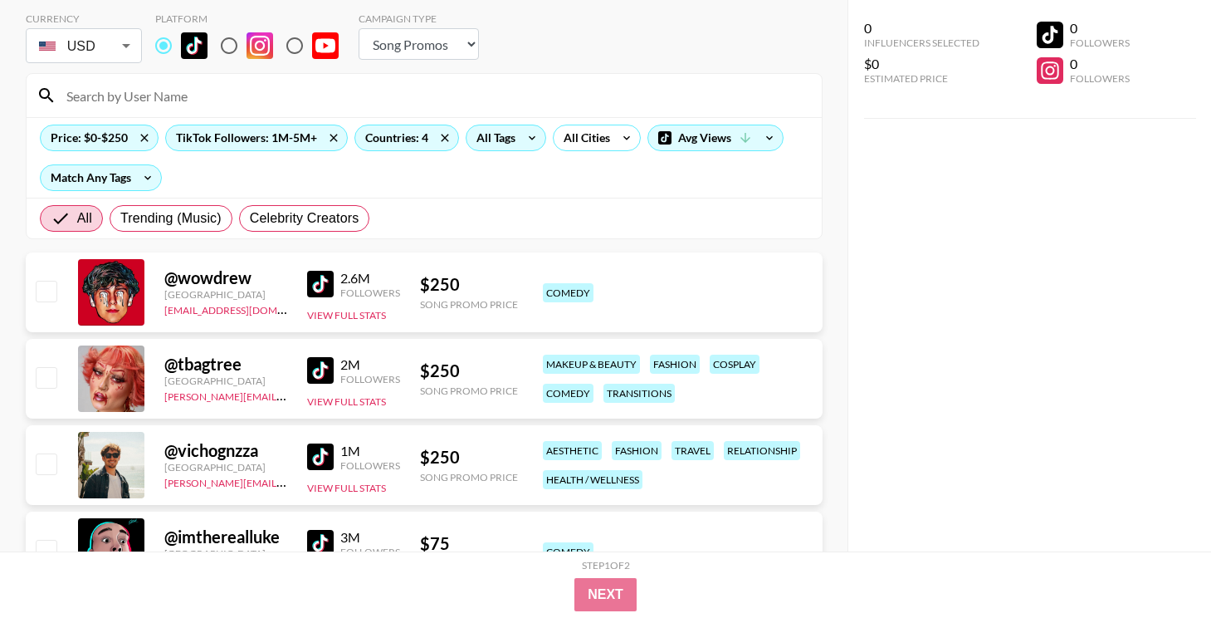
scroll to position [167, 0]
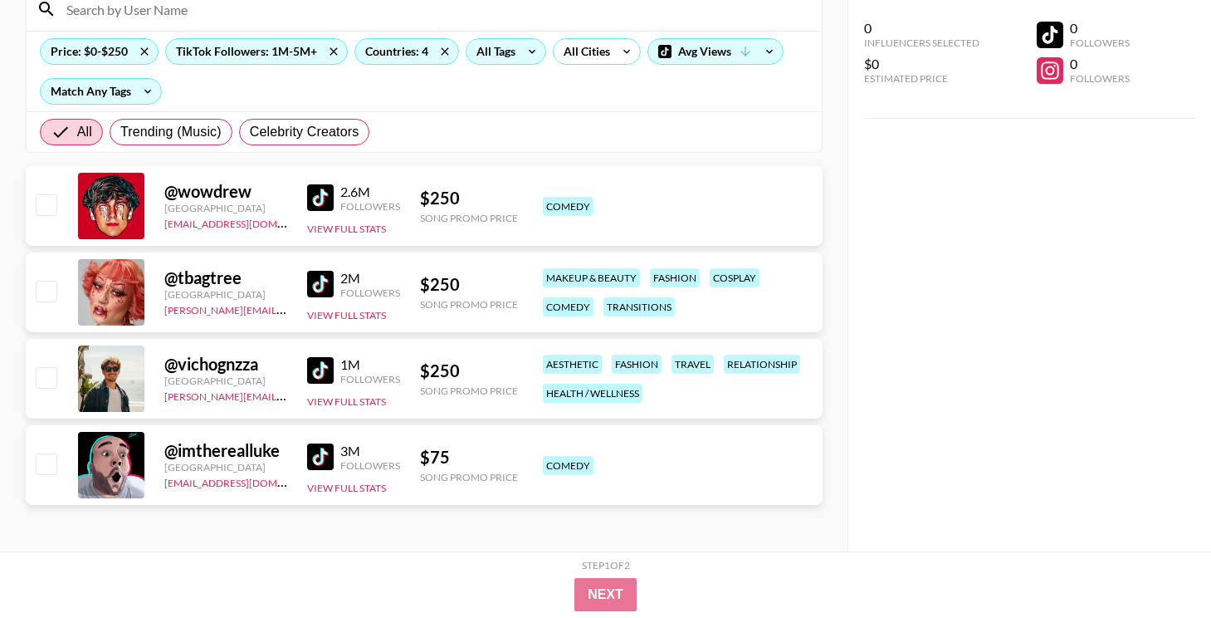
click at [323, 373] on img at bounding box center [320, 370] width 27 height 27
click at [225, 51] on div "TikTok Followers: 1M-5M+" at bounding box center [256, 51] width 181 height 25
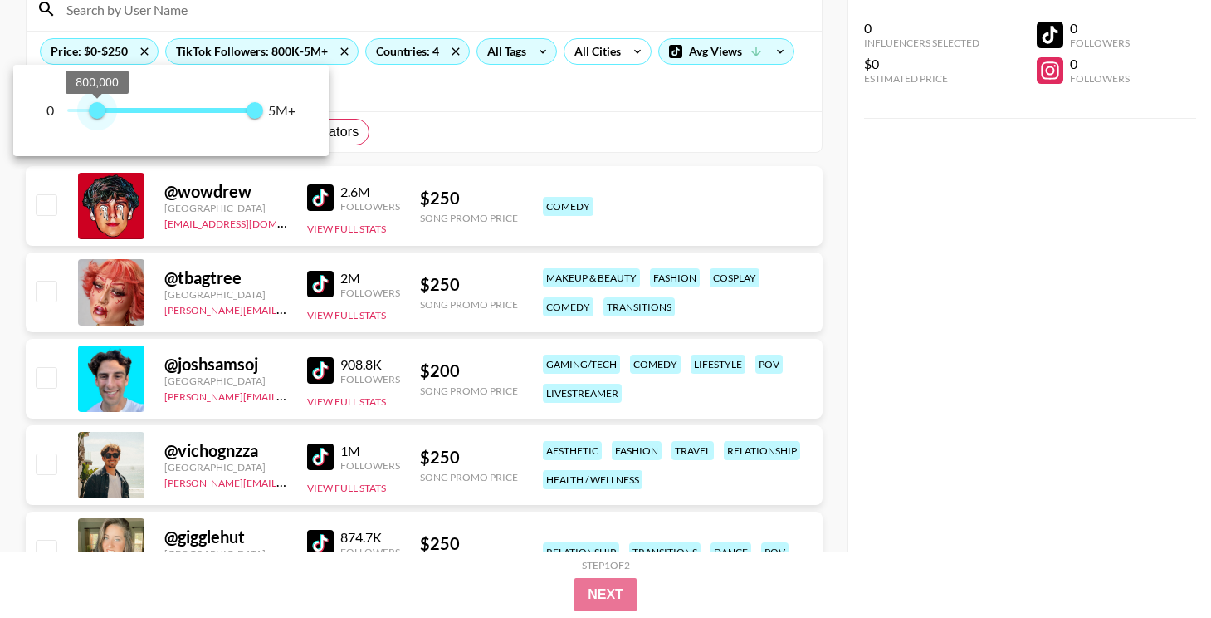
type input "900000"
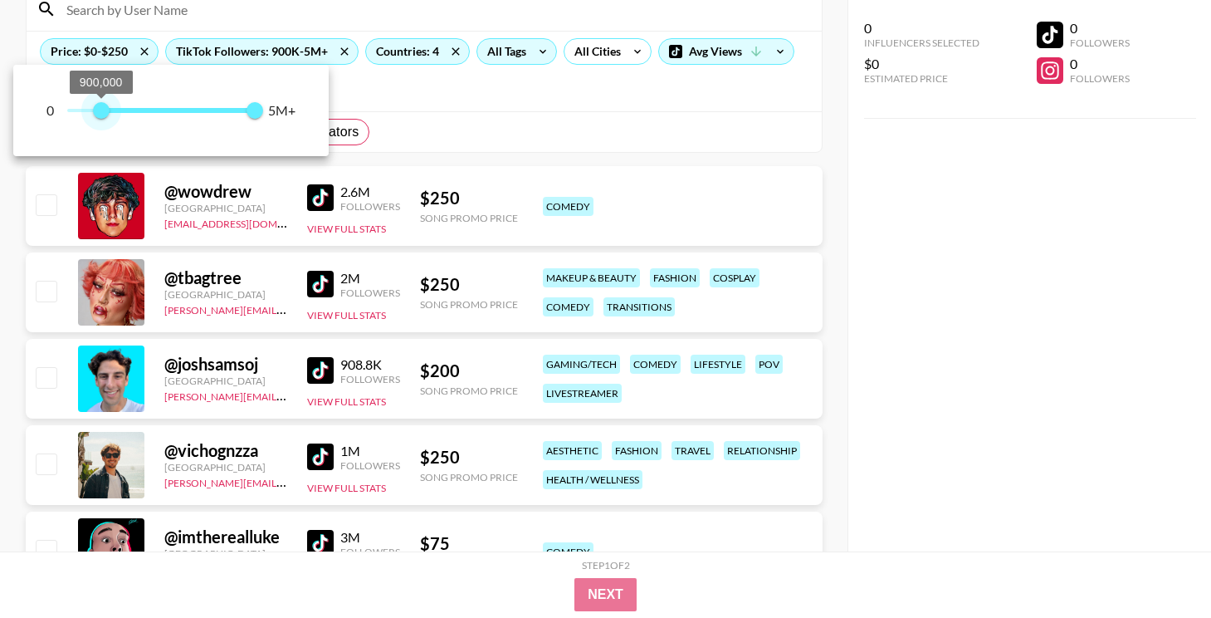
click at [101, 109] on span "900,000" at bounding box center [101, 110] width 17 height 17
click at [846, 279] on div at bounding box center [605, 309] width 1211 height 618
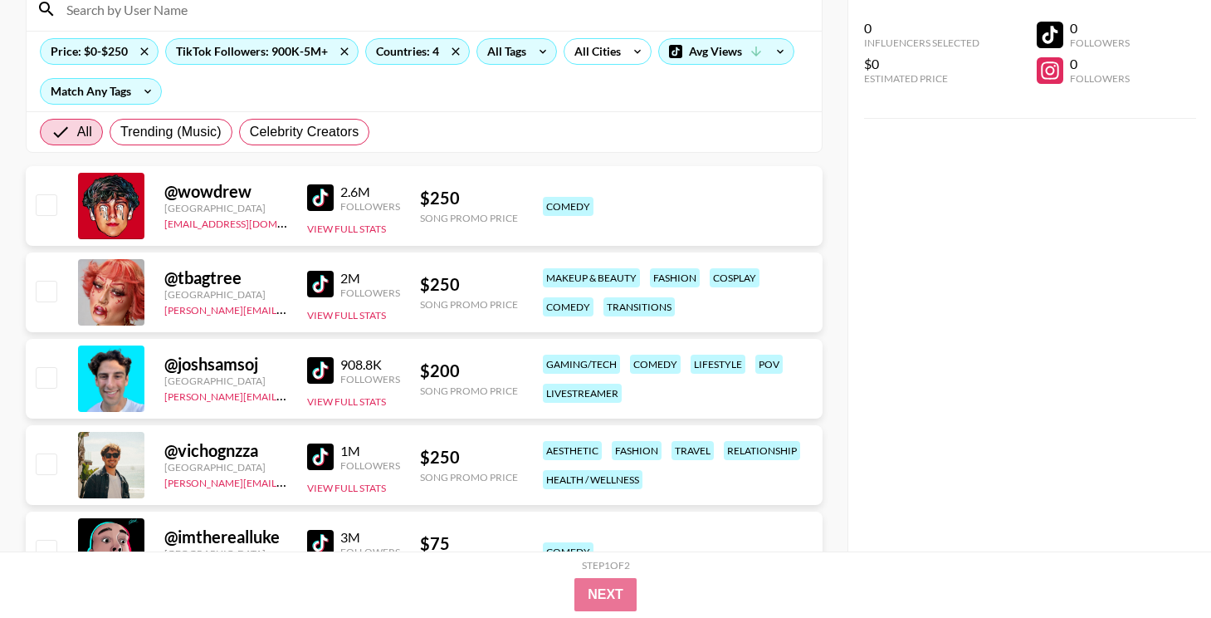
scroll to position [340, 0]
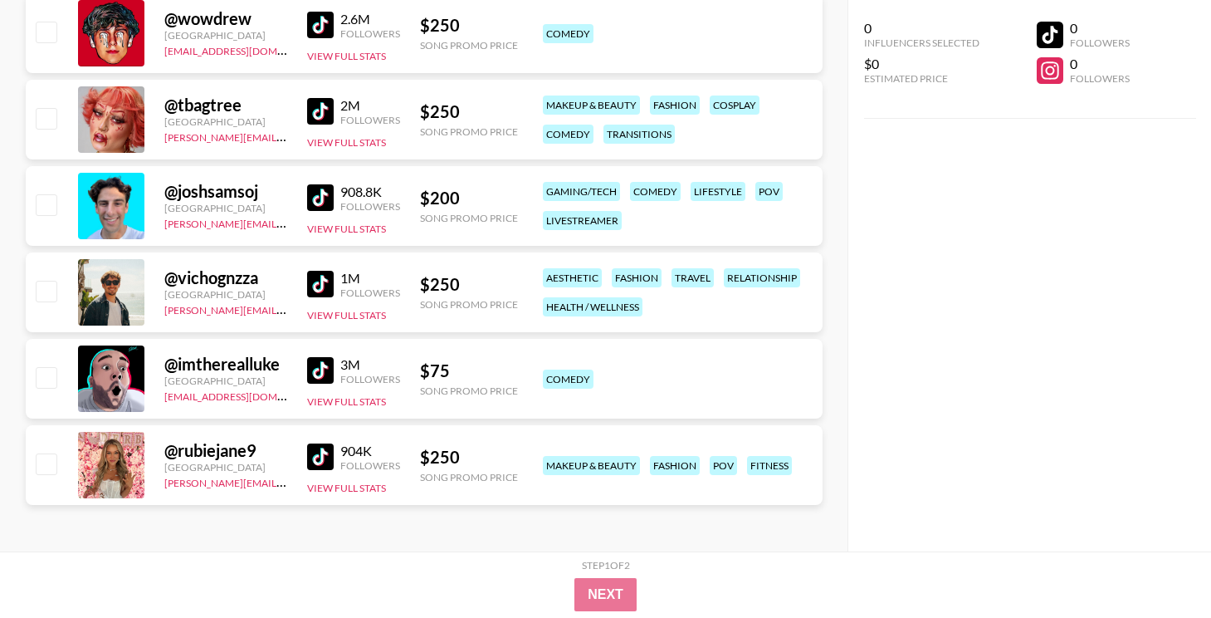
click at [318, 460] on img at bounding box center [320, 456] width 27 height 27
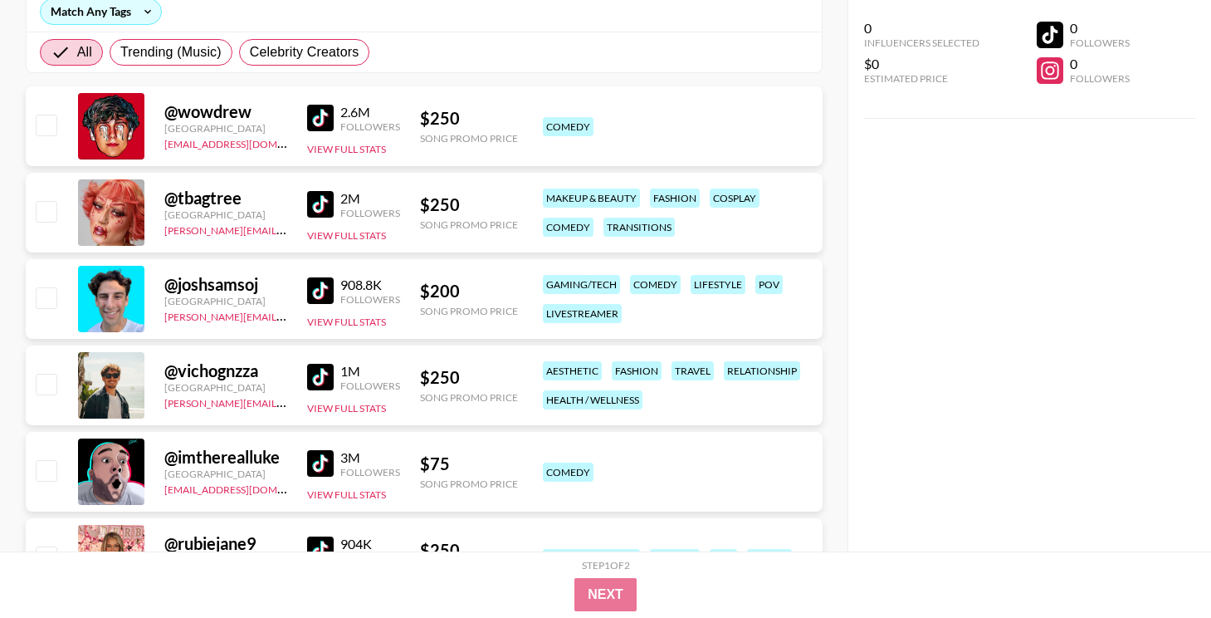
scroll to position [242, 0]
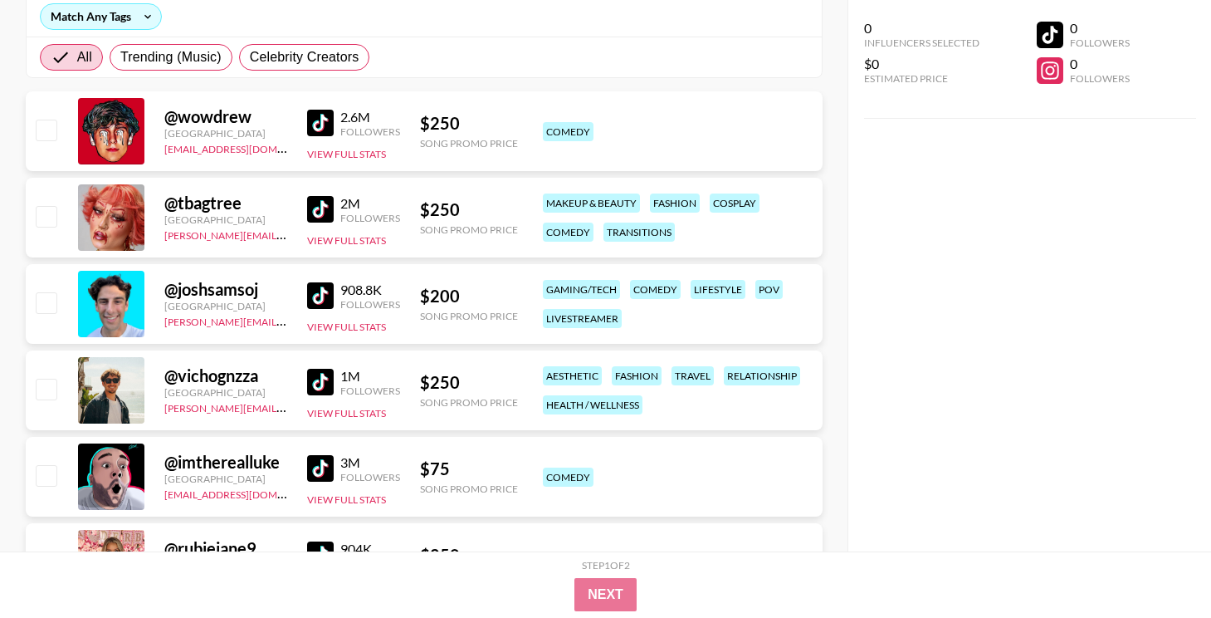
click at [332, 294] on img at bounding box center [320, 295] width 27 height 27
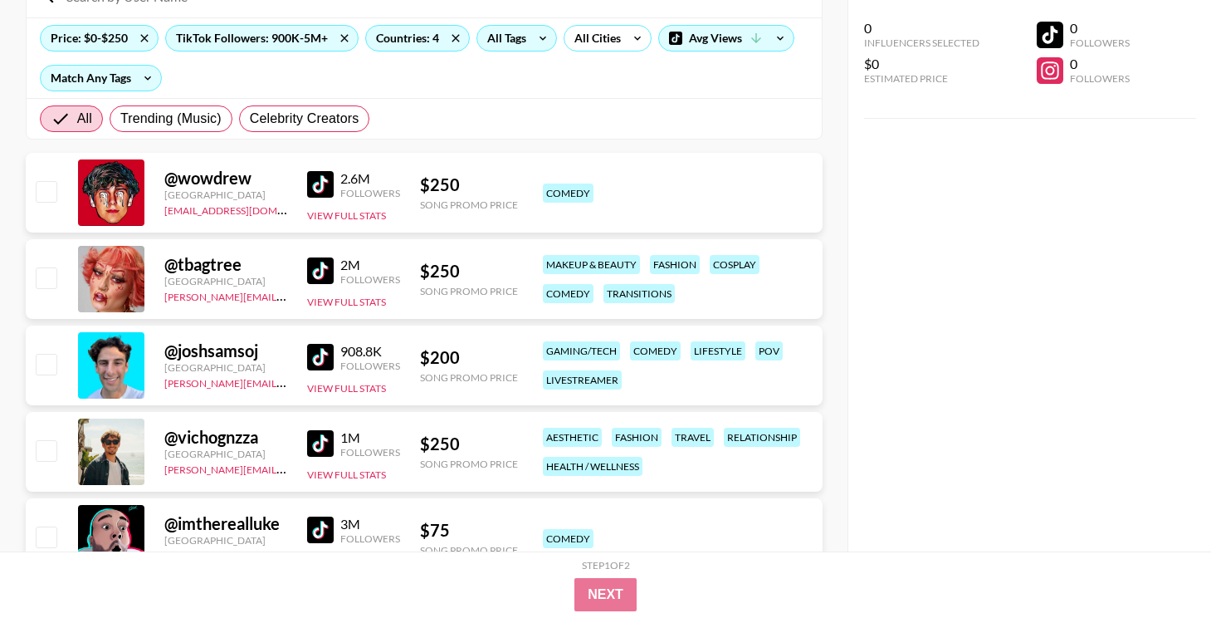
scroll to position [82, 0]
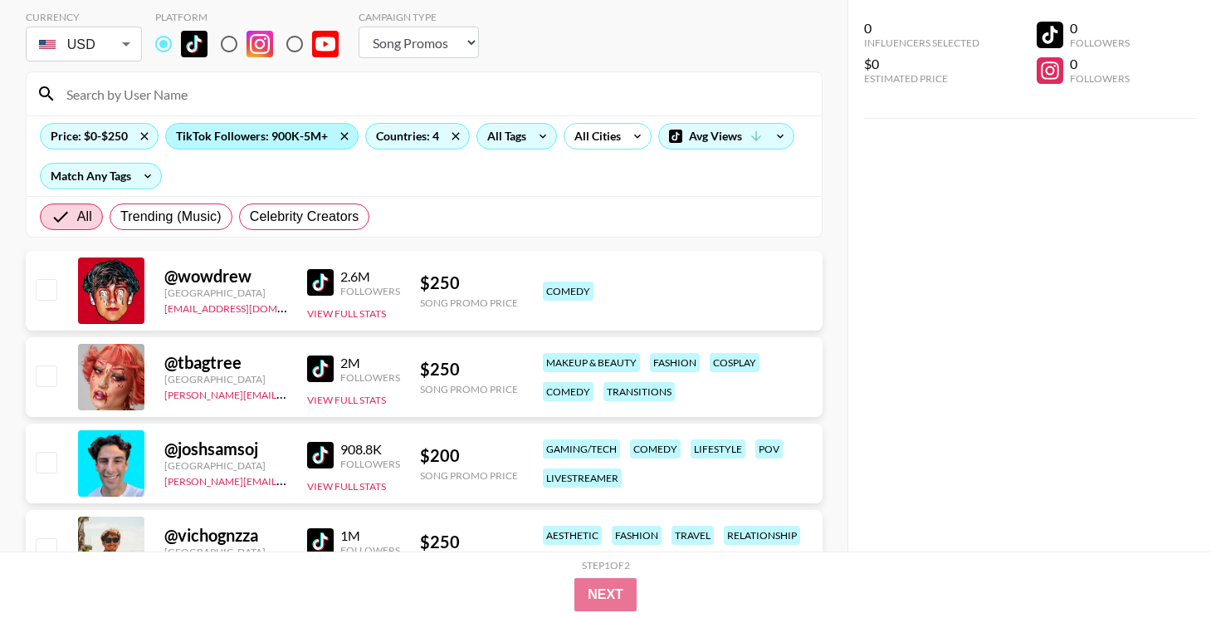
click at [269, 134] on div "TikTok Followers: 900K-5M+" at bounding box center [262, 136] width 192 height 25
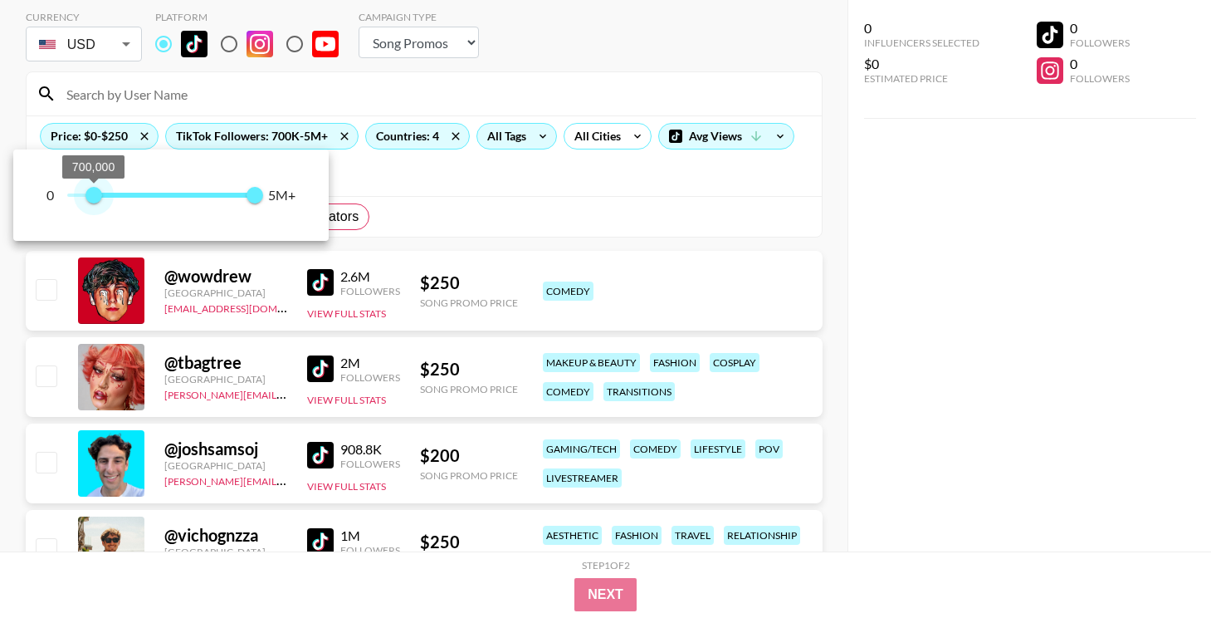
type input "800000"
click at [96, 196] on span "800,000" at bounding box center [97, 195] width 17 height 17
click at [887, 318] on div at bounding box center [605, 309] width 1211 height 618
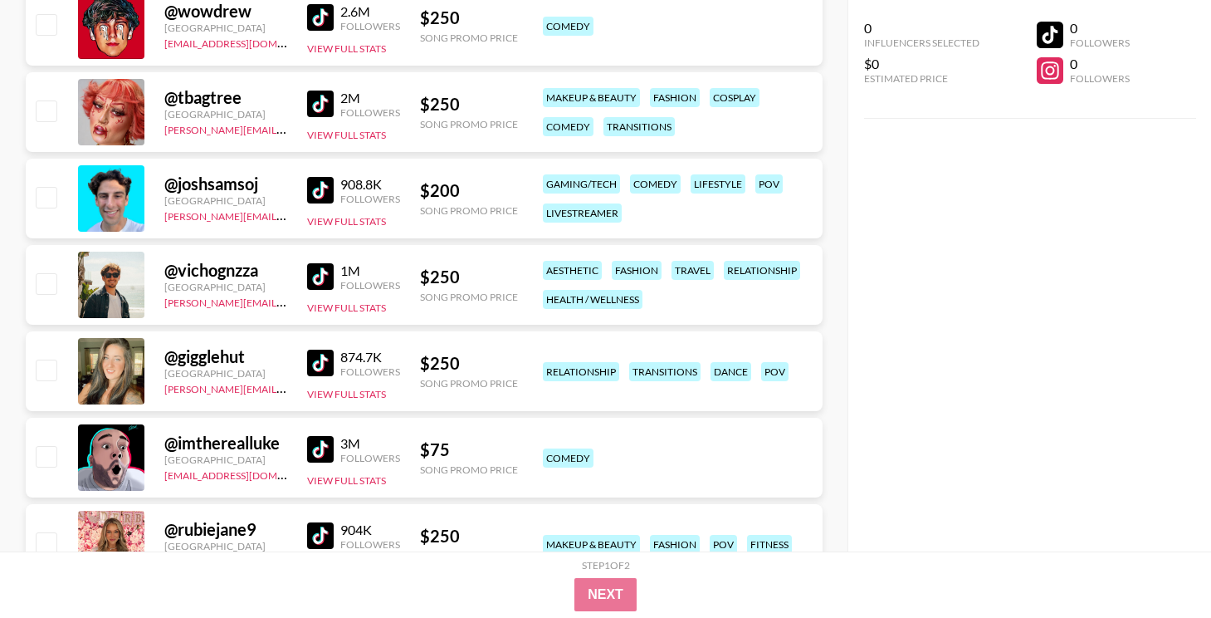
scroll to position [335, 0]
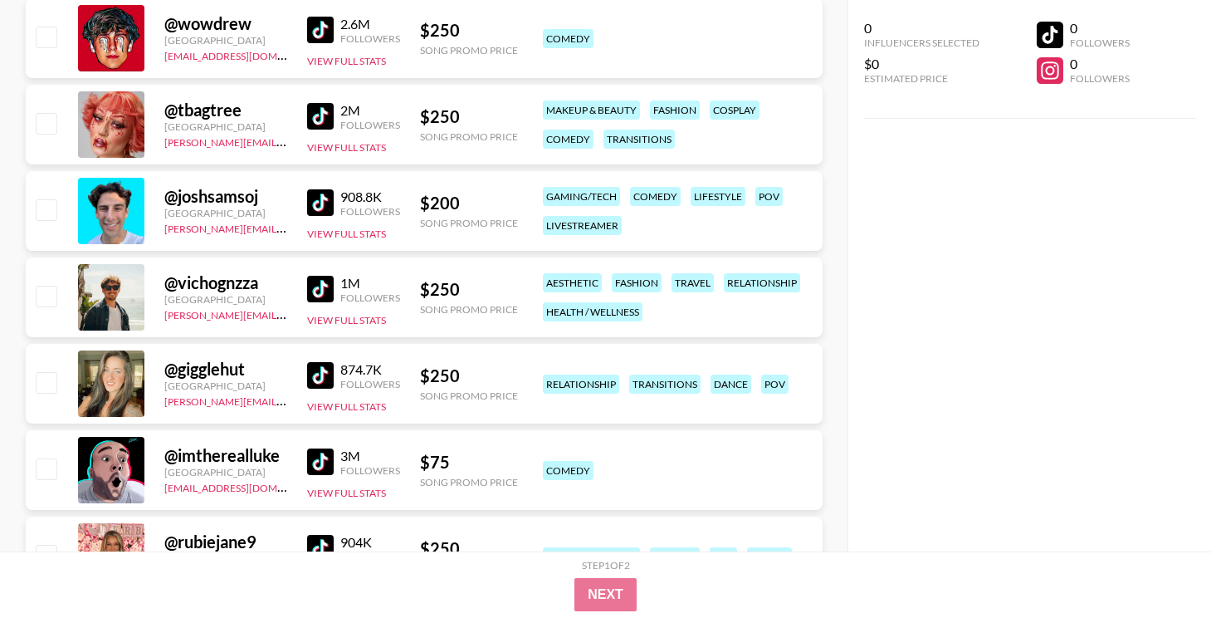
click at [324, 384] on img at bounding box center [320, 375] width 27 height 27
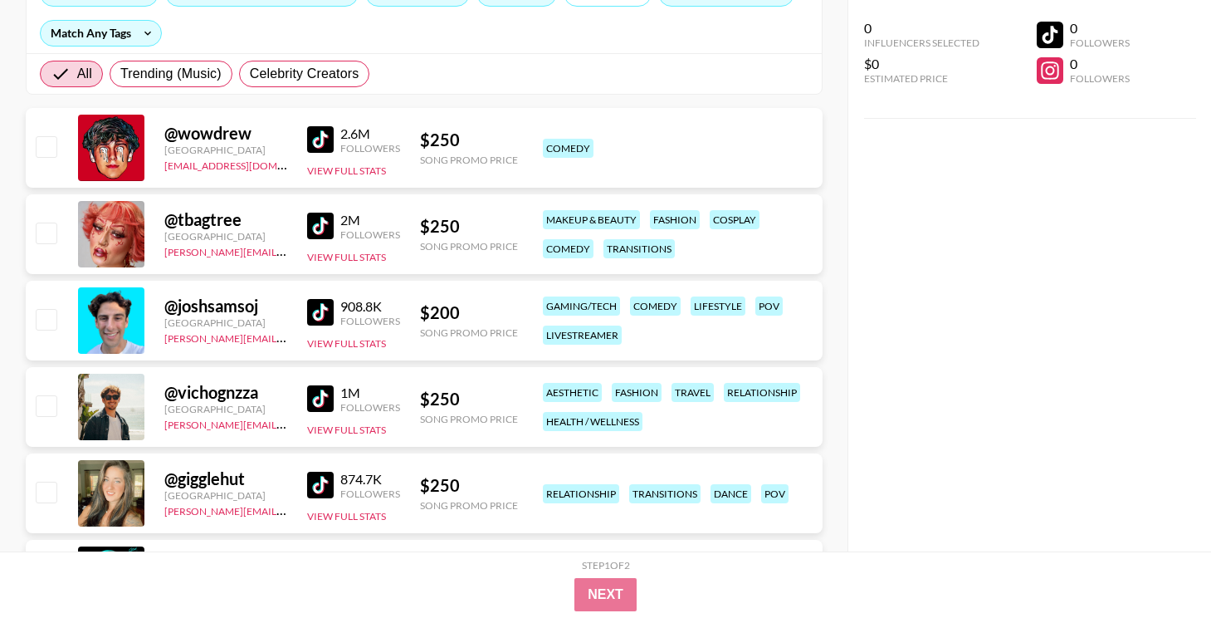
scroll to position [0, 0]
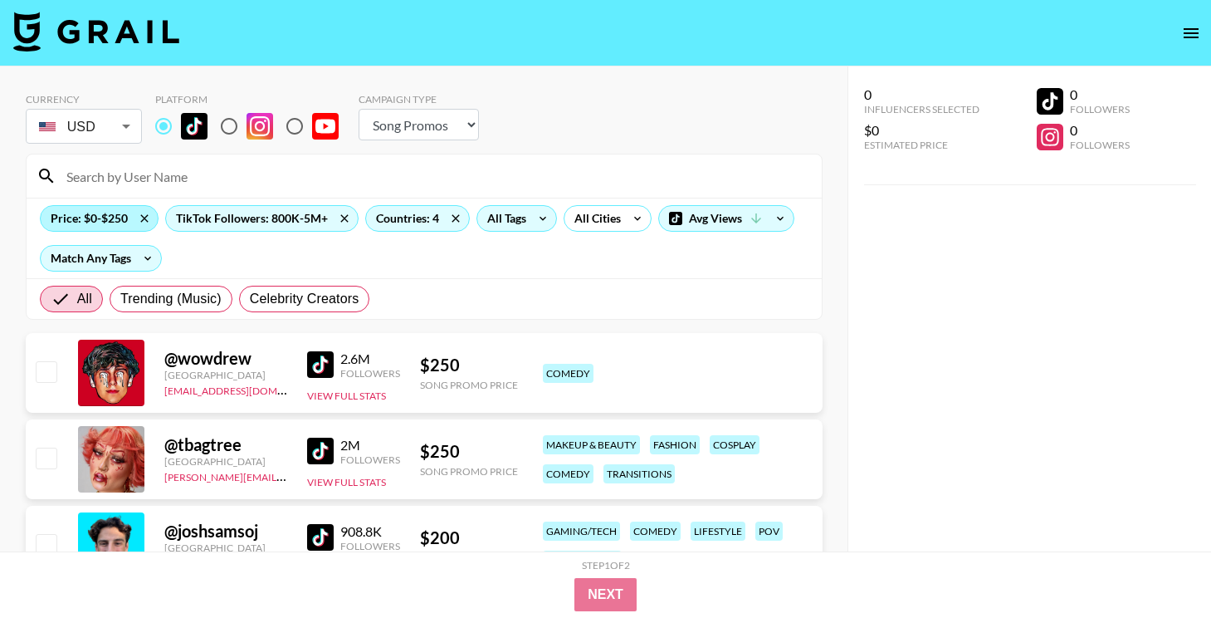
click at [70, 224] on div "Price: $0-$250" at bounding box center [99, 218] width 117 height 25
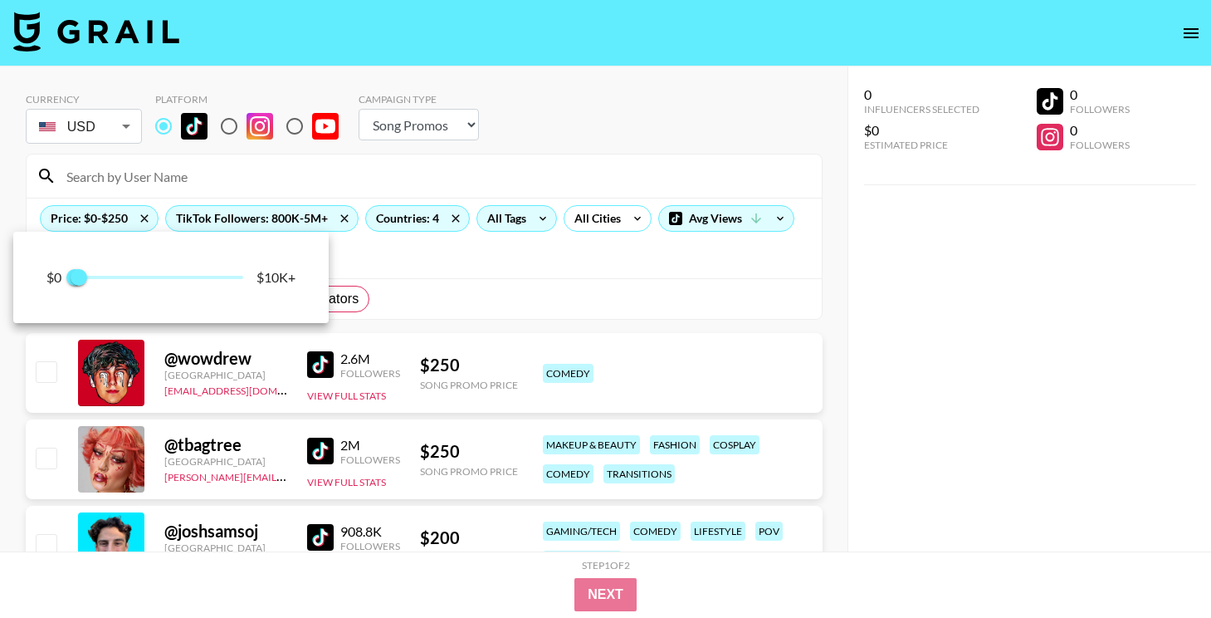
click at [201, 217] on div at bounding box center [605, 309] width 1211 height 618
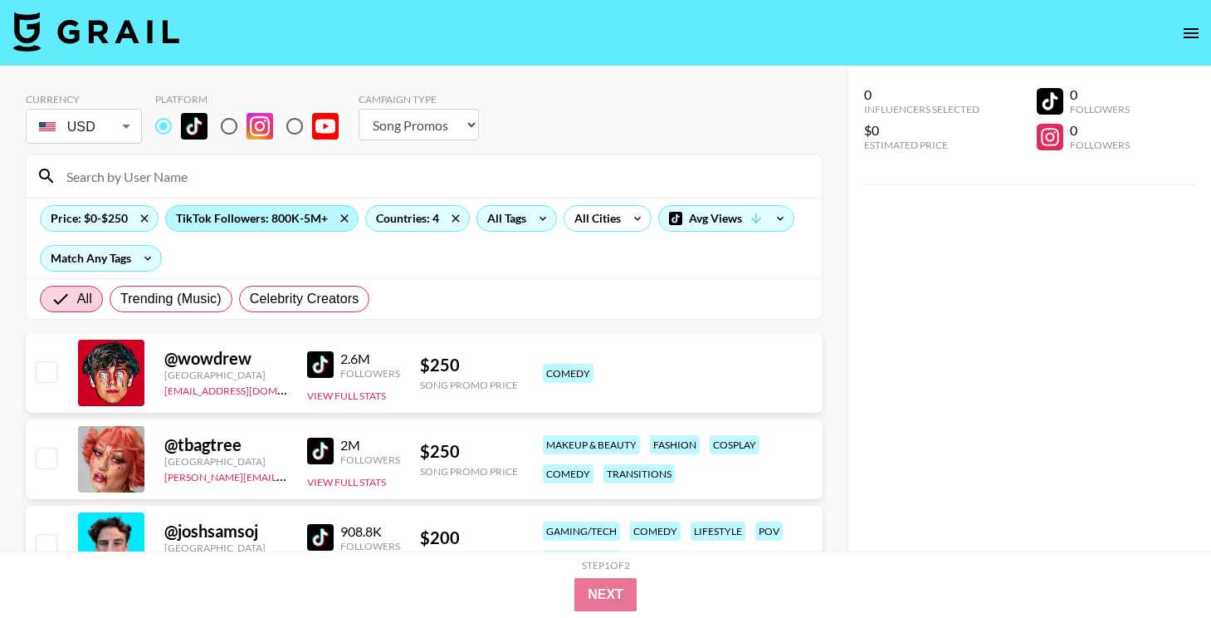
click at [203, 228] on div "TikTok Followers: 800K-5M+" at bounding box center [262, 218] width 192 height 25
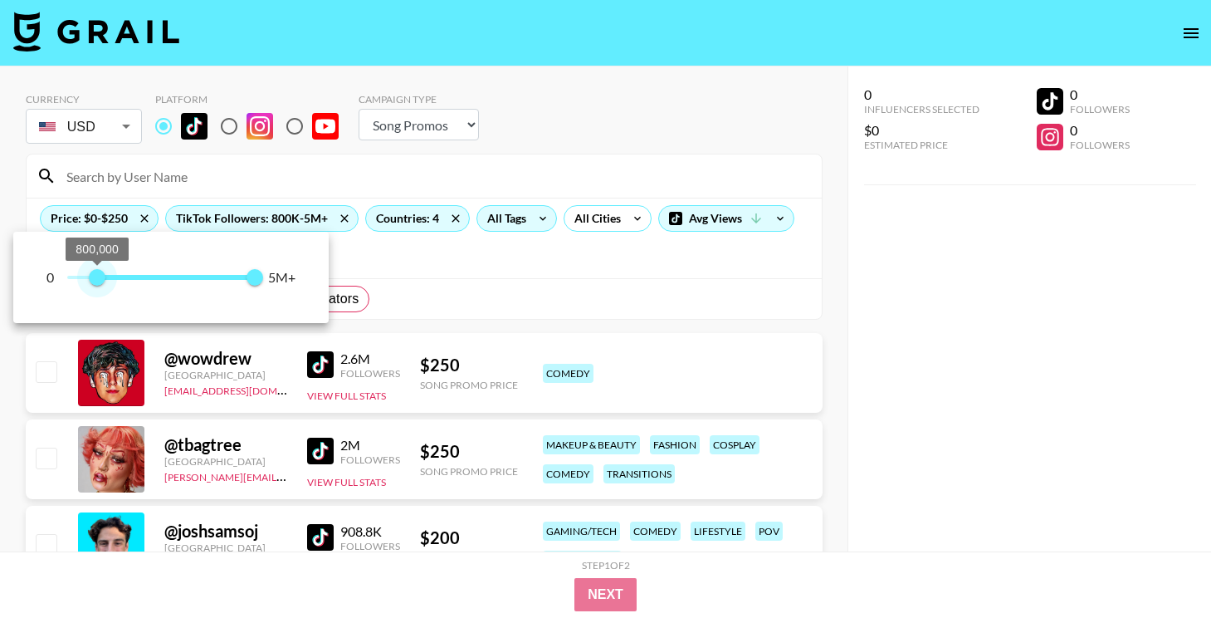
type input "700000"
click at [95, 281] on span "700,000" at bounding box center [94, 277] width 17 height 17
click at [865, 389] on div at bounding box center [605, 309] width 1211 height 618
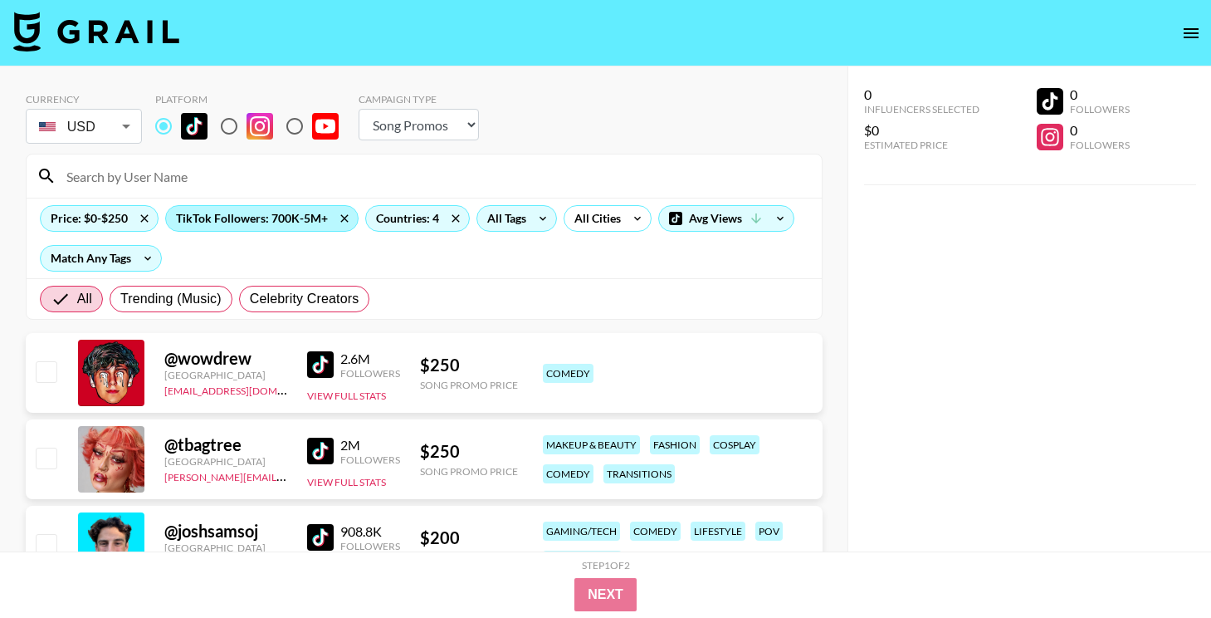
click at [233, 213] on div "TikTok Followers: 700K-5M+" at bounding box center [262, 218] width 192 height 25
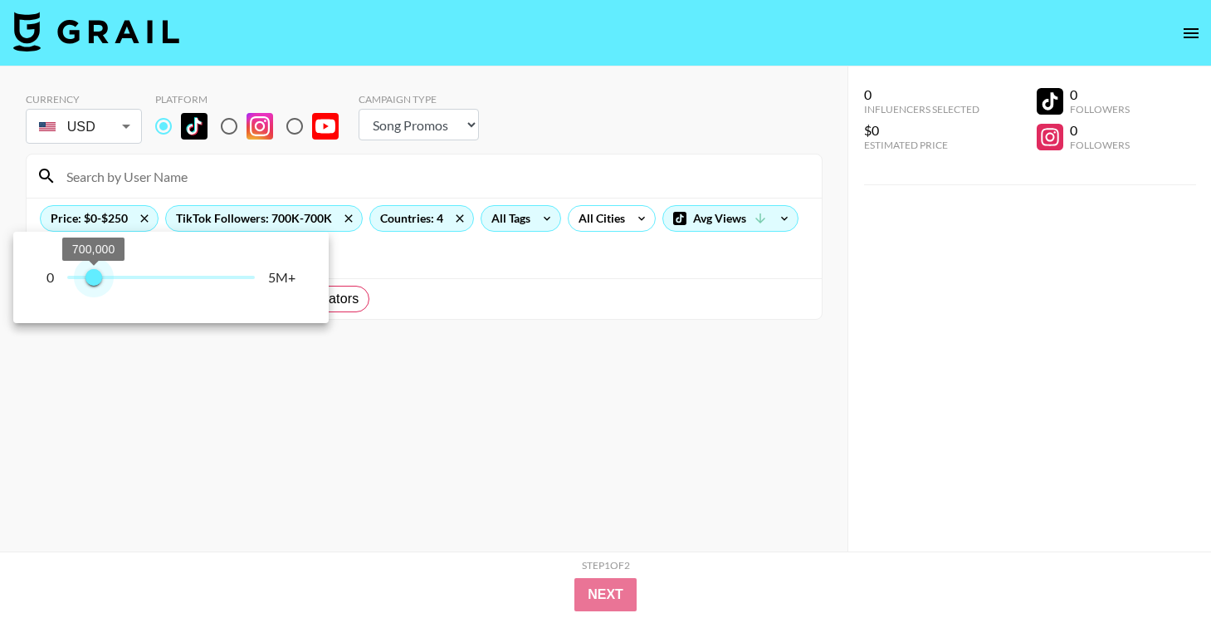
type input "800000"
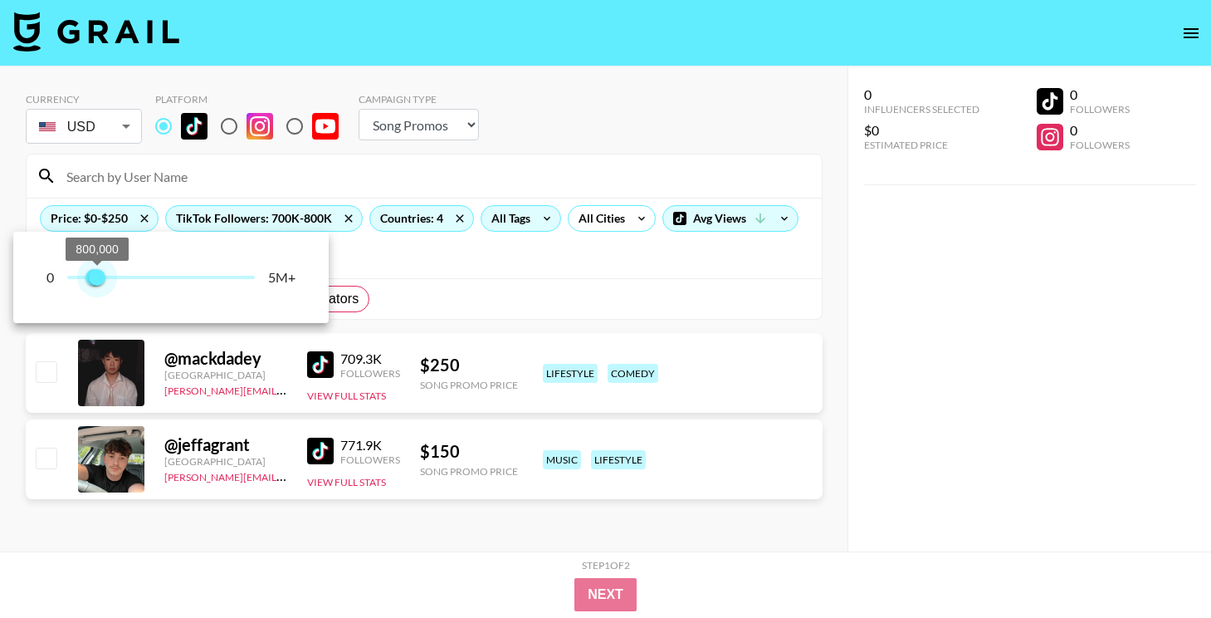
drag, startPoint x: 248, startPoint y: 276, endPoint x: 98, endPoint y: 276, distance: 150.3
click at [98, 276] on span "800,000" at bounding box center [97, 277] width 17 height 17
click at [551, 276] on div at bounding box center [605, 309] width 1211 height 618
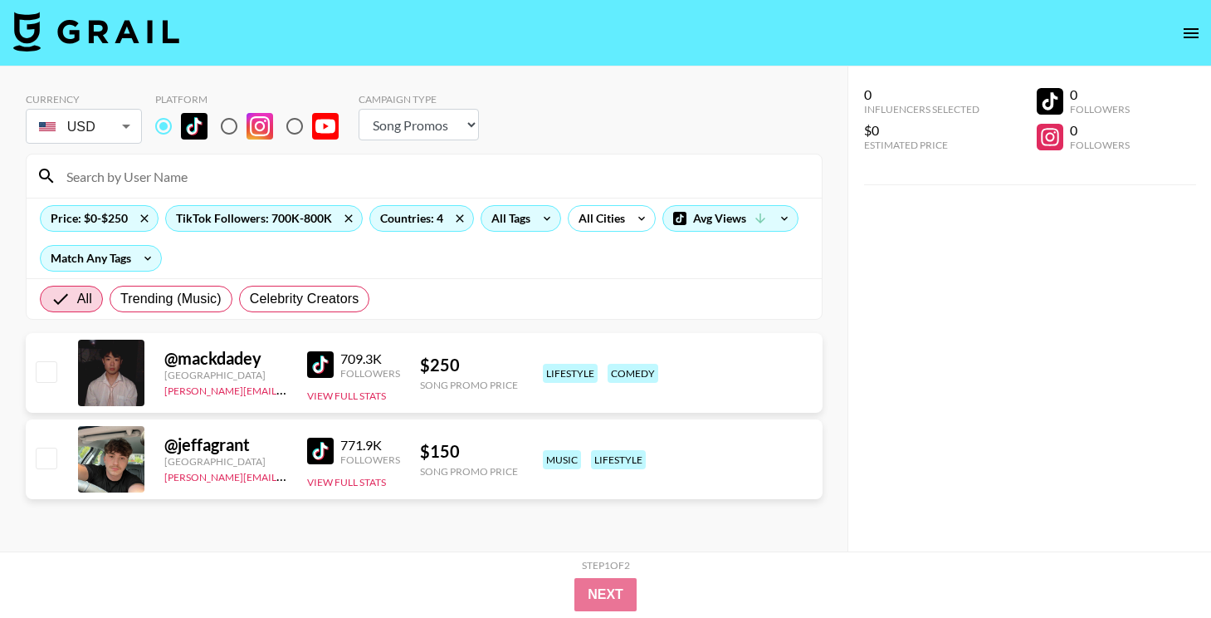
click at [317, 356] on img at bounding box center [320, 364] width 27 height 27
click at [310, 443] on img at bounding box center [320, 450] width 27 height 27
click at [206, 212] on div "TikTok Followers: 700K-800K" at bounding box center [264, 218] width 196 height 25
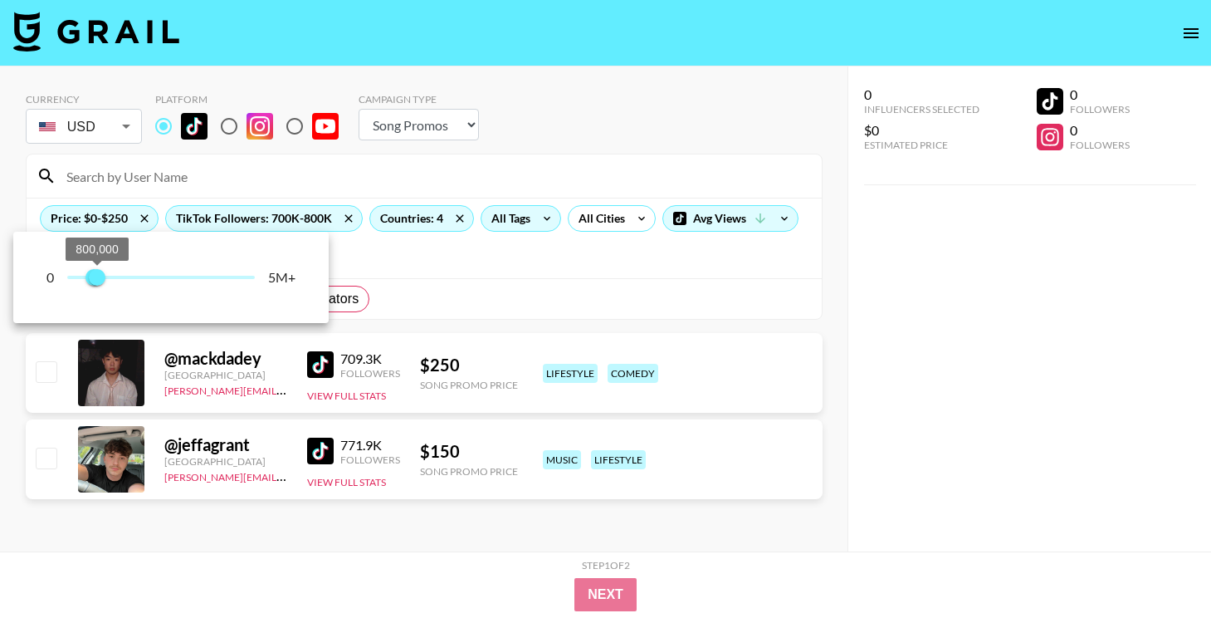
type input "900000"
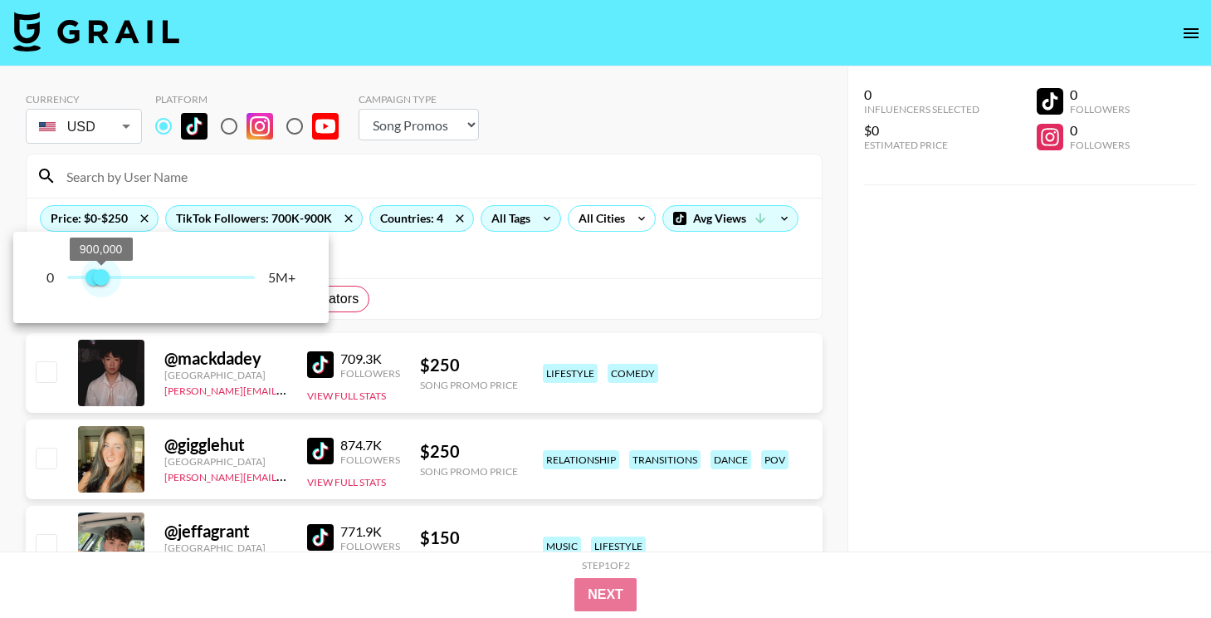
click at [102, 280] on span "900,000" at bounding box center [101, 277] width 17 height 17
type input "600000"
click at [90, 278] on span "600,000 900,000" at bounding box center [161, 277] width 188 height 25
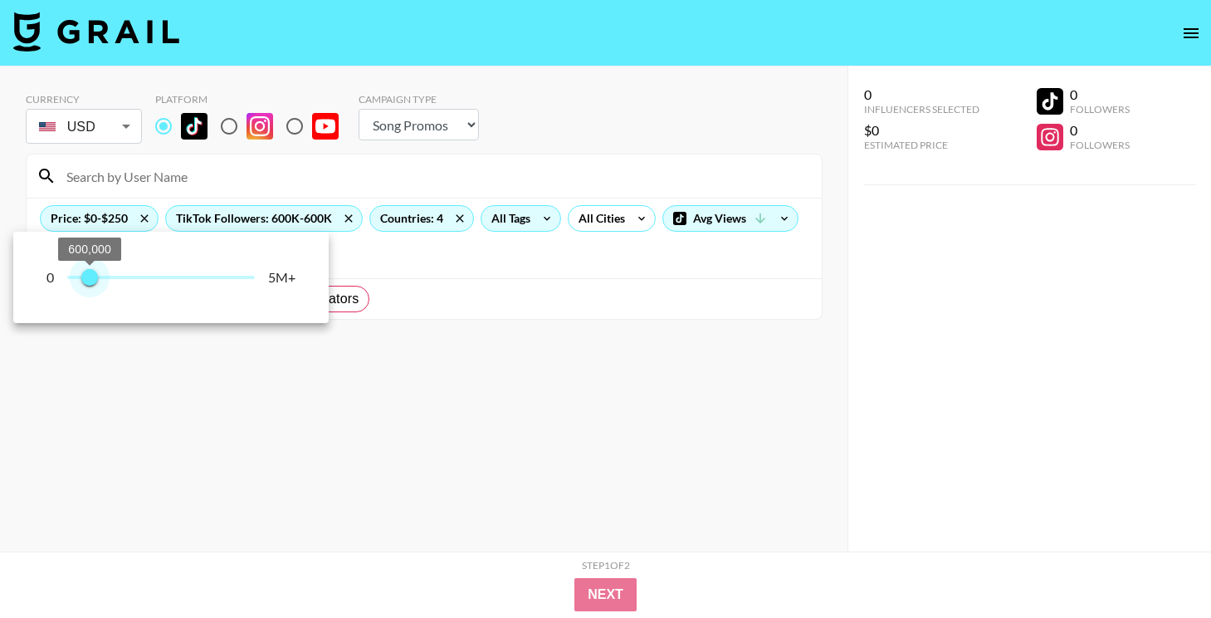
type input "700000"
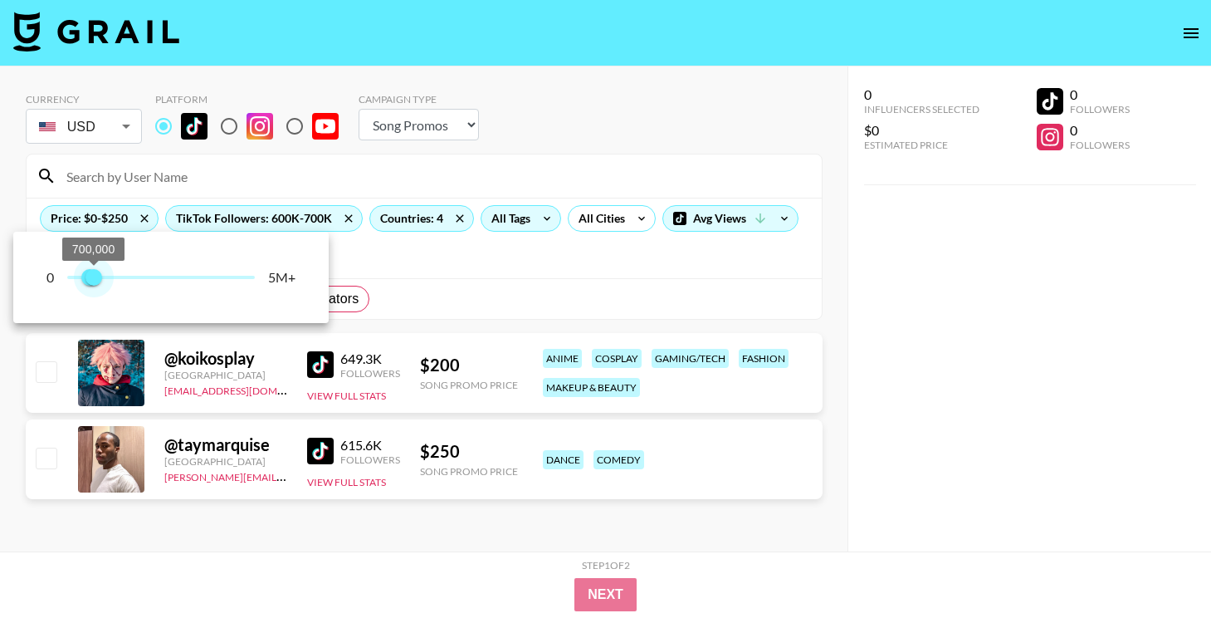
click at [94, 276] on span "700,000" at bounding box center [94, 277] width 17 height 17
click at [366, 494] on div at bounding box center [605, 309] width 1211 height 618
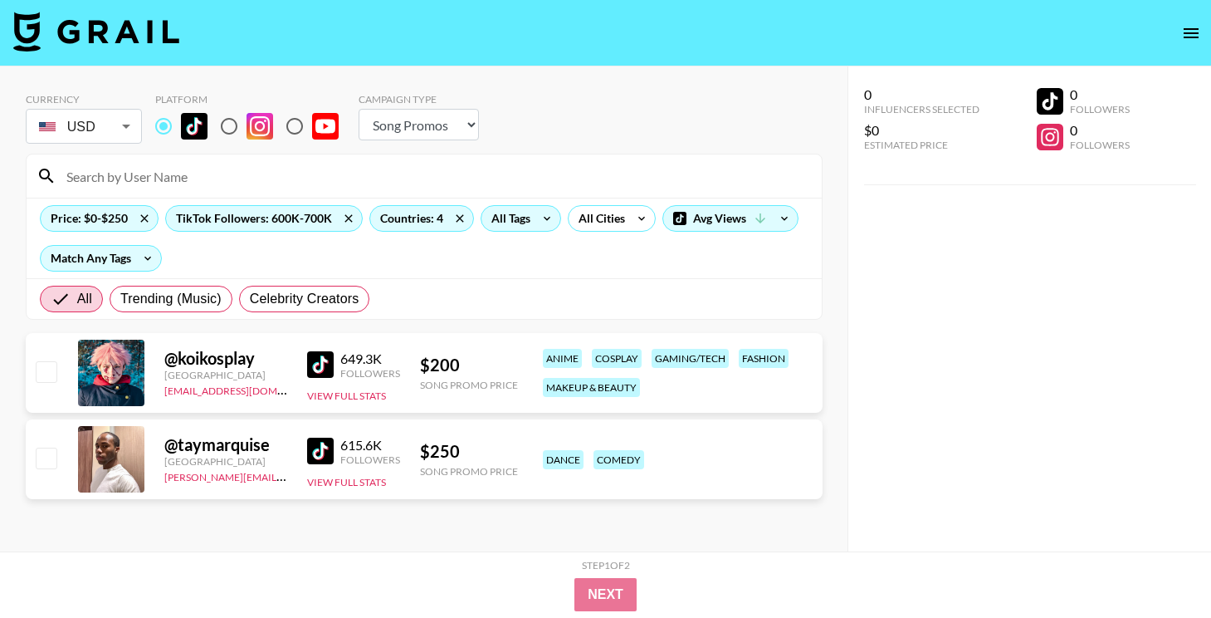
click at [317, 443] on img at bounding box center [320, 450] width 27 height 27
click at [330, 364] on img at bounding box center [320, 364] width 27 height 27
click at [230, 219] on div "TikTok Followers: 600K-700K" at bounding box center [264, 218] width 196 height 25
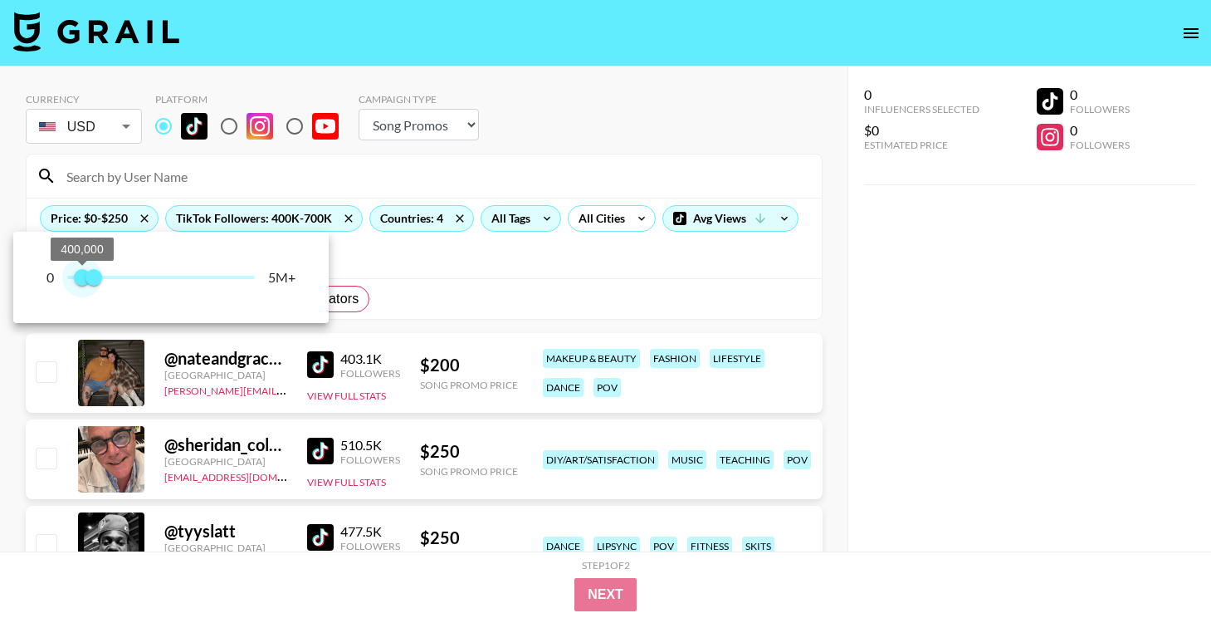
type input "500000"
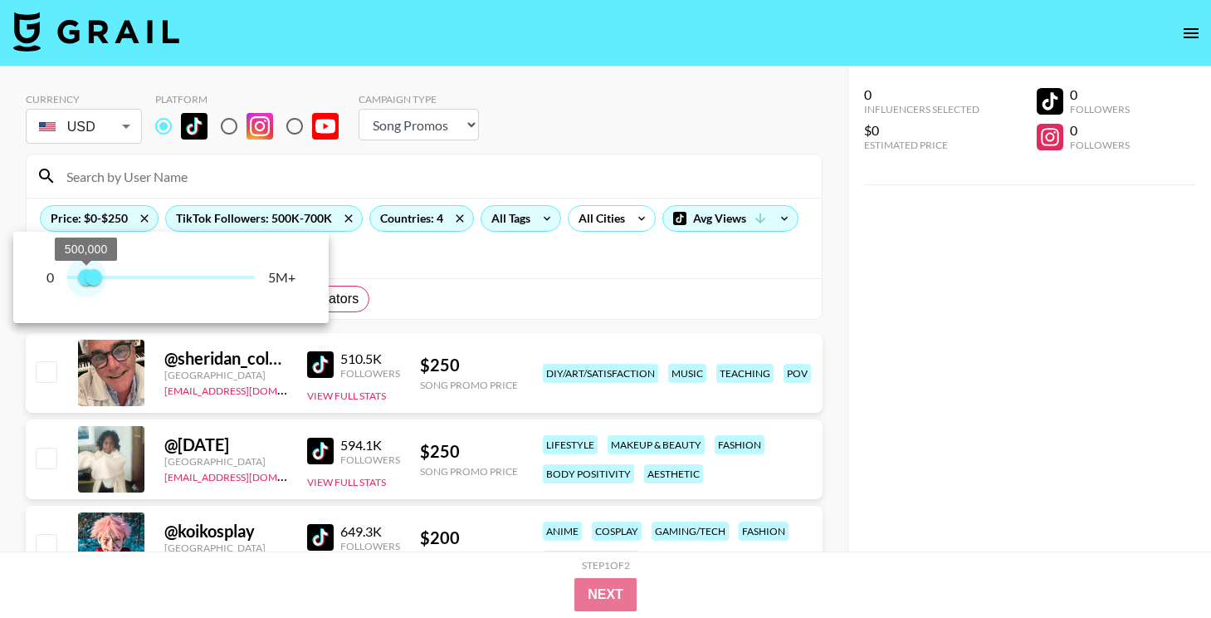
drag, startPoint x: 76, startPoint y: 282, endPoint x: 85, endPoint y: 282, distance: 9.1
click at [85, 282] on span "500,000" at bounding box center [86, 277] width 17 height 17
type input "600000"
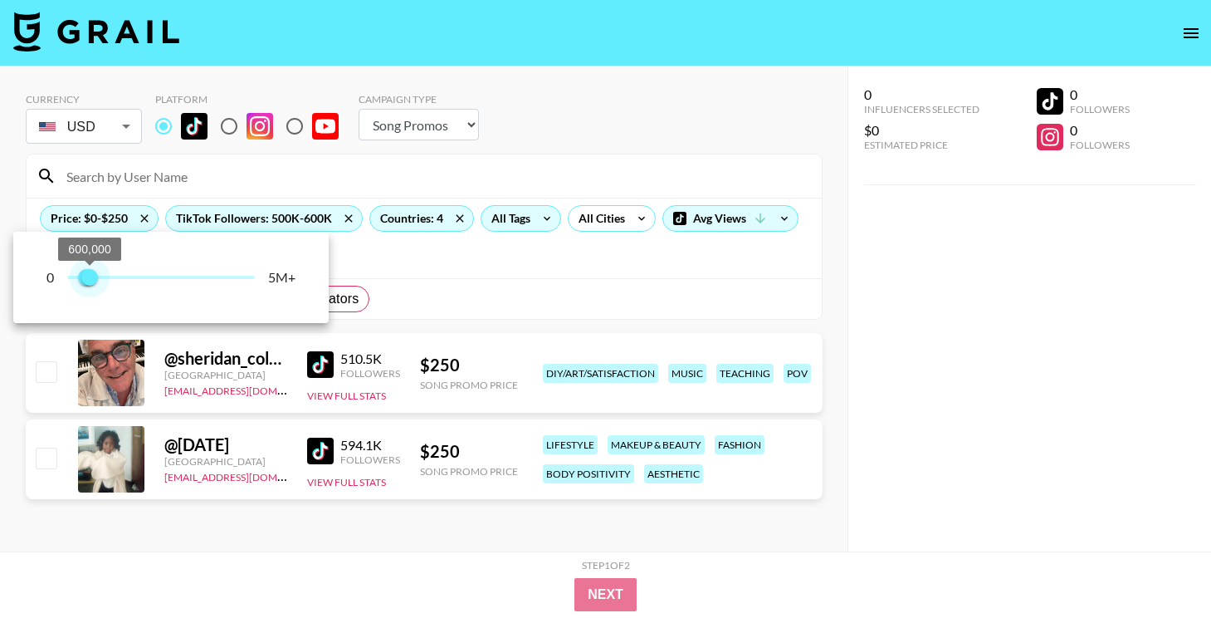
click at [89, 281] on span "600,000" at bounding box center [89, 277] width 17 height 17
click at [308, 358] on div at bounding box center [605, 309] width 1211 height 618
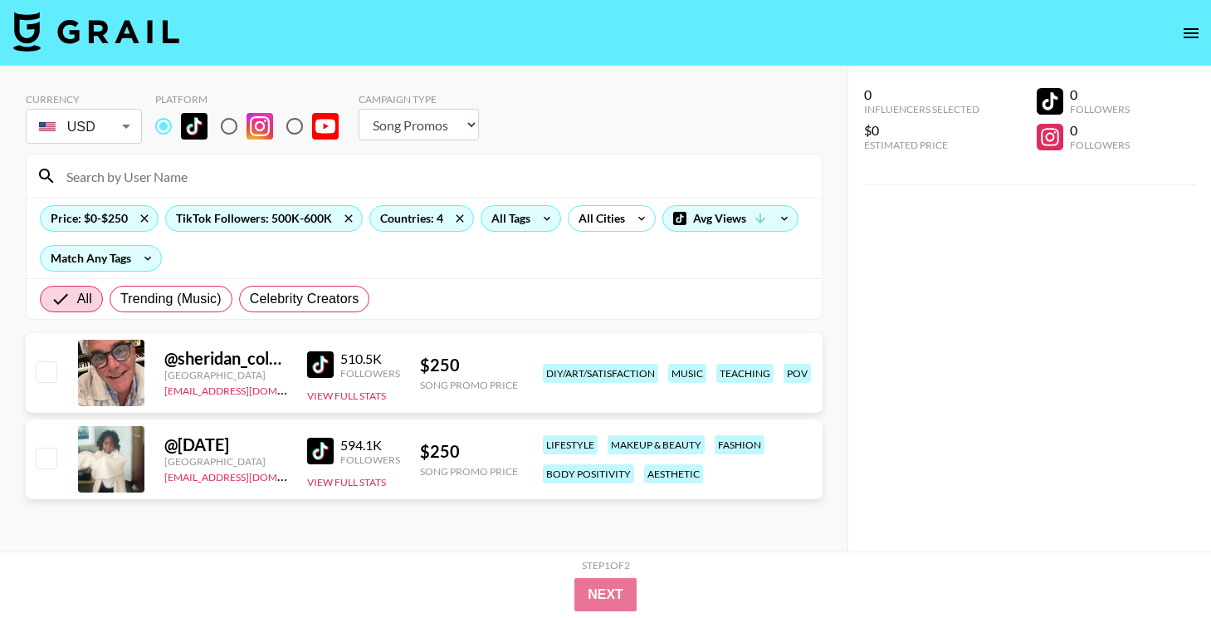
click at [312, 358] on img at bounding box center [320, 364] width 27 height 27
click at [331, 452] on img at bounding box center [320, 450] width 27 height 27
click at [216, 219] on div "TikTok Followers: 500K-600K" at bounding box center [264, 218] width 196 height 25
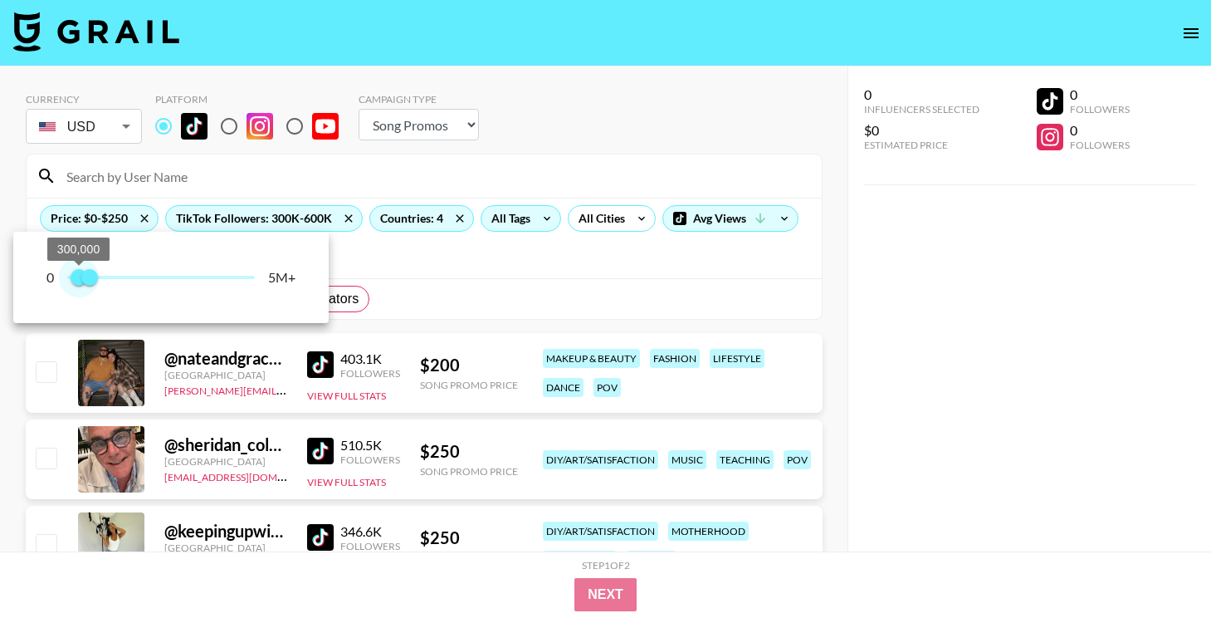
type input "400000"
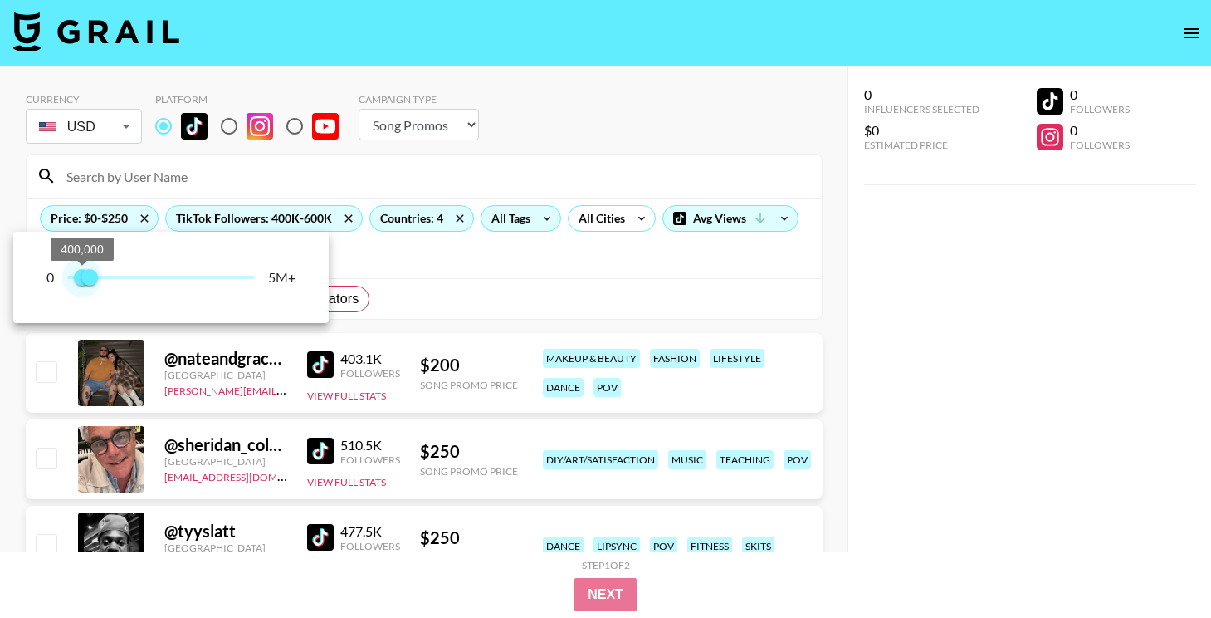
drag, startPoint x: 71, startPoint y: 277, endPoint x: 81, endPoint y: 277, distance: 10.0
click at [81, 277] on span "400,000" at bounding box center [82, 277] width 17 height 17
type input "500000"
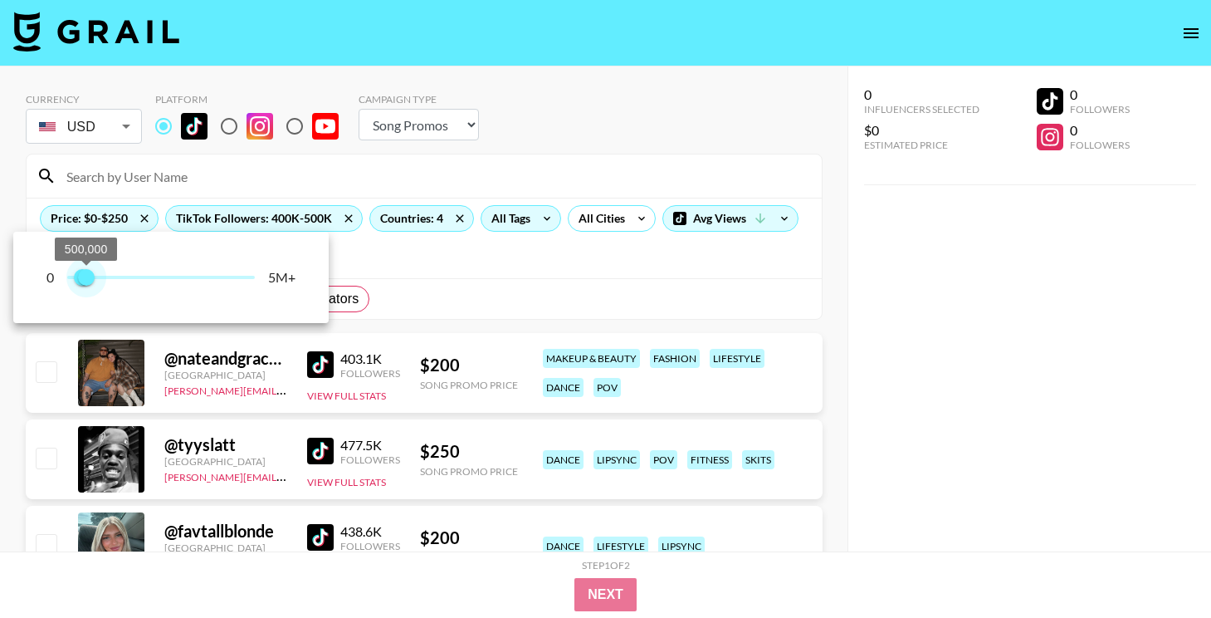
click at [87, 277] on span "500,000" at bounding box center [86, 277] width 17 height 17
click at [435, 262] on div at bounding box center [605, 309] width 1211 height 618
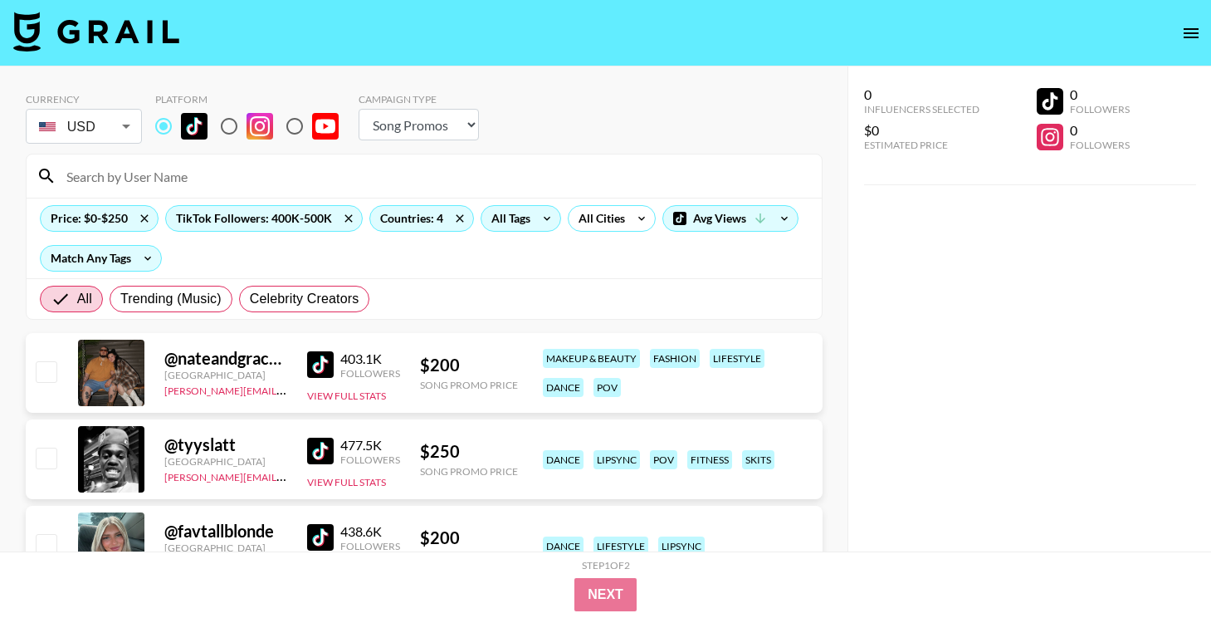
click at [315, 369] on img at bounding box center [320, 364] width 27 height 27
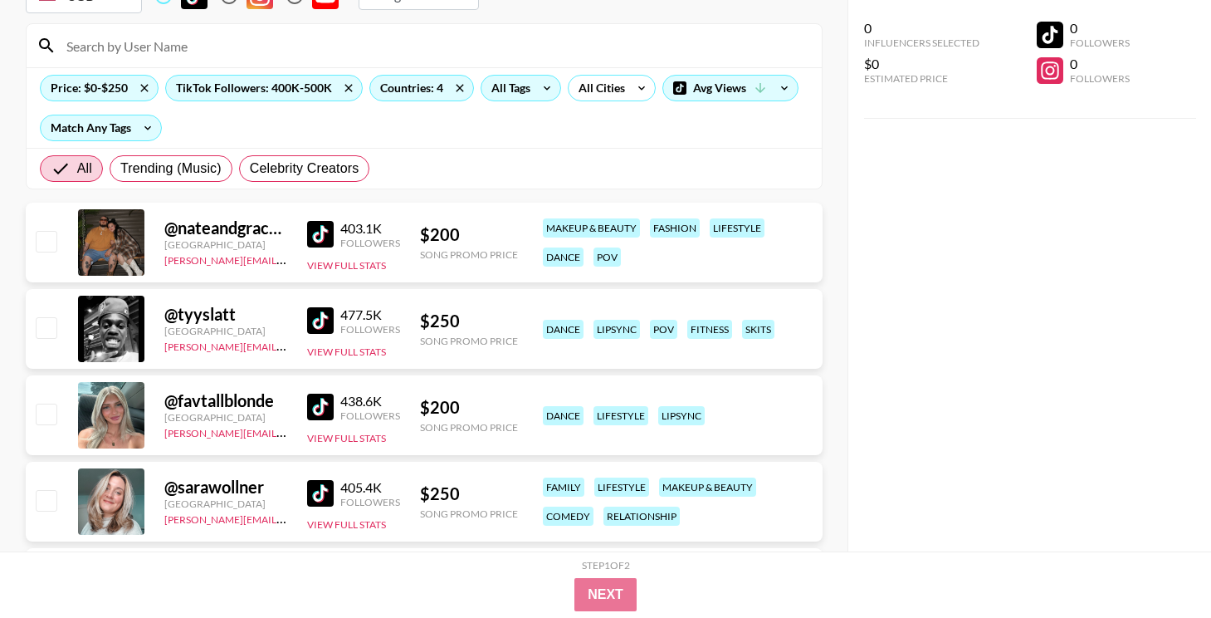
scroll to position [142, 0]
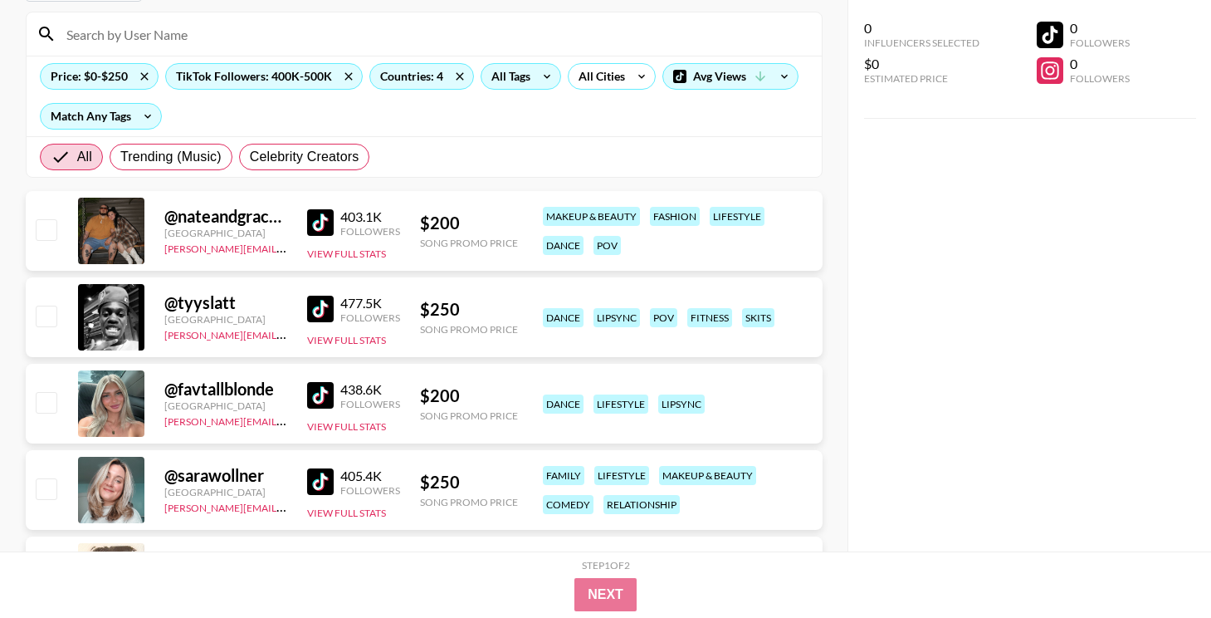
click at [318, 312] on img at bounding box center [320, 309] width 27 height 27
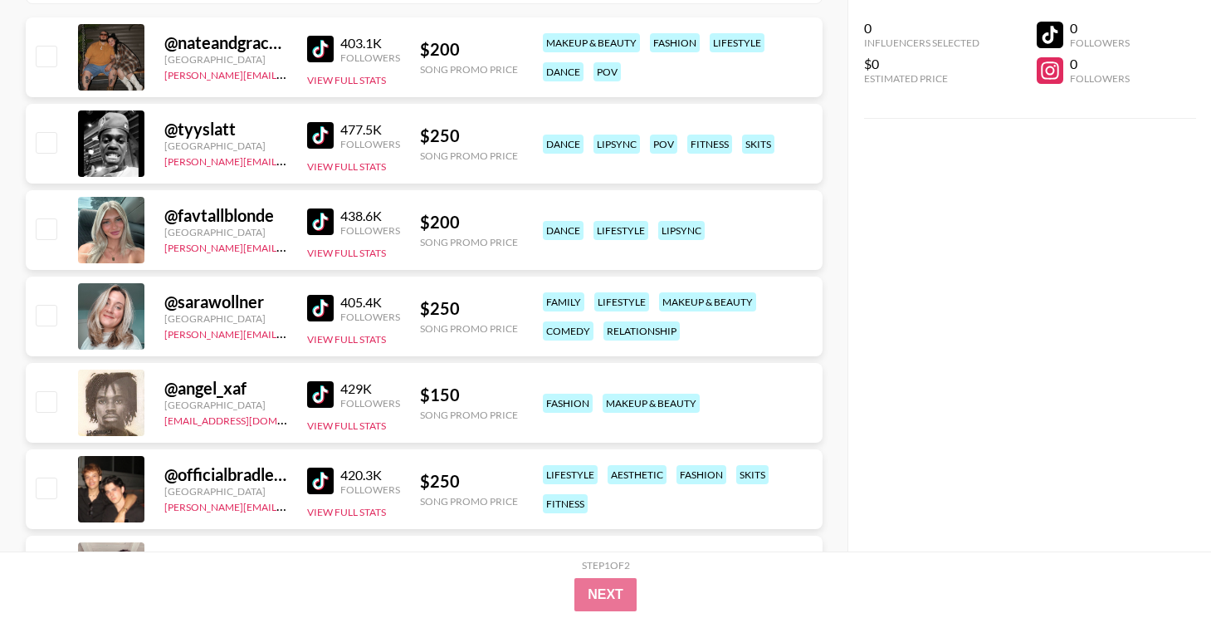
scroll to position [325, 0]
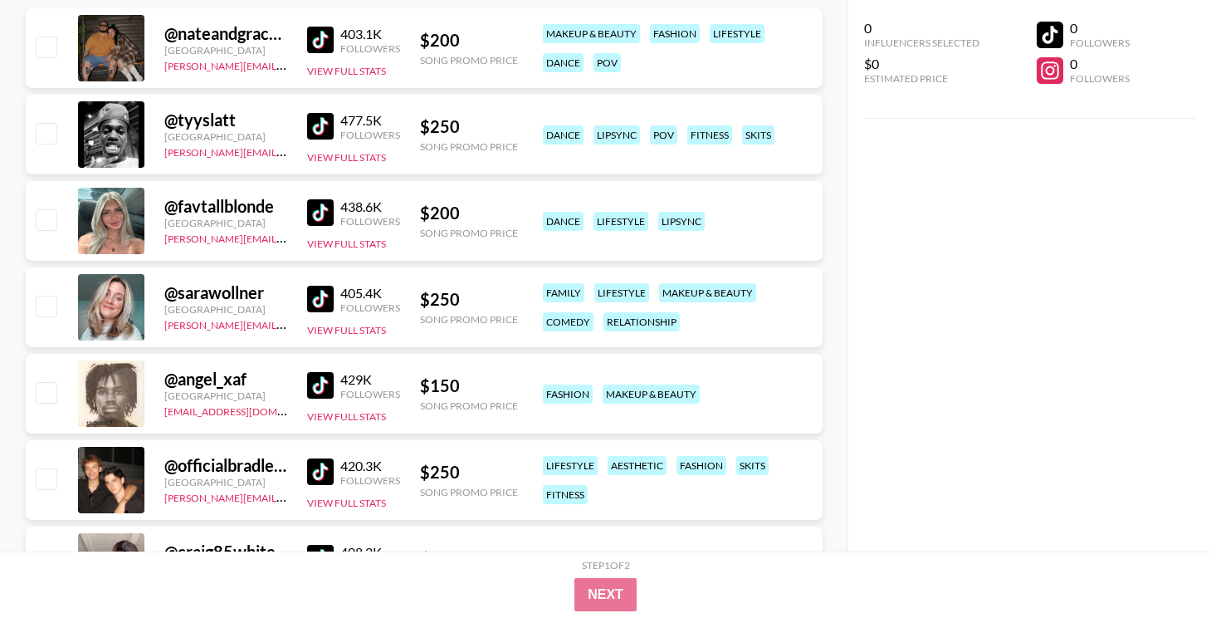
click at [328, 299] on img at bounding box center [320, 299] width 27 height 27
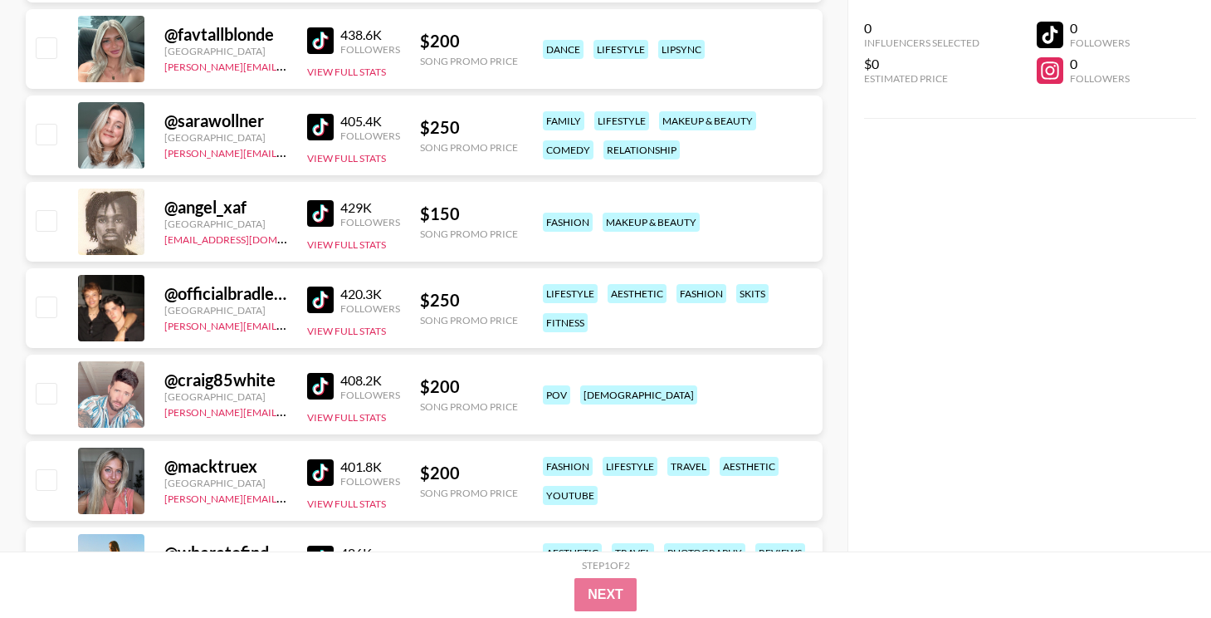
scroll to position [501, 0]
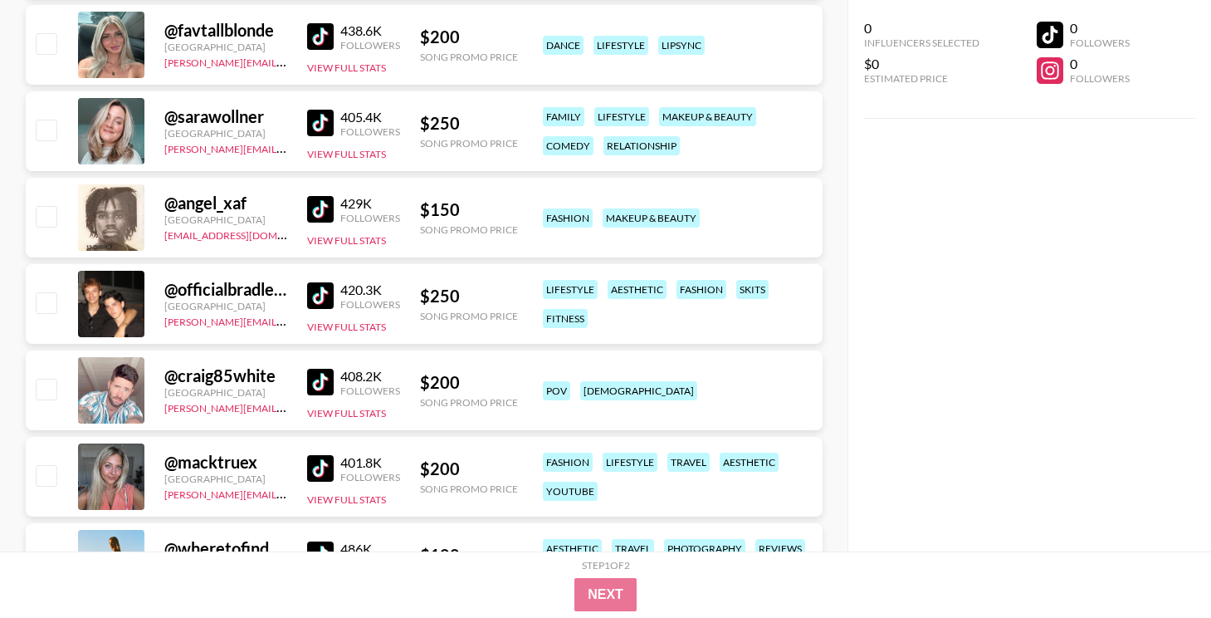
click at [329, 213] on img at bounding box center [320, 209] width 27 height 27
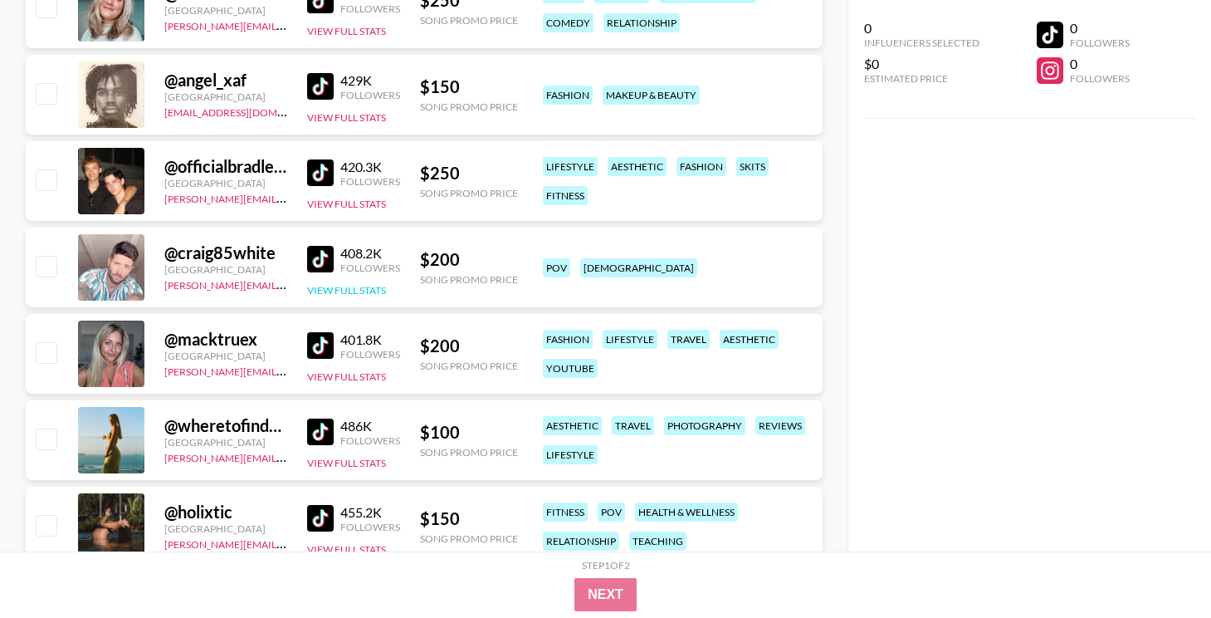
scroll to position [631, 0]
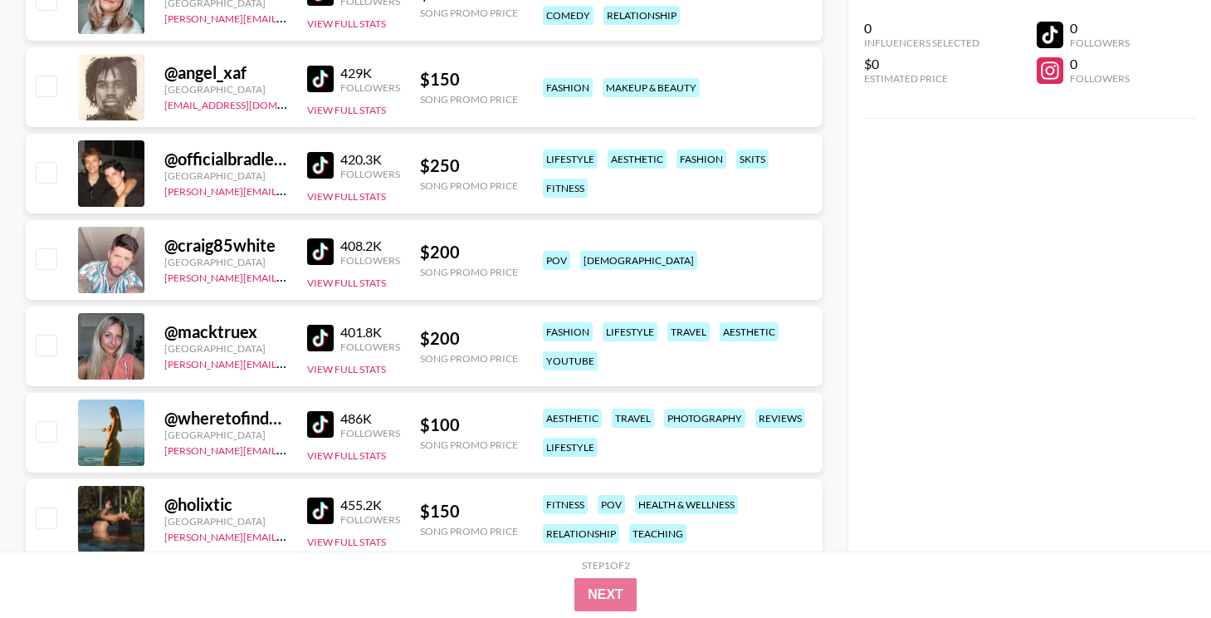
click at [326, 169] on img at bounding box center [320, 165] width 27 height 27
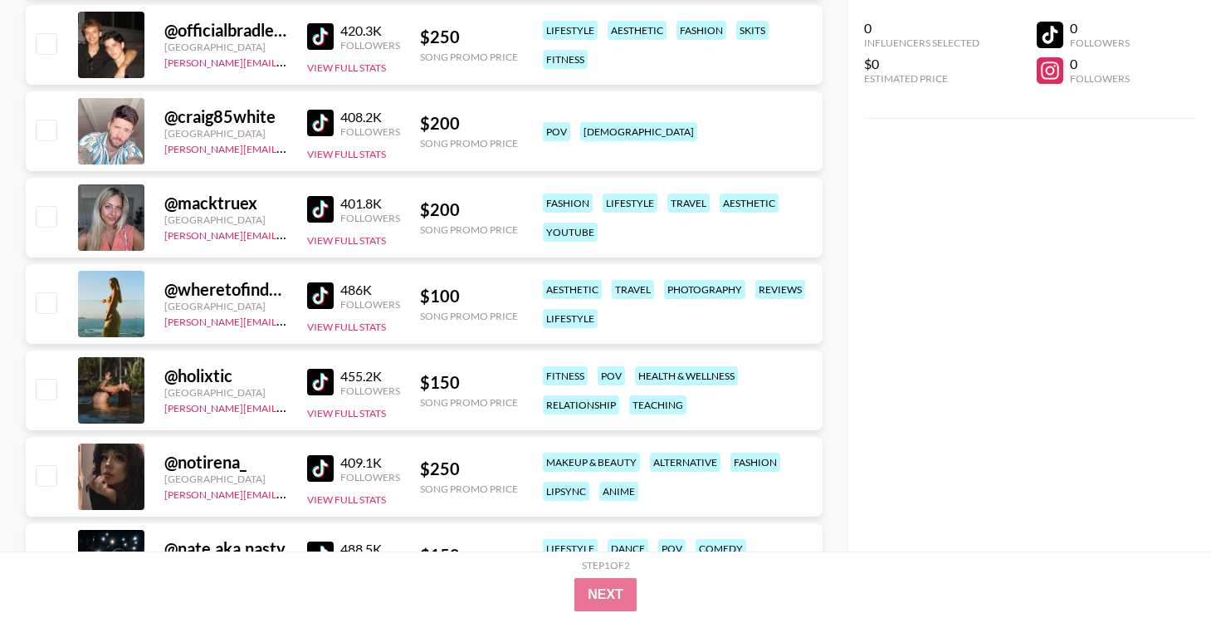
scroll to position [761, 0]
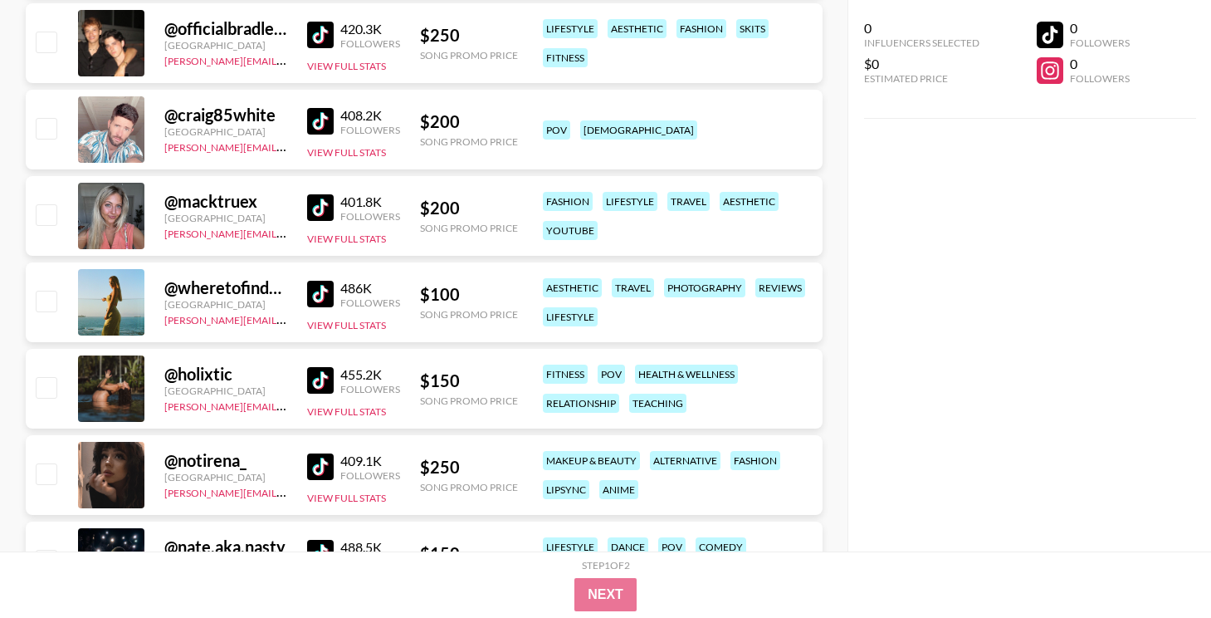
click at [315, 213] on img at bounding box center [320, 207] width 27 height 27
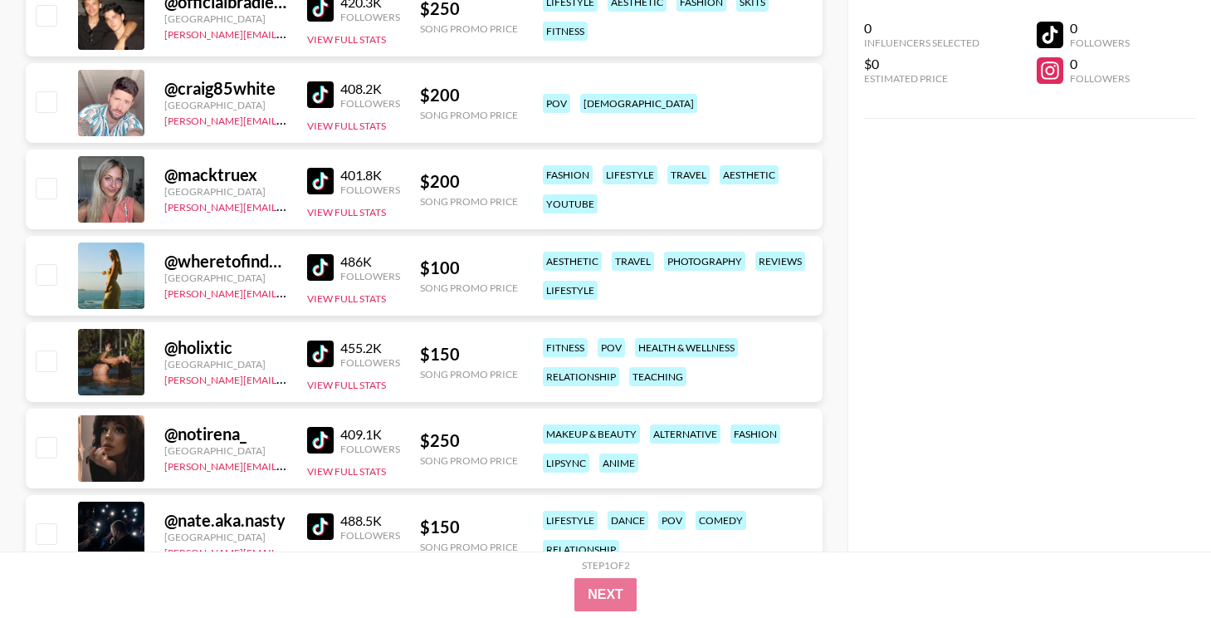
scroll to position [782, 0]
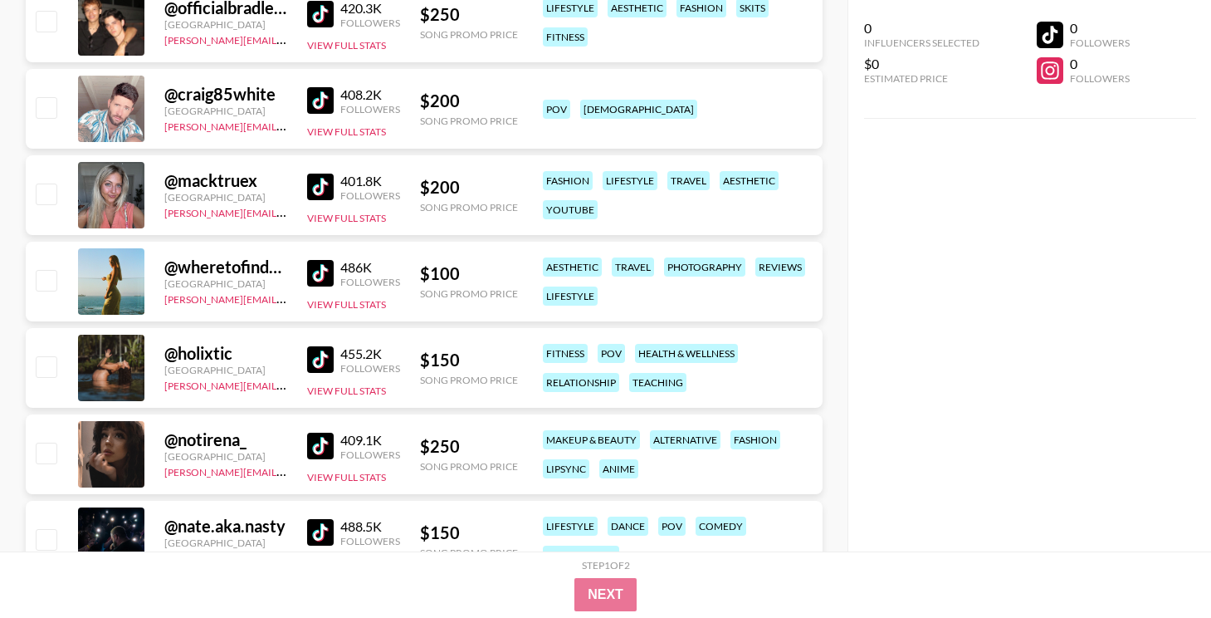
click at [328, 267] on img at bounding box center [320, 273] width 27 height 27
click at [329, 354] on img at bounding box center [320, 359] width 27 height 27
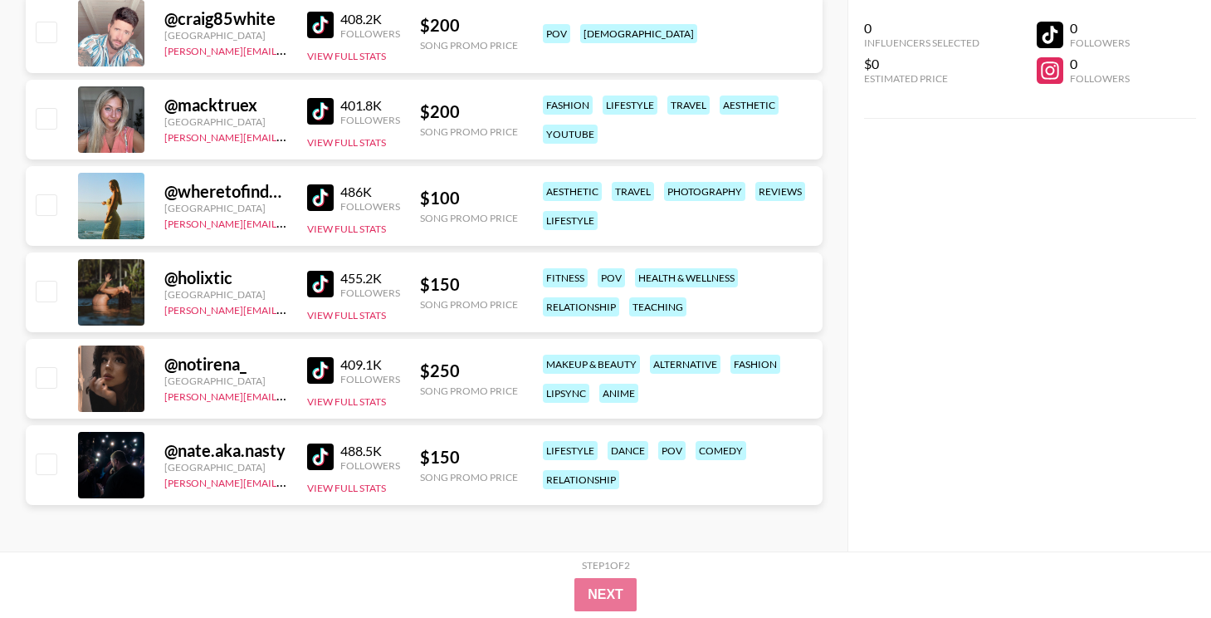
click at [323, 367] on img at bounding box center [320, 370] width 27 height 27
click at [313, 465] on img at bounding box center [320, 456] width 27 height 27
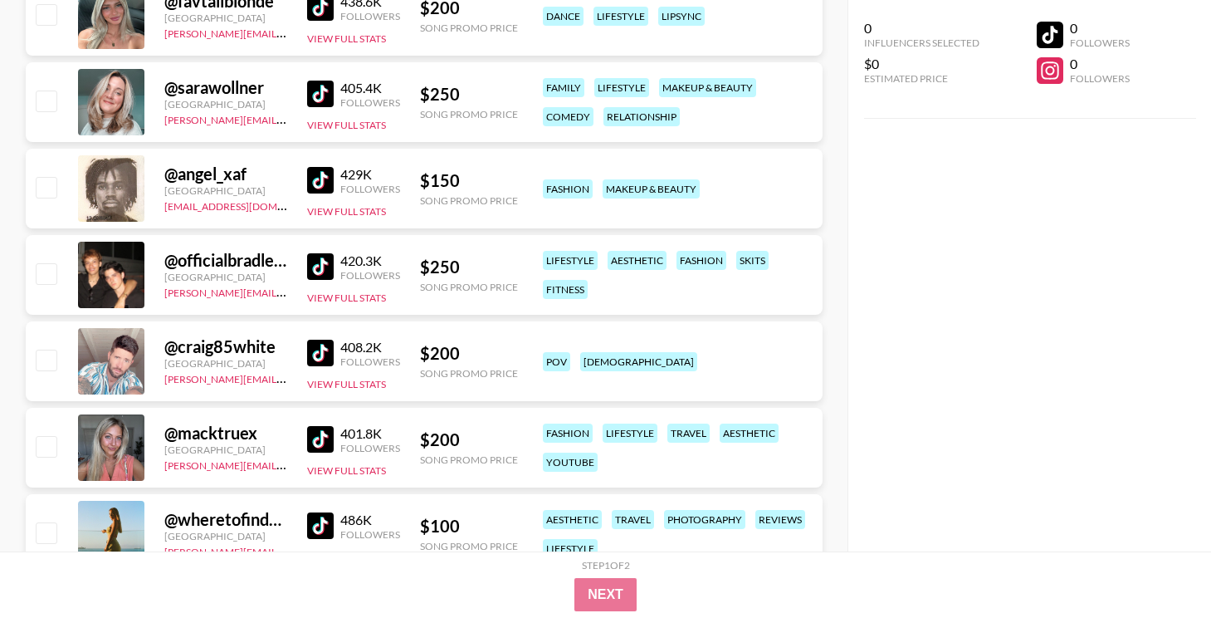
scroll to position [0, 0]
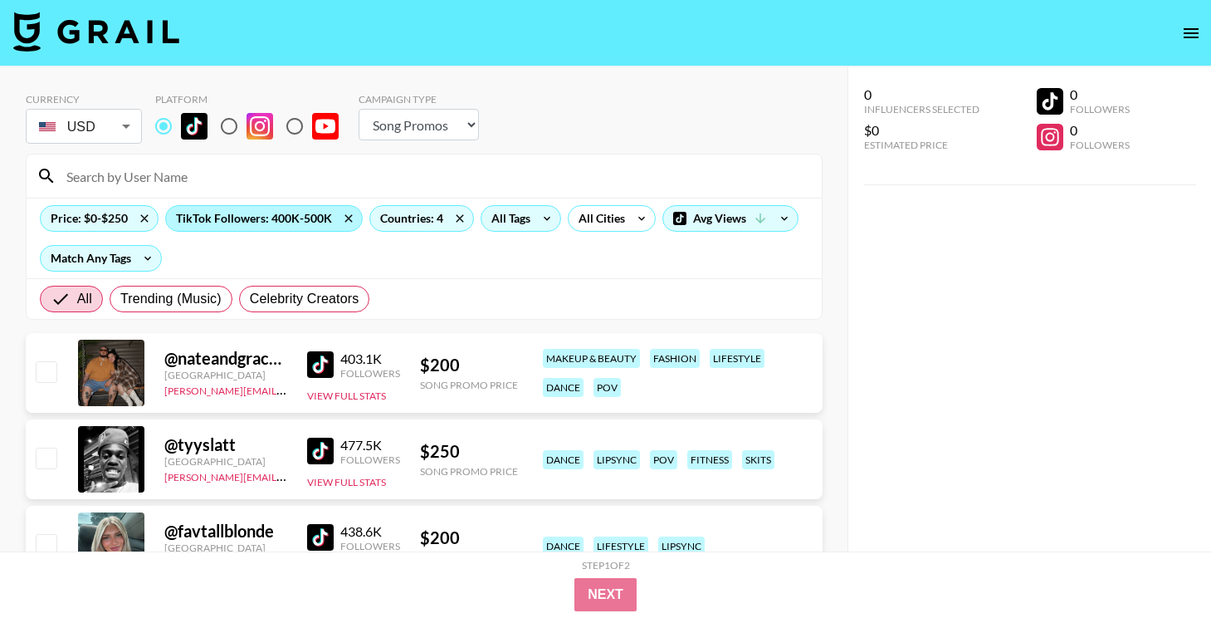
click at [216, 216] on div "TikTok Followers: 400K-500K" at bounding box center [264, 218] width 196 height 25
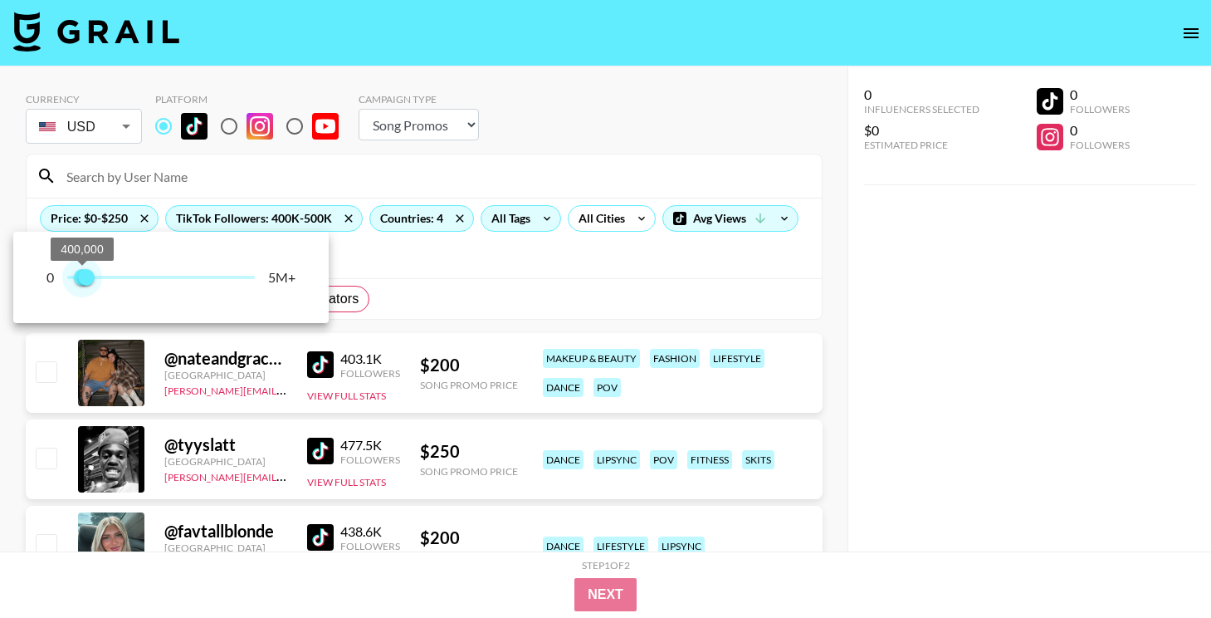
type input "500000"
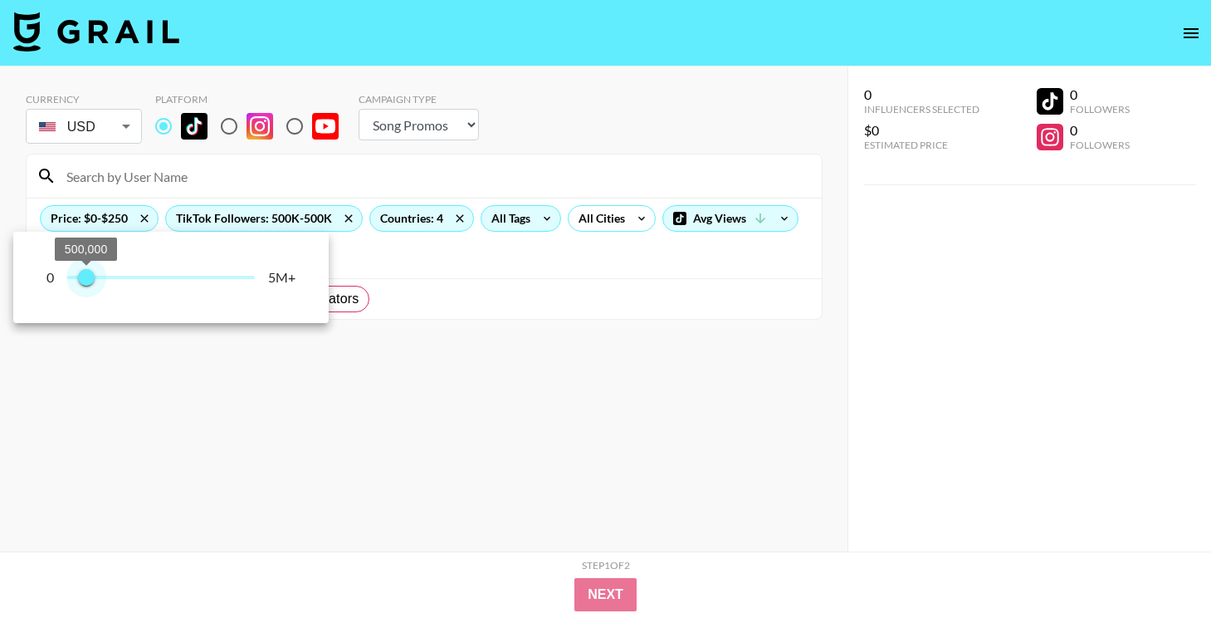
type input "500000"
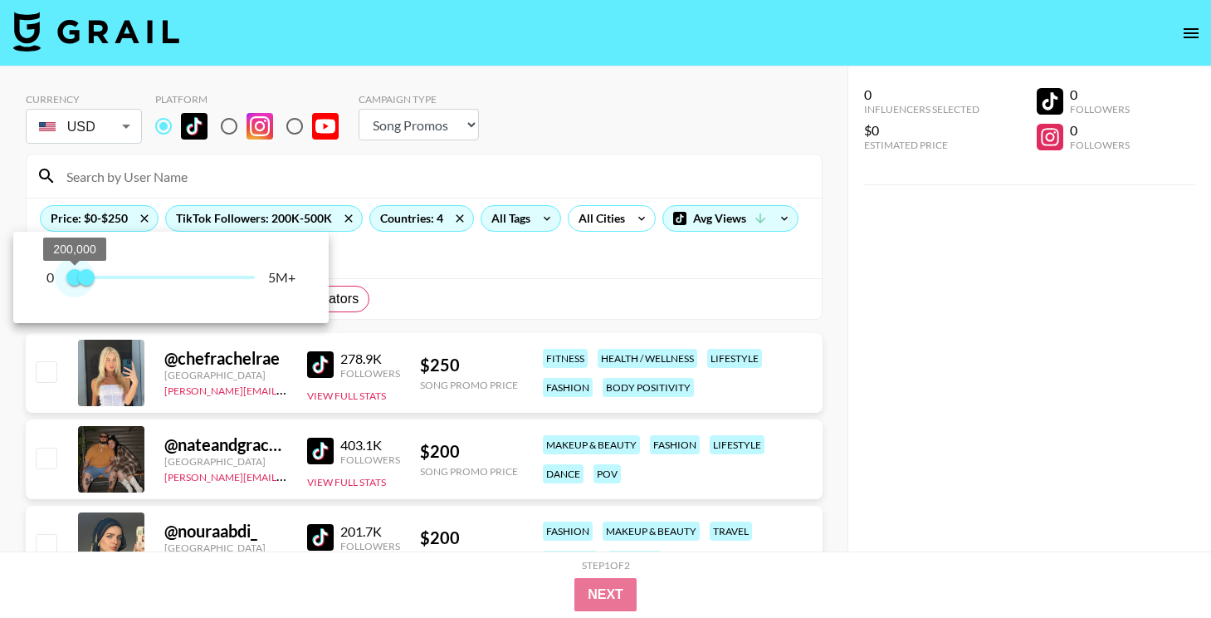
type input "300000"
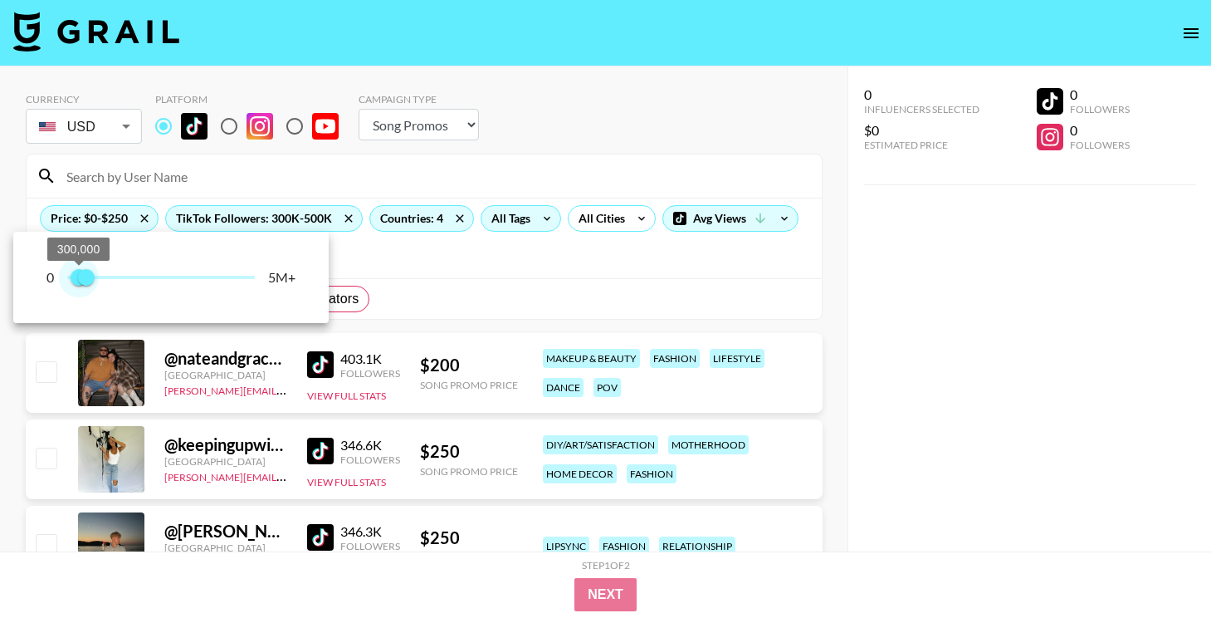
drag, startPoint x: 67, startPoint y: 276, endPoint x: 78, endPoint y: 282, distance: 12.7
click at [78, 282] on span "300,000" at bounding box center [79, 277] width 17 height 17
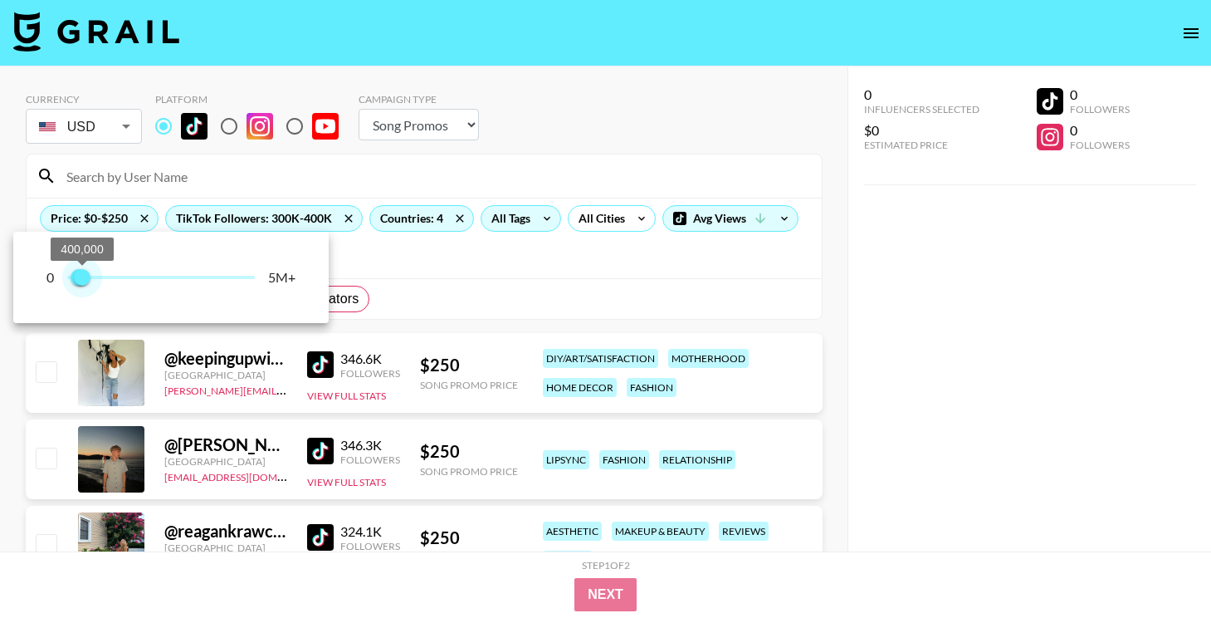
type input "400000"
click at [81, 281] on span "400,000" at bounding box center [82, 277] width 17 height 17
click at [807, 365] on div at bounding box center [605, 309] width 1211 height 618
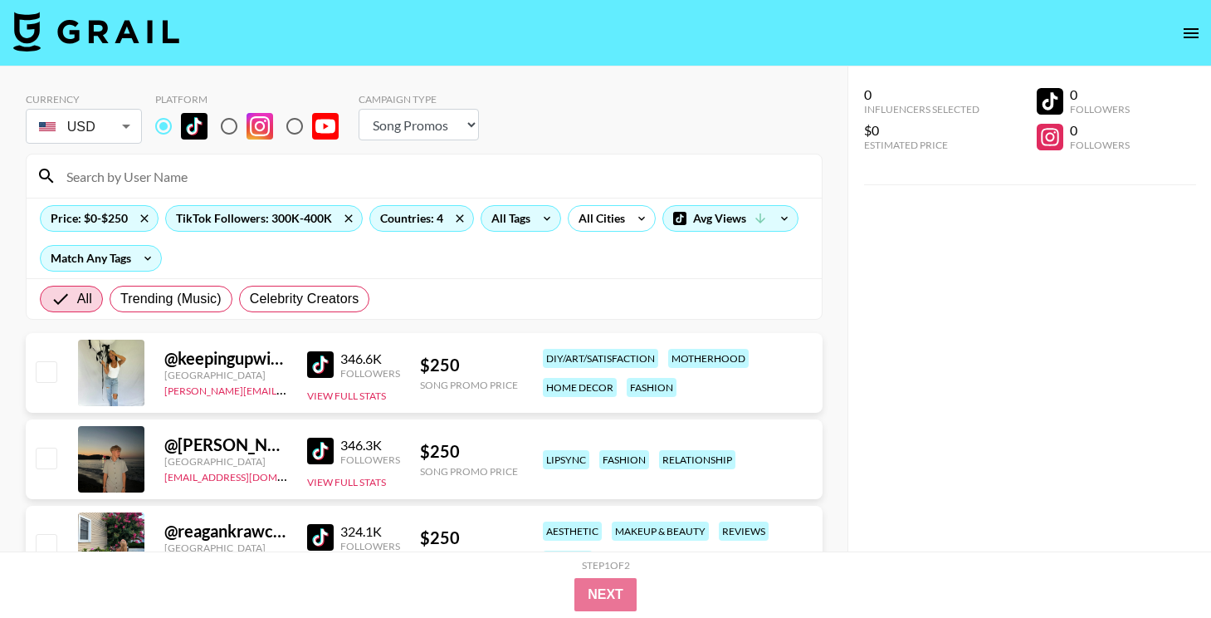
click at [319, 365] on img at bounding box center [320, 364] width 27 height 27
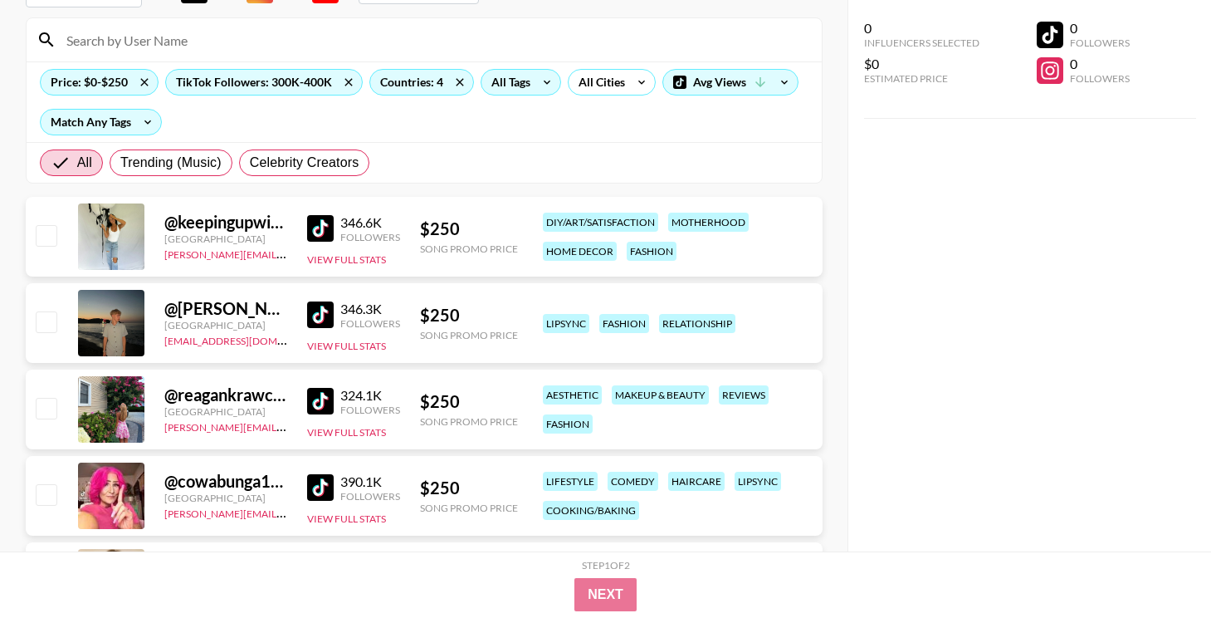
scroll to position [149, 0]
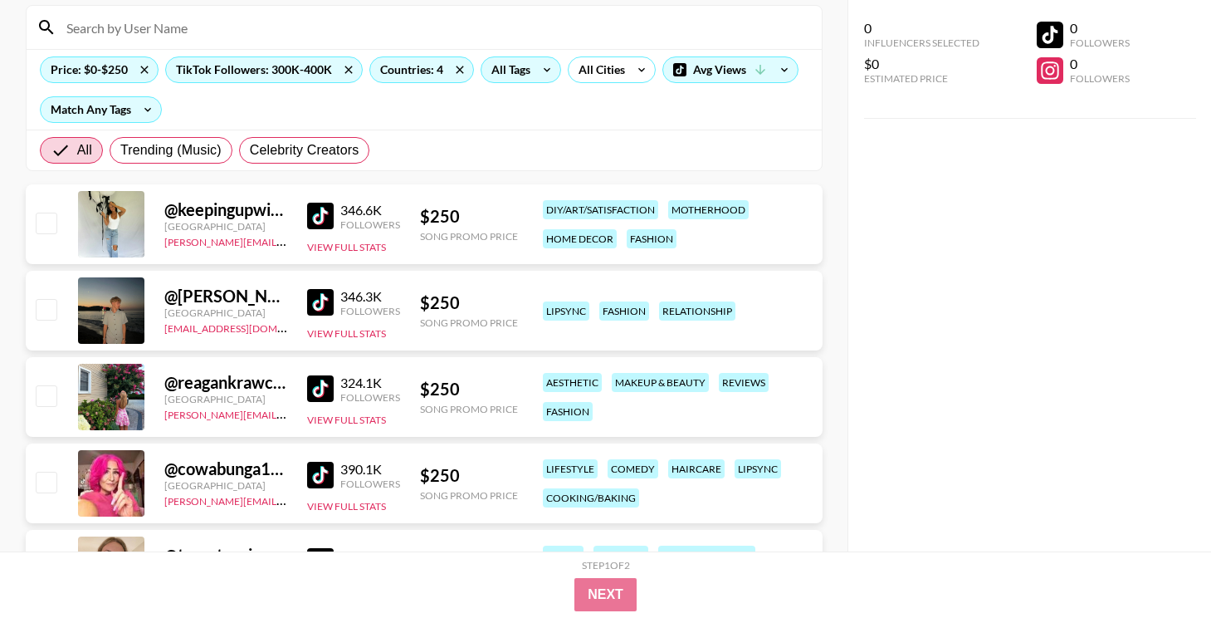
click at [314, 302] on img at bounding box center [320, 302] width 27 height 27
click at [334, 389] on link at bounding box center [323, 388] width 33 height 27
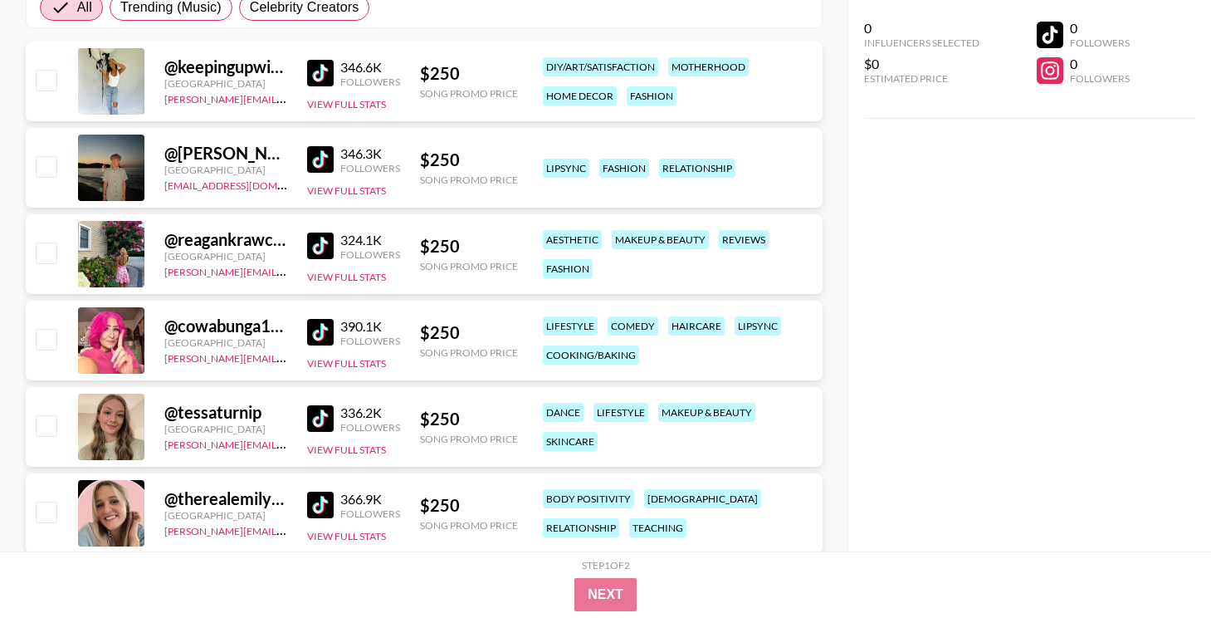
scroll to position [293, 0]
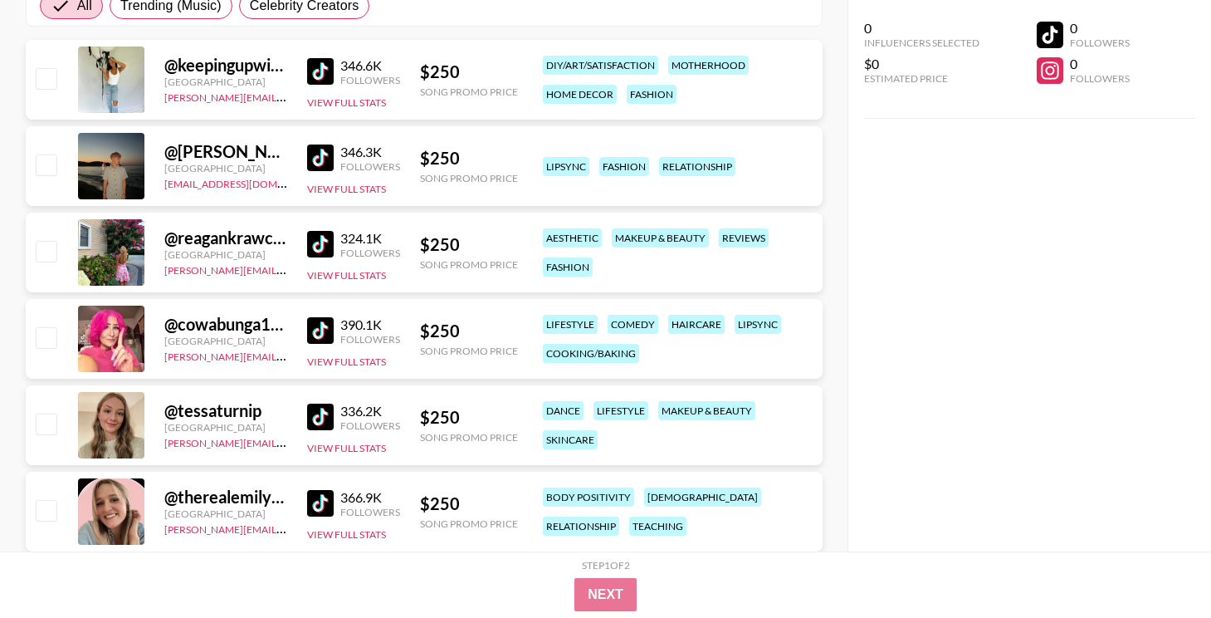
click at [324, 333] on img at bounding box center [320, 330] width 27 height 27
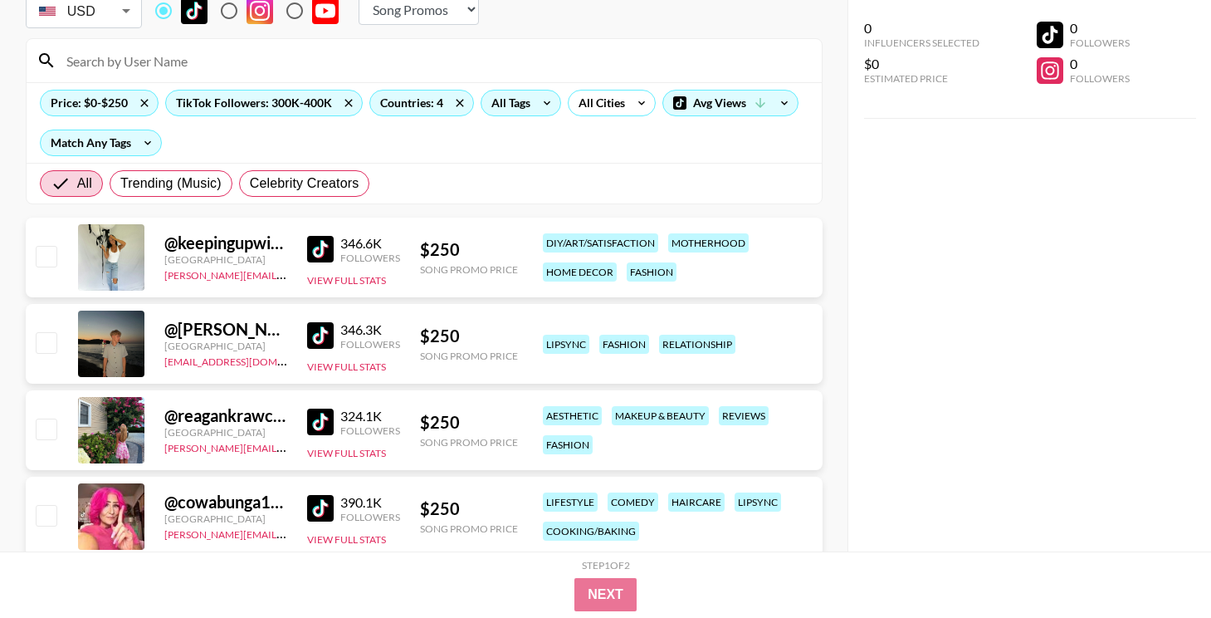
scroll to position [0, 0]
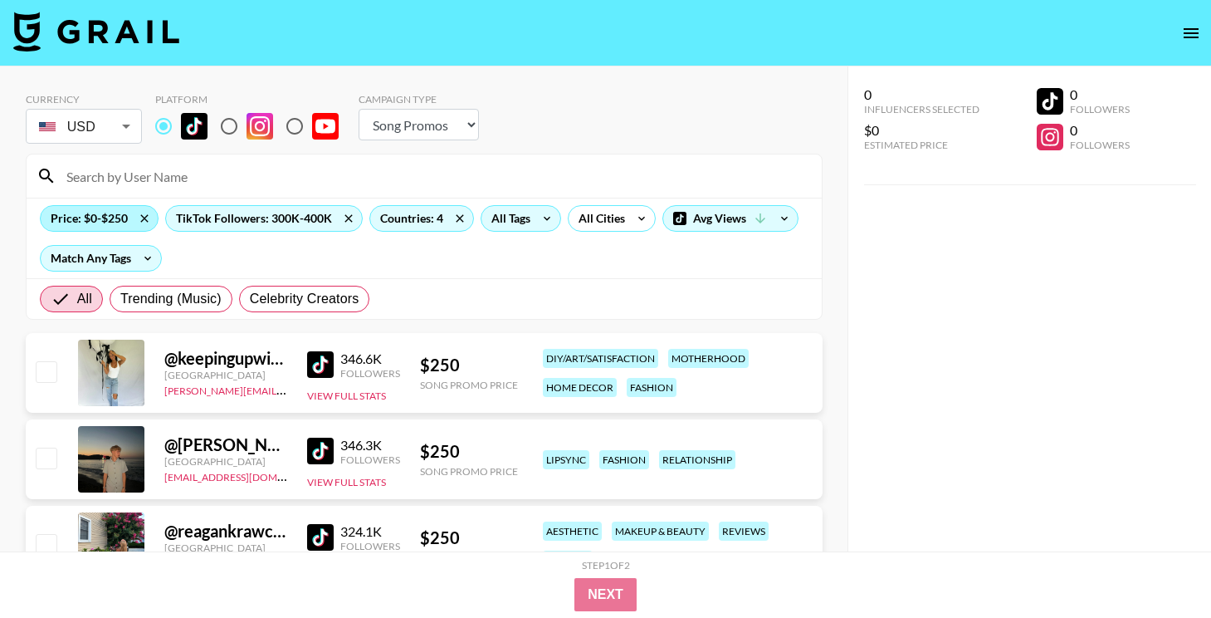
click at [108, 213] on div "Price: $0-$250" at bounding box center [99, 218] width 117 height 25
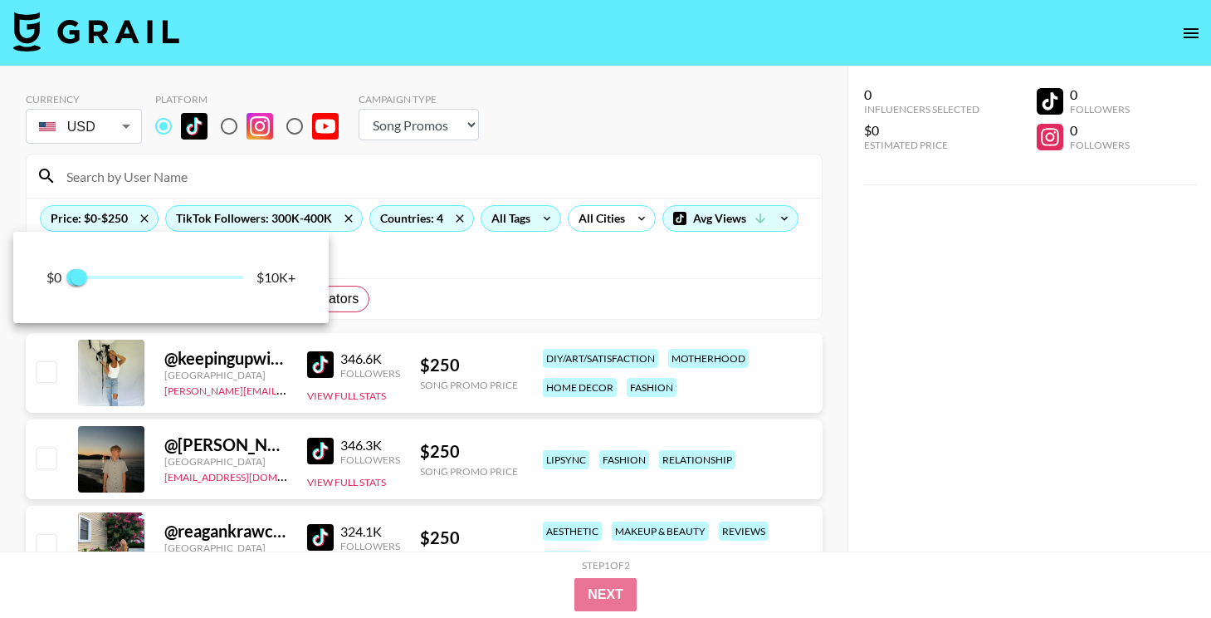
click at [208, 215] on div at bounding box center [605, 309] width 1211 height 618
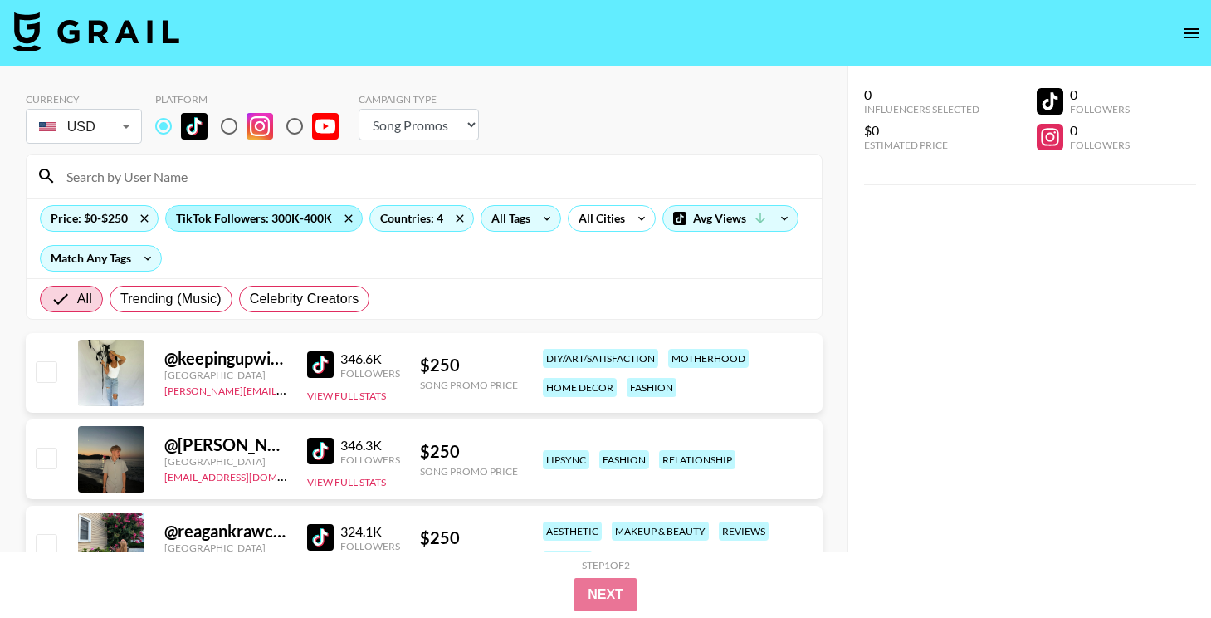
click at [208, 217] on div "TikTok Followers: 300K-400K" at bounding box center [264, 218] width 196 height 25
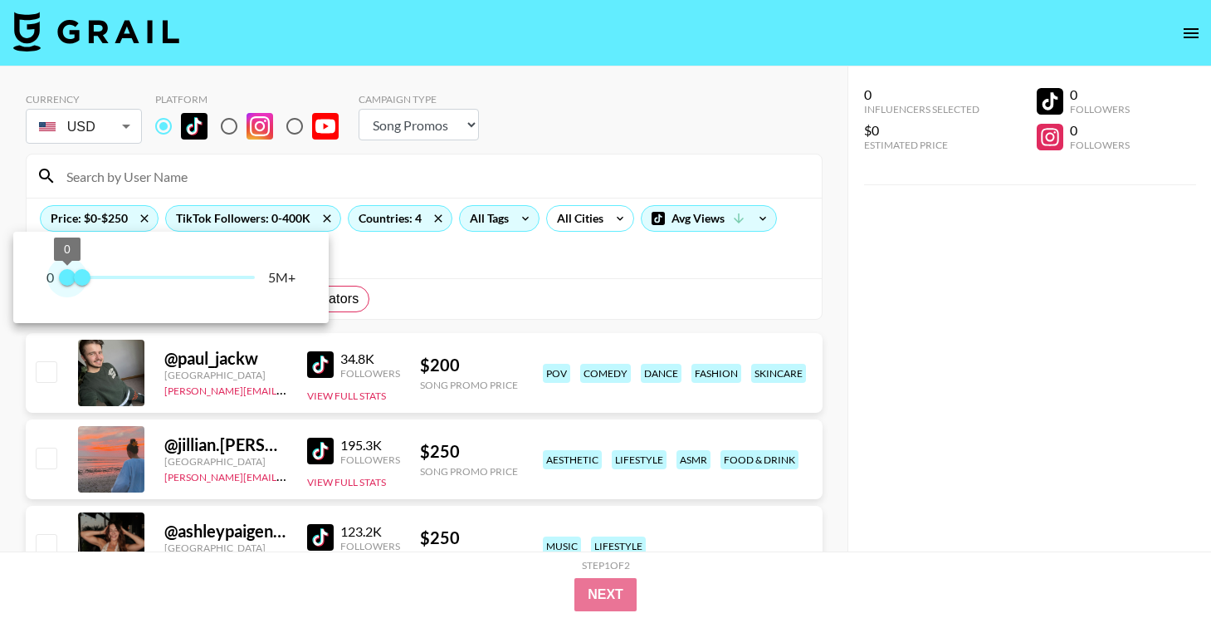
type input "200000"
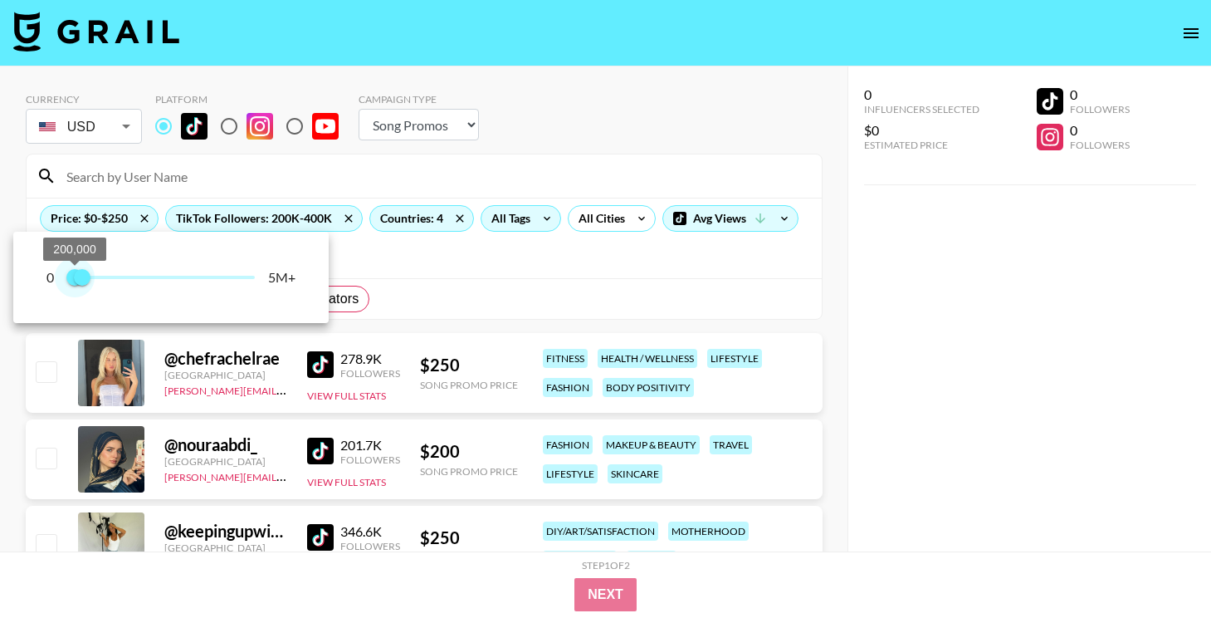
drag, startPoint x: 63, startPoint y: 272, endPoint x: 75, endPoint y: 274, distance: 11.7
click at [75, 274] on span "200,000" at bounding box center [74, 277] width 17 height 17
type input "300000"
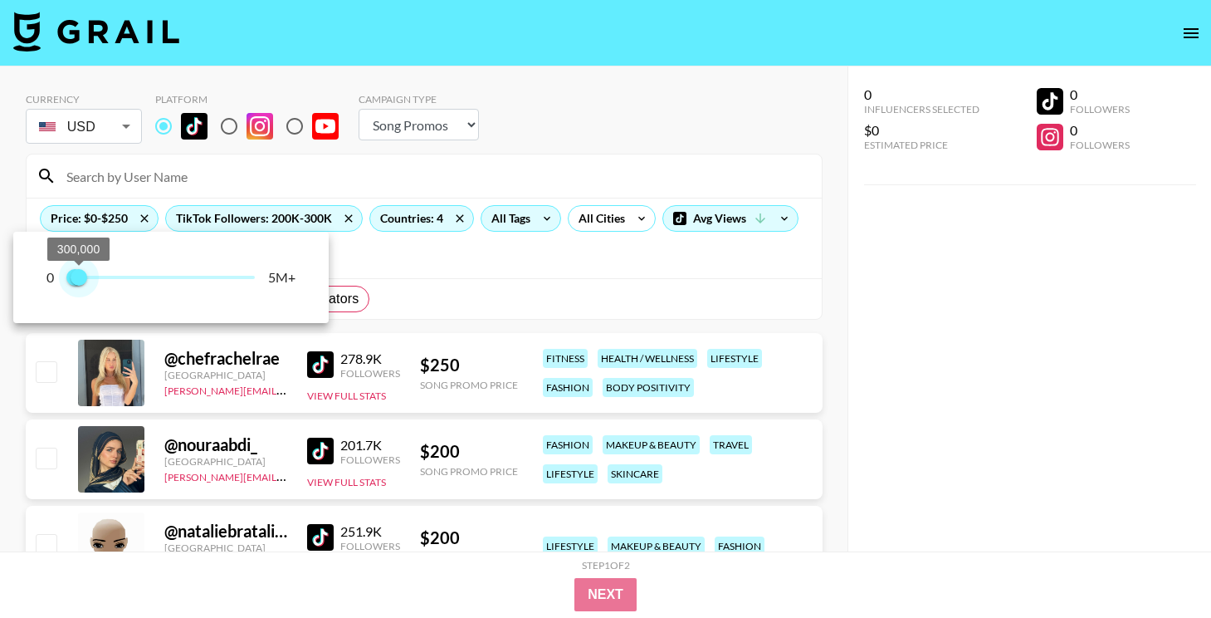
click at [81, 276] on span "300,000" at bounding box center [79, 277] width 17 height 17
click at [466, 271] on div at bounding box center [605, 309] width 1211 height 618
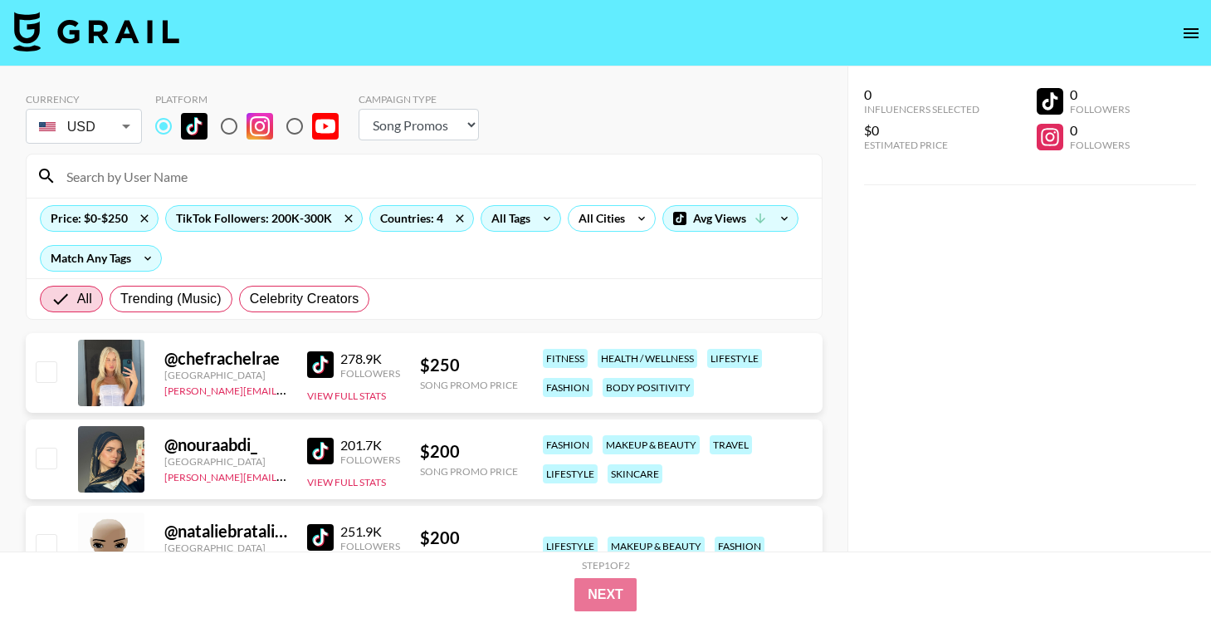
click at [320, 362] on img at bounding box center [320, 364] width 27 height 27
click at [325, 439] on img at bounding box center [320, 450] width 27 height 27
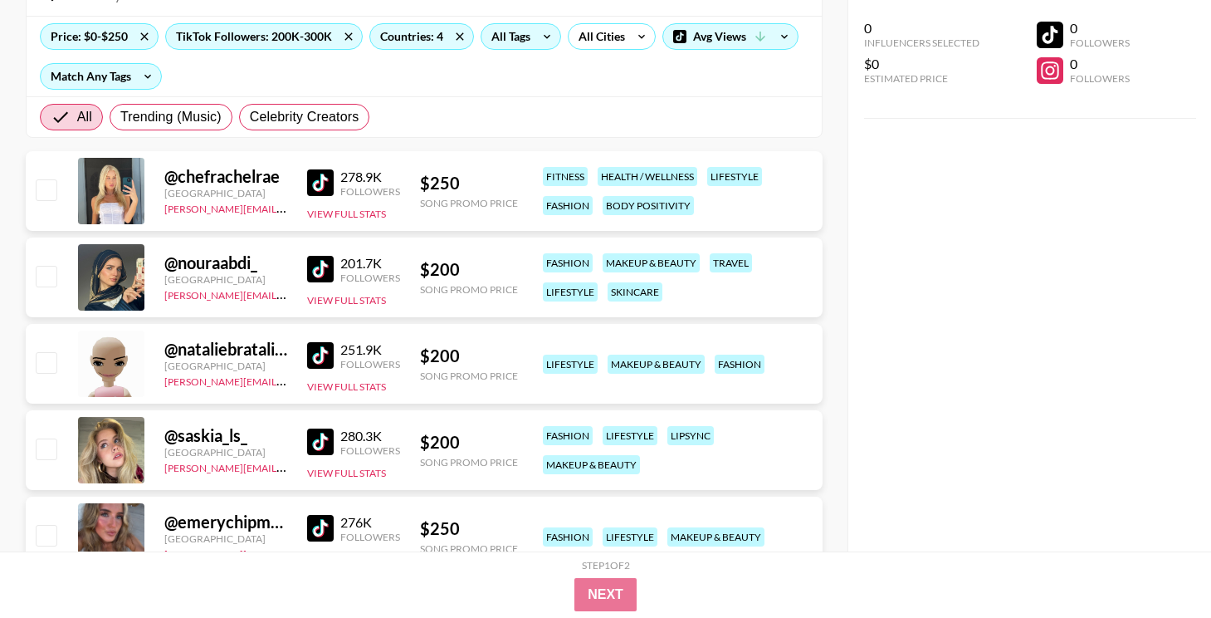
scroll to position [188, 0]
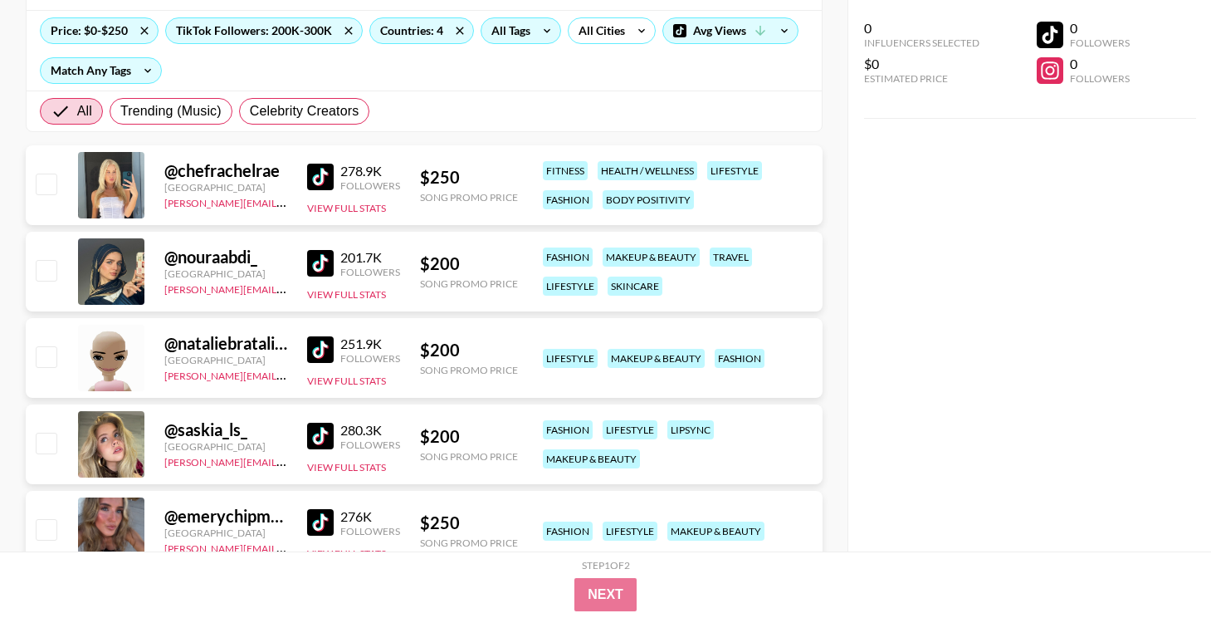
click at [325, 168] on img at bounding box center [320, 177] width 27 height 27
click at [306, 274] on div "@ nouraabdi_ United States joseph@grail-talent.com 201.7K Followers View Full S…" at bounding box center [424, 272] width 797 height 80
click at [307, 272] on img at bounding box center [320, 263] width 27 height 27
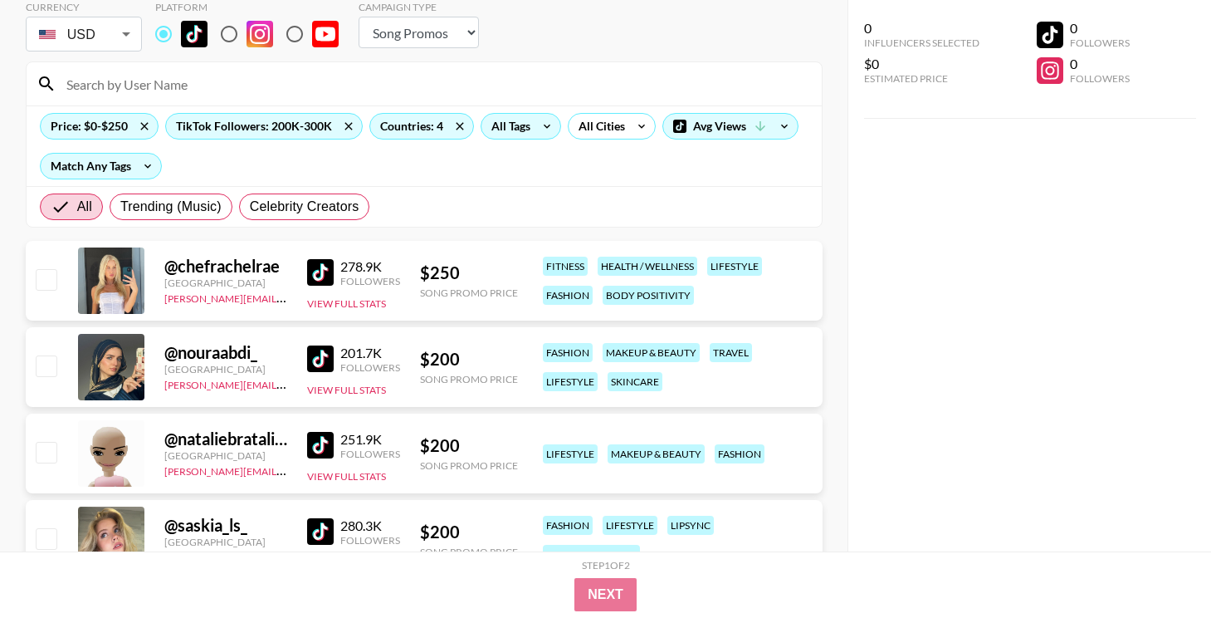
scroll to position [0, 0]
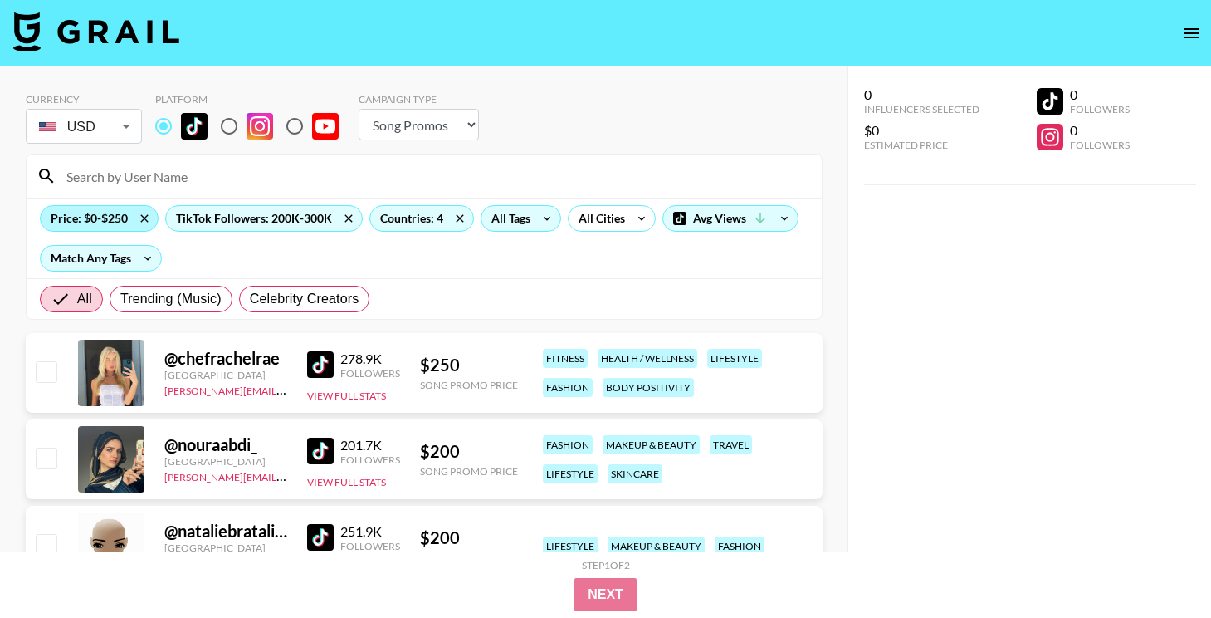
click at [102, 218] on div "Price: $0-$250" at bounding box center [99, 218] width 117 height 25
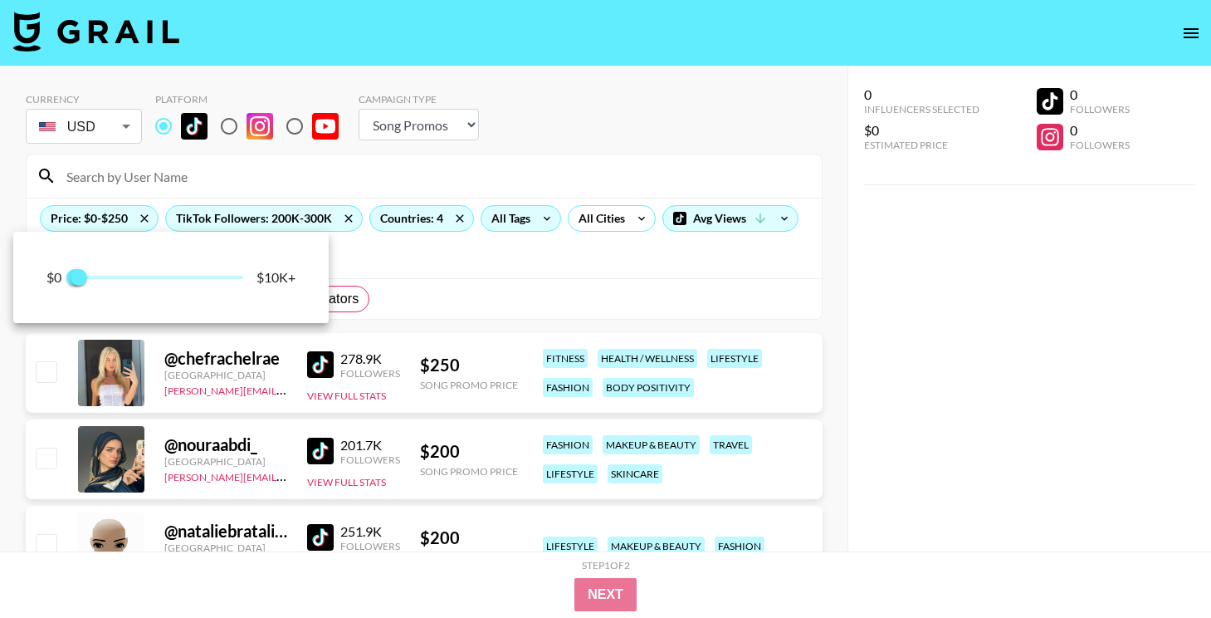
type input "500"
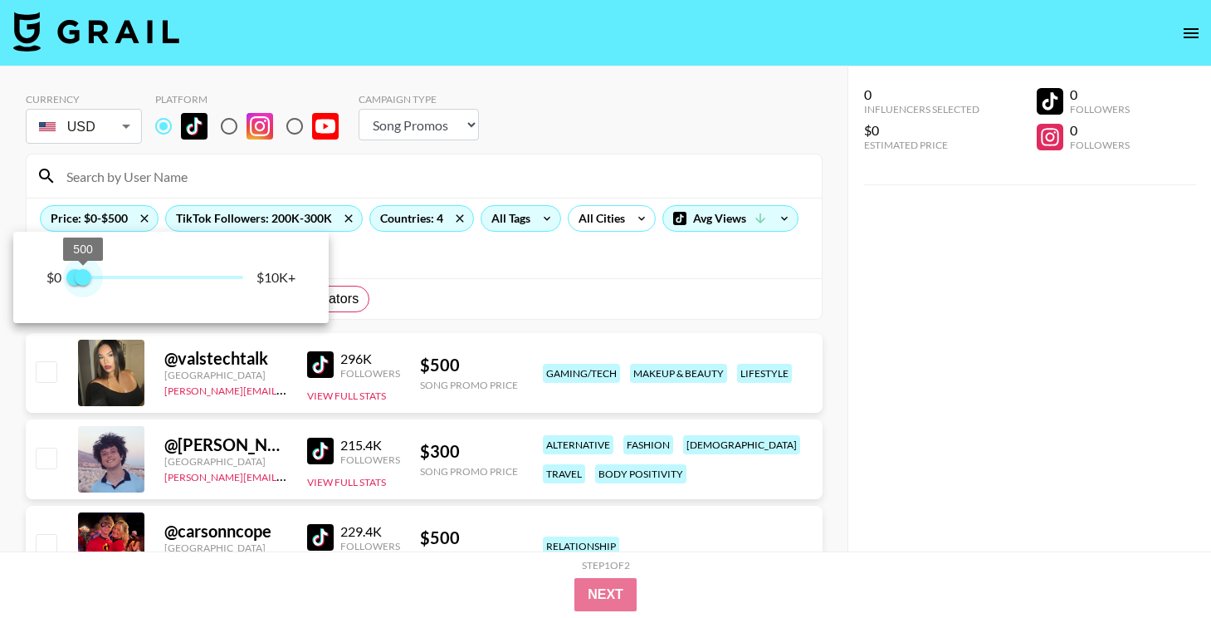
click at [82, 281] on span "500" at bounding box center [83, 277] width 17 height 17
click at [955, 413] on div at bounding box center [605, 309] width 1211 height 618
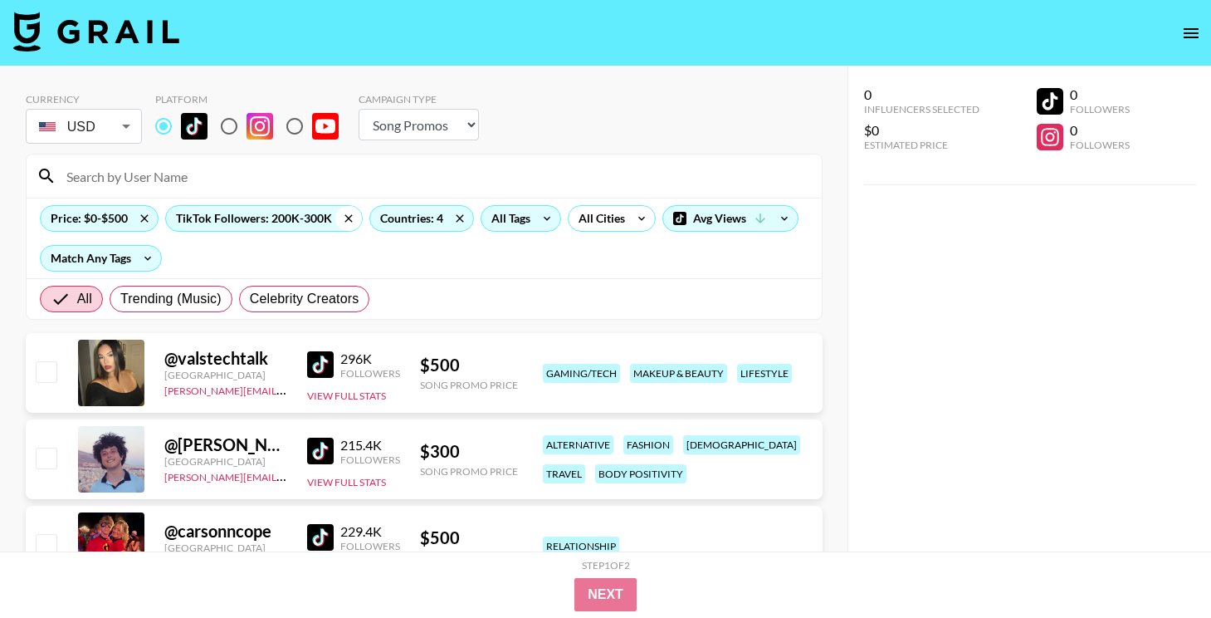
click at [348, 220] on icon at bounding box center [348, 217] width 7 height 7
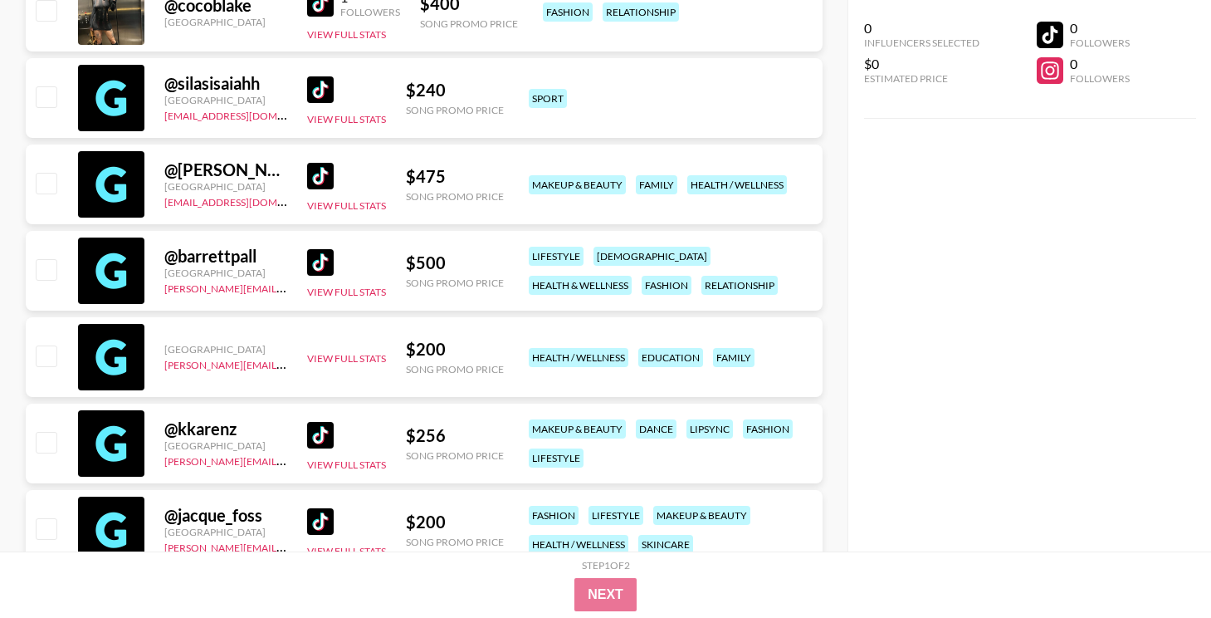
scroll to position [273889, 0]
